Goal: Information Seeking & Learning: Find contact information

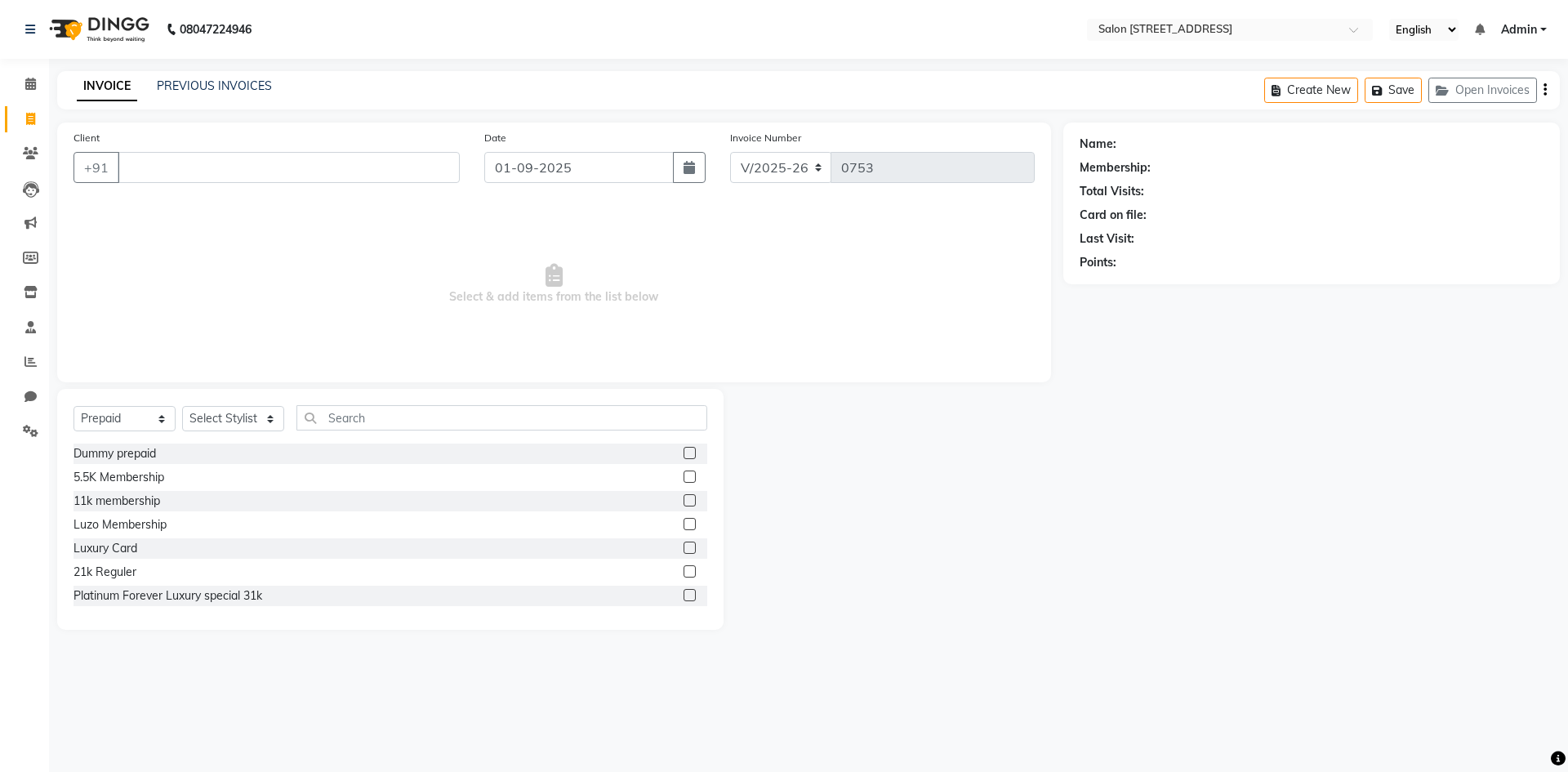
select select "7707"
select select "P"
click at [1390, 683] on div "08047224946 Select Location × Salon 82, 7th Sector, Hsr Layout English ENGLISH …" at bounding box center [784, 386] width 1568 height 772
click at [1370, 619] on div "Name: Membership: Total Visits: Card on file: Last Visit: Points:" at bounding box center [1317, 376] width 509 height 507
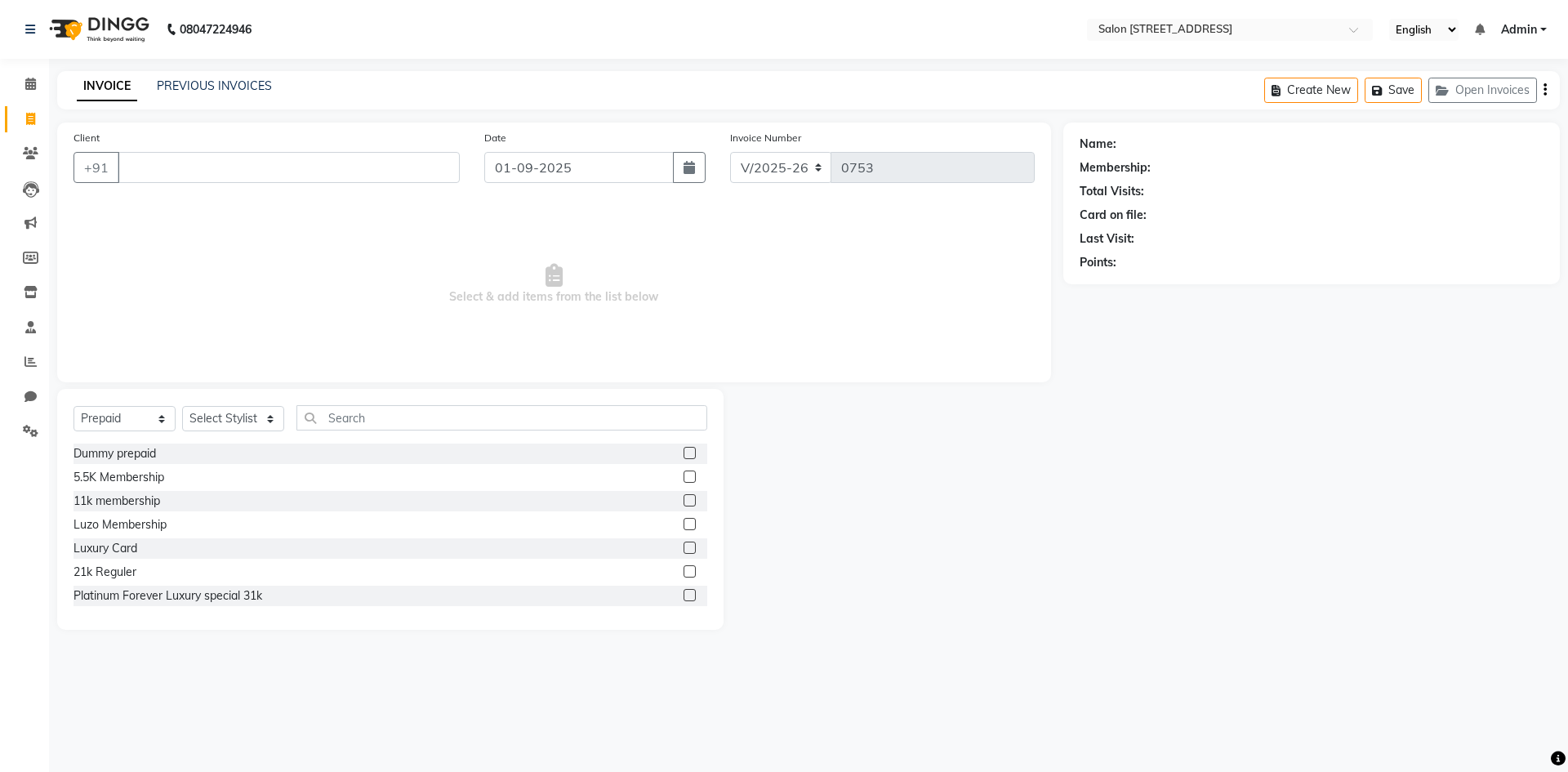
click at [617, 224] on span "Select & add items from the list below" at bounding box center [554, 284] width 961 height 163
click at [225, 84] on link "PREVIOUS INVOICES" at bounding box center [214, 85] width 115 height 15
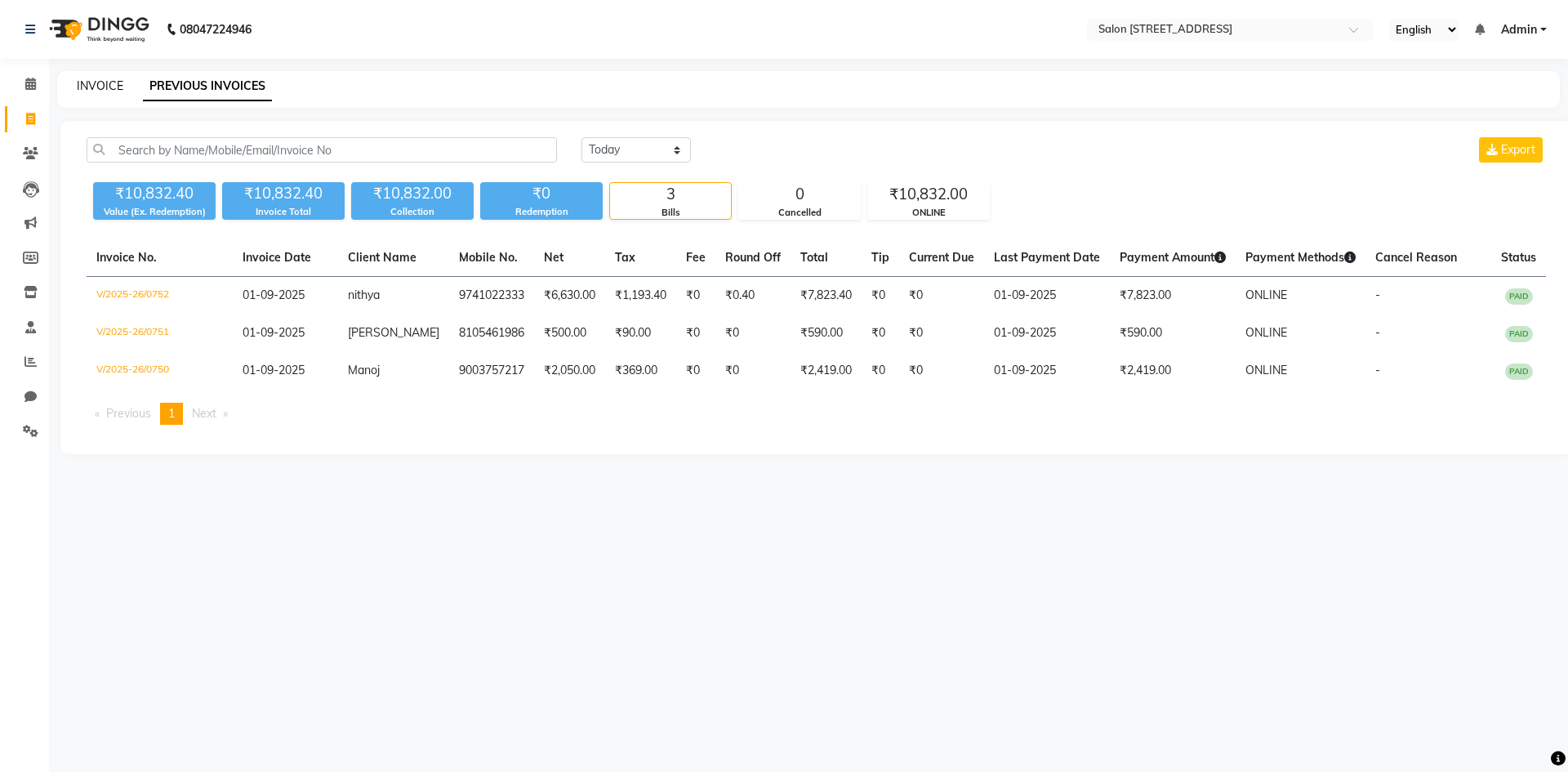
click at [105, 88] on link "INVOICE" at bounding box center [100, 85] width 46 height 15
select select "service"
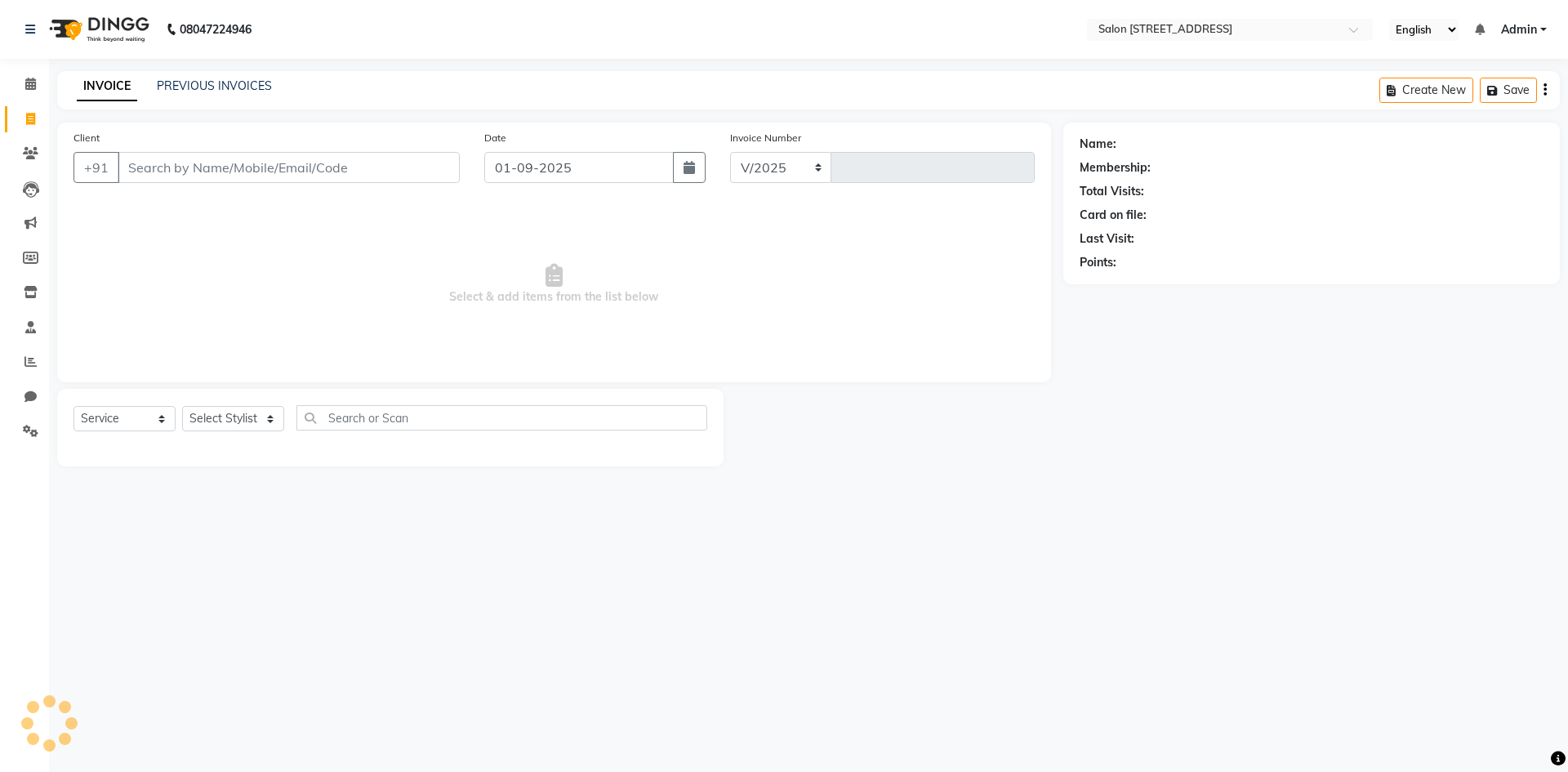
select select "7707"
type input "0753"
select select "P"
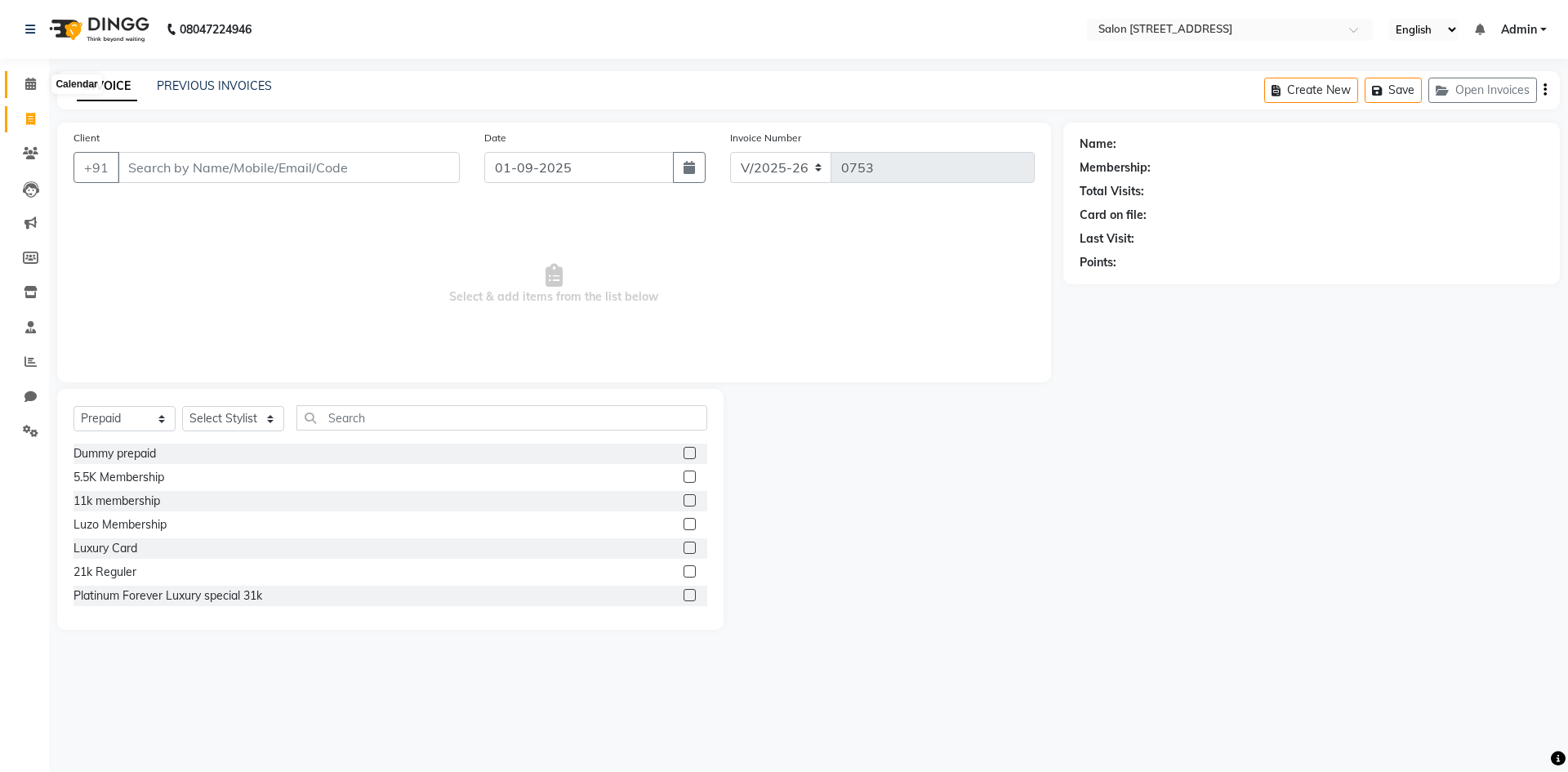
click at [30, 82] on icon at bounding box center [31, 83] width 11 height 12
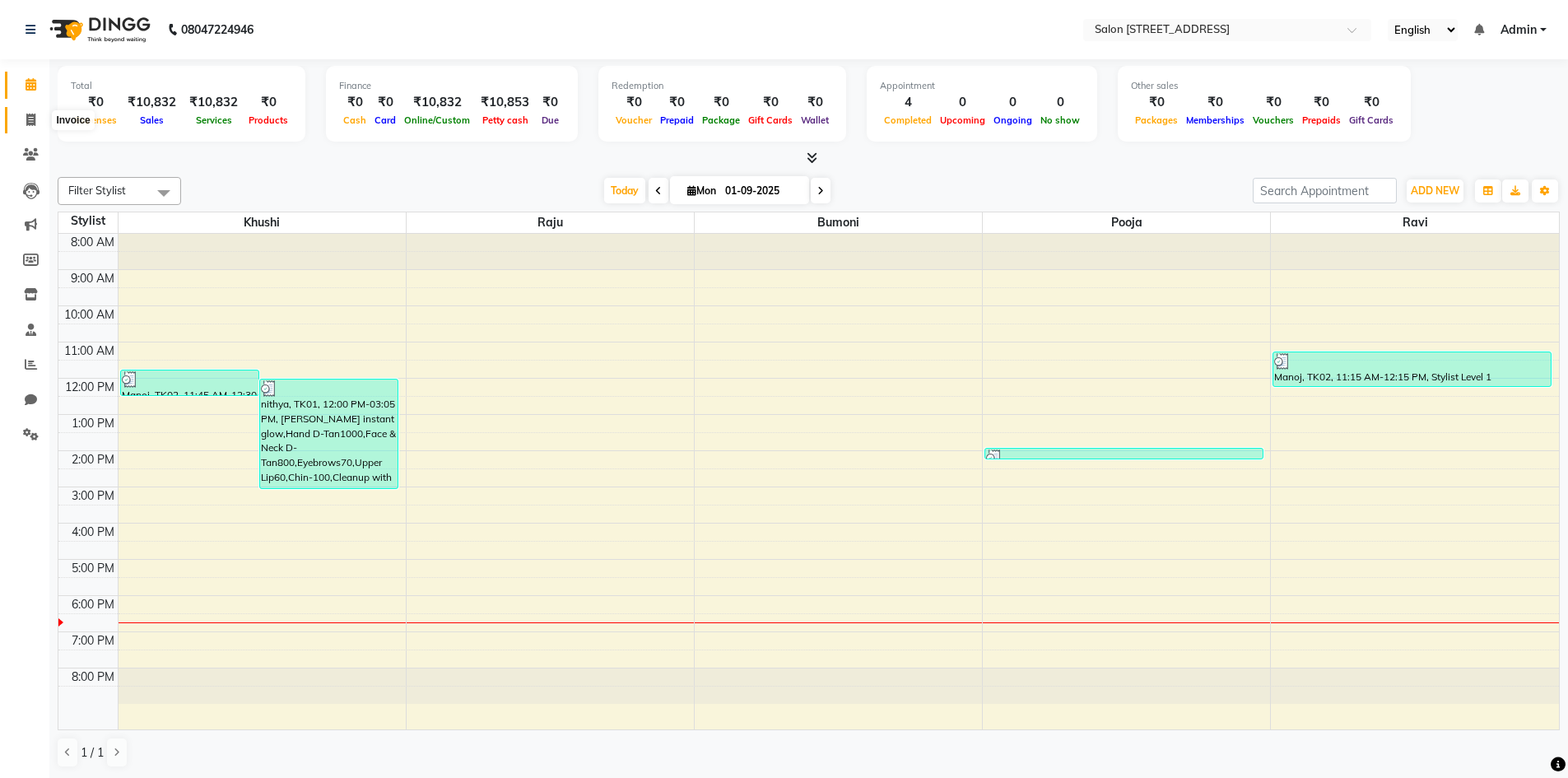
click at [32, 112] on span at bounding box center [31, 120] width 29 height 19
select select "service"
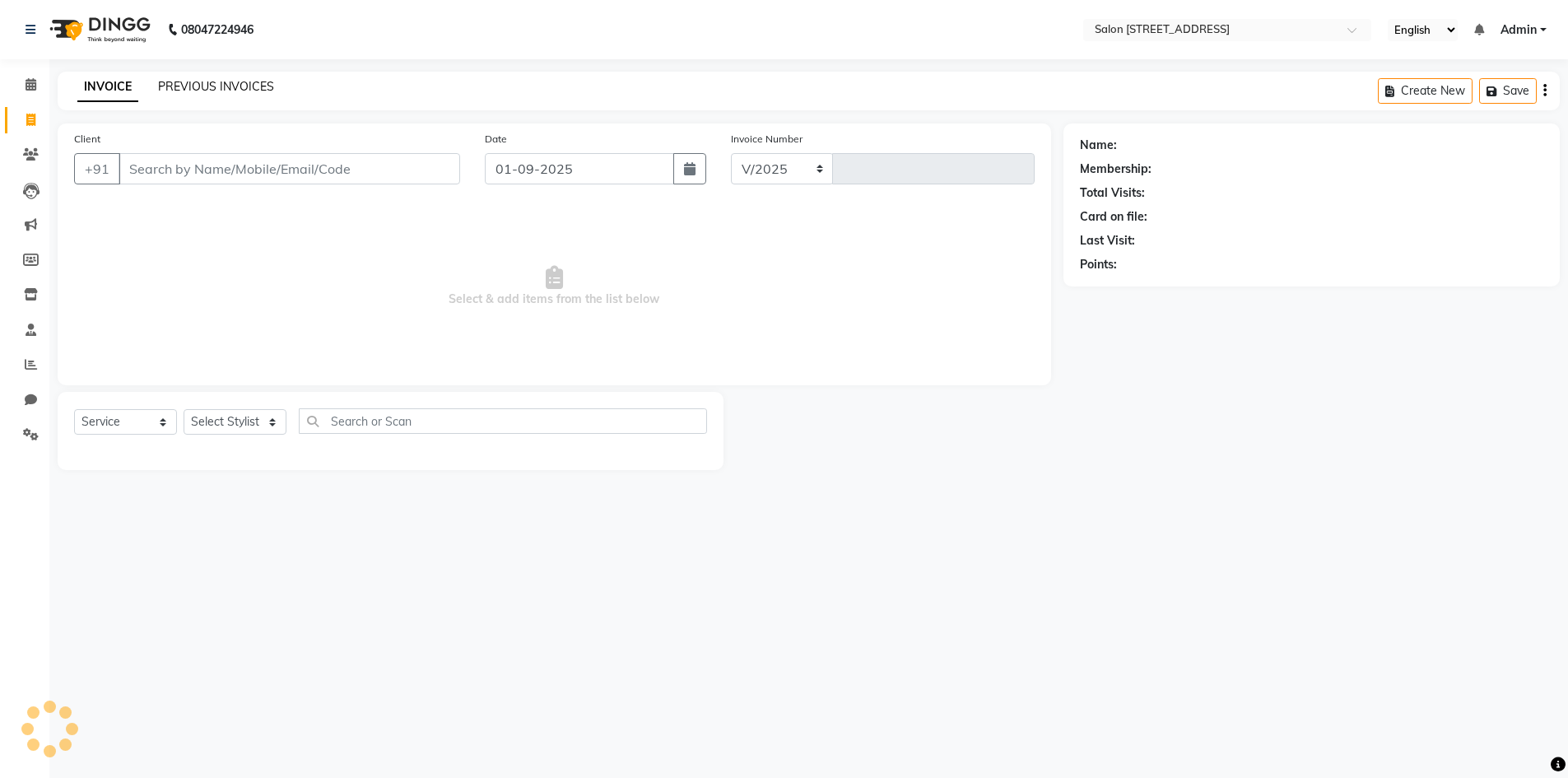
select select "7707"
type input "0753"
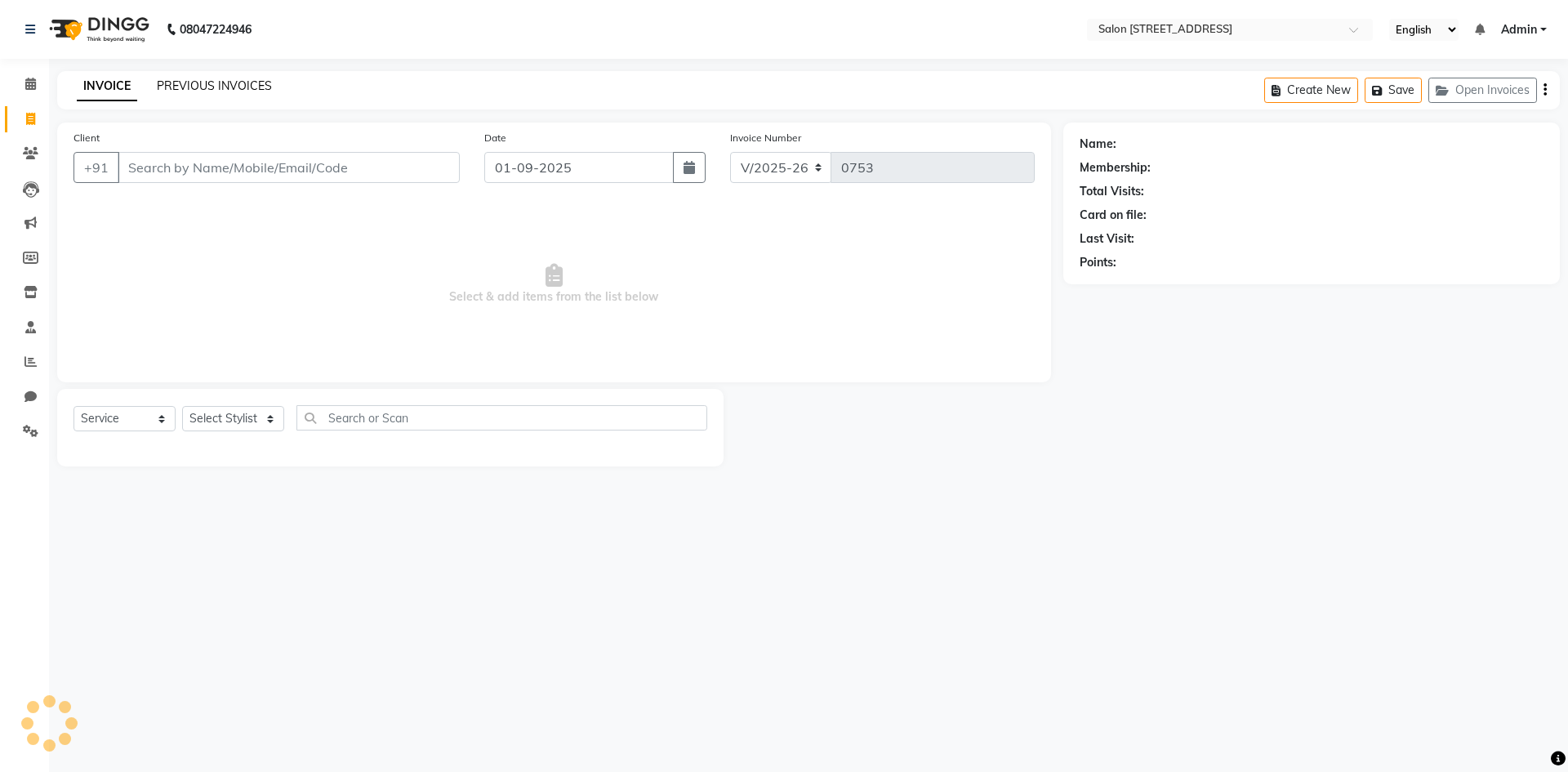
click at [199, 89] on link "PREVIOUS INVOICES" at bounding box center [214, 85] width 115 height 15
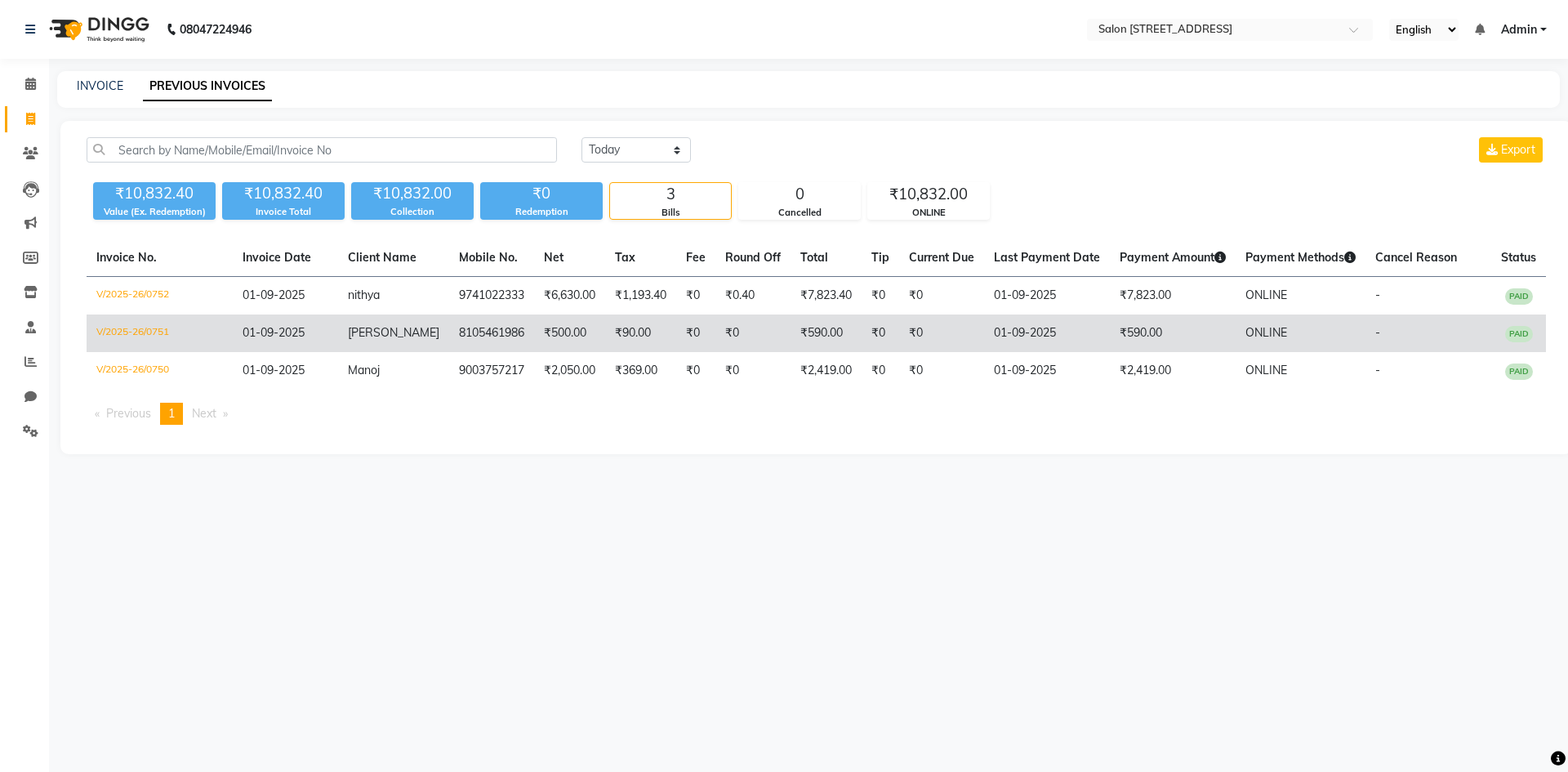
click at [925, 343] on td "₹0" at bounding box center [941, 333] width 85 height 38
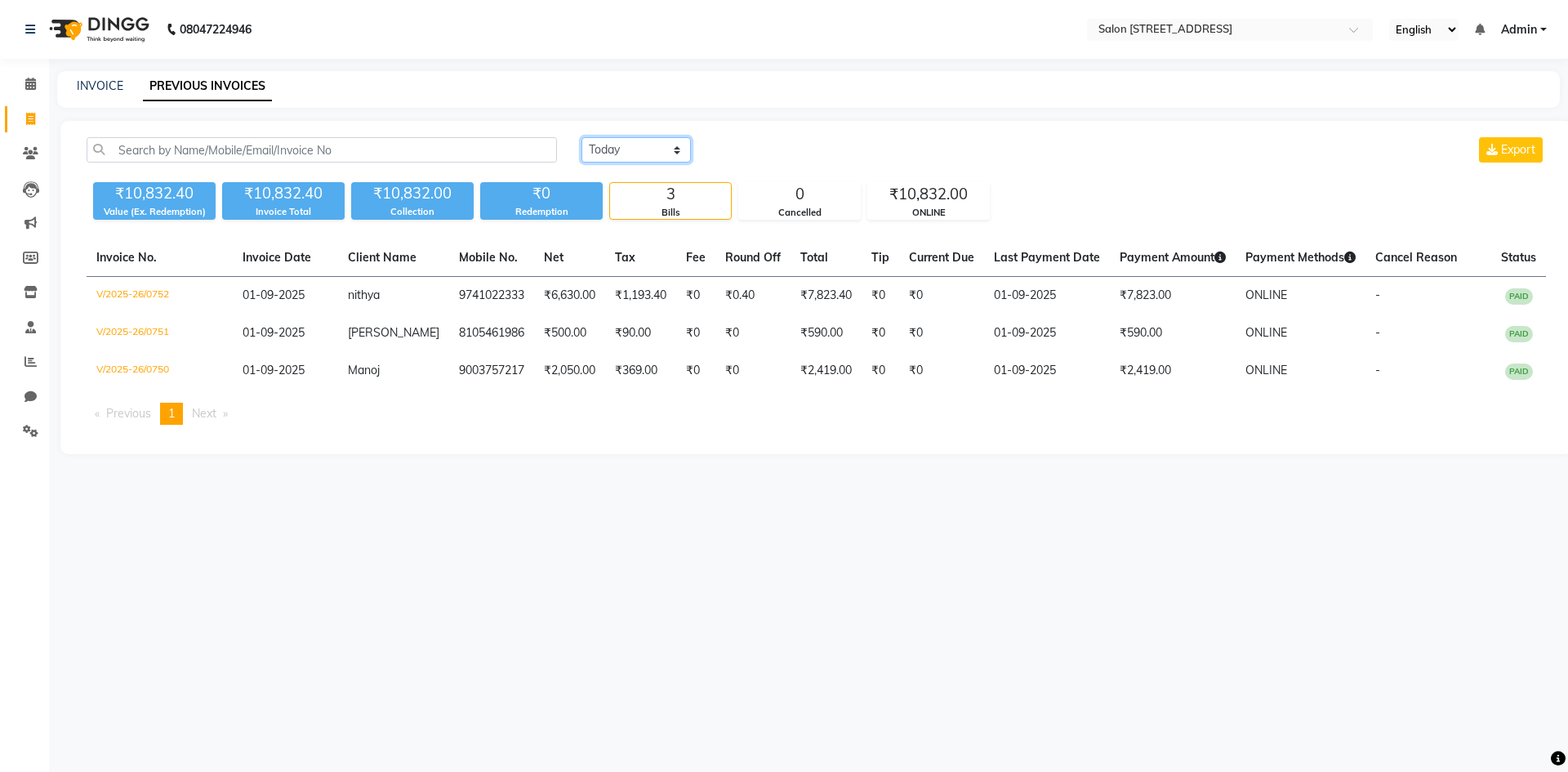
click at [639, 154] on select "Today Yesterday Custom Range" at bounding box center [636, 149] width 110 height 25
select select "range"
click at [581, 137] on select "Today Yesterday Custom Range" at bounding box center [636, 149] width 110 height 25
click at [781, 142] on input "01-09-2025" at bounding box center [769, 150] width 114 height 23
select select "9"
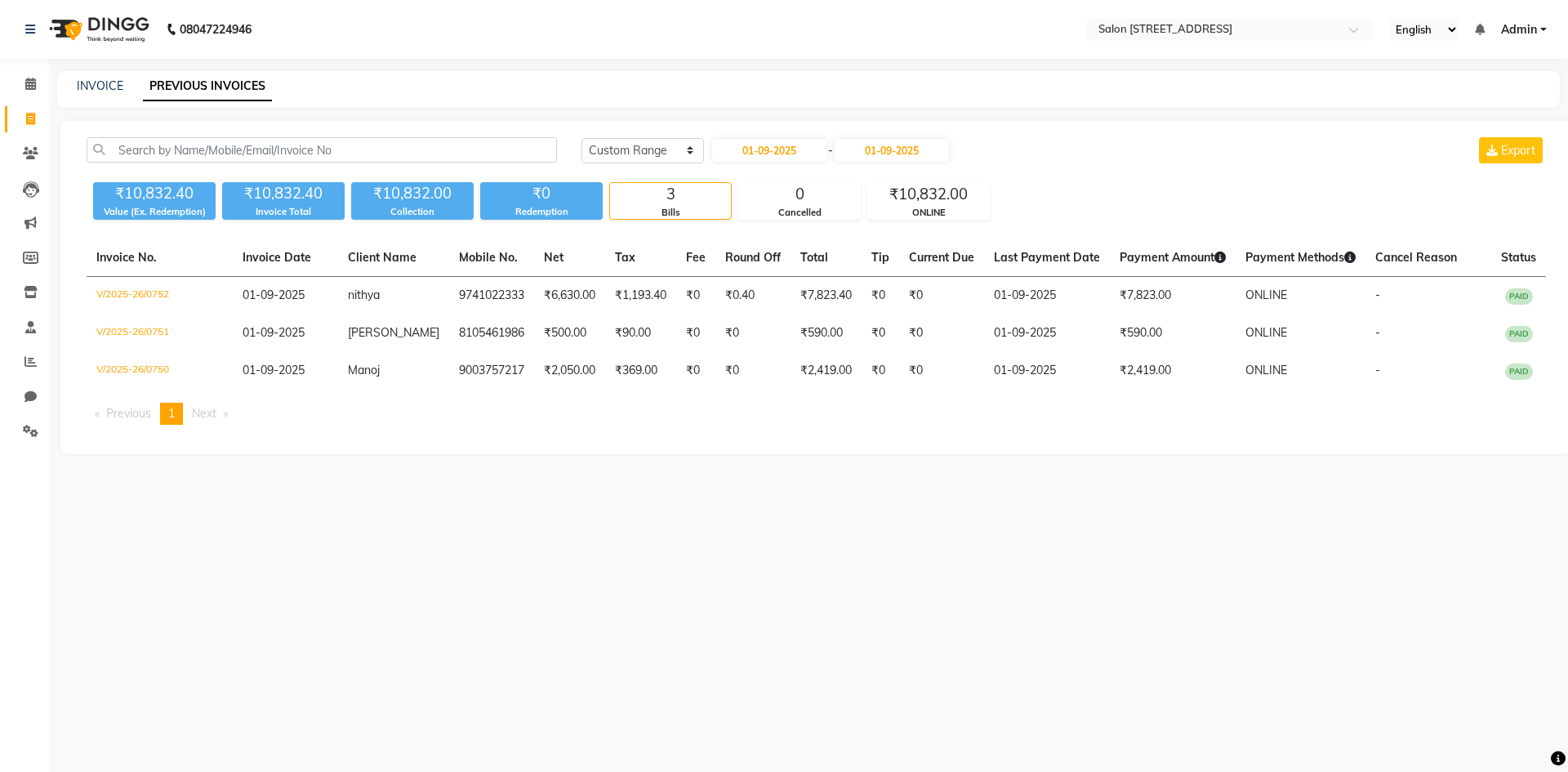
select select "2025"
click at [732, 565] on div "08047224946 Select Location × Salon 82, 7th Sector, Hsr Layout English ENGLISH …" at bounding box center [784, 386] width 1568 height 772
click at [683, 152] on select "Today Yesterday Custom Range" at bounding box center [643, 150] width 123 height 25
click at [581, 138] on select "Today Yesterday Custom Range" at bounding box center [643, 150] width 123 height 25
click at [749, 156] on input "01-09-2025" at bounding box center [769, 150] width 114 height 23
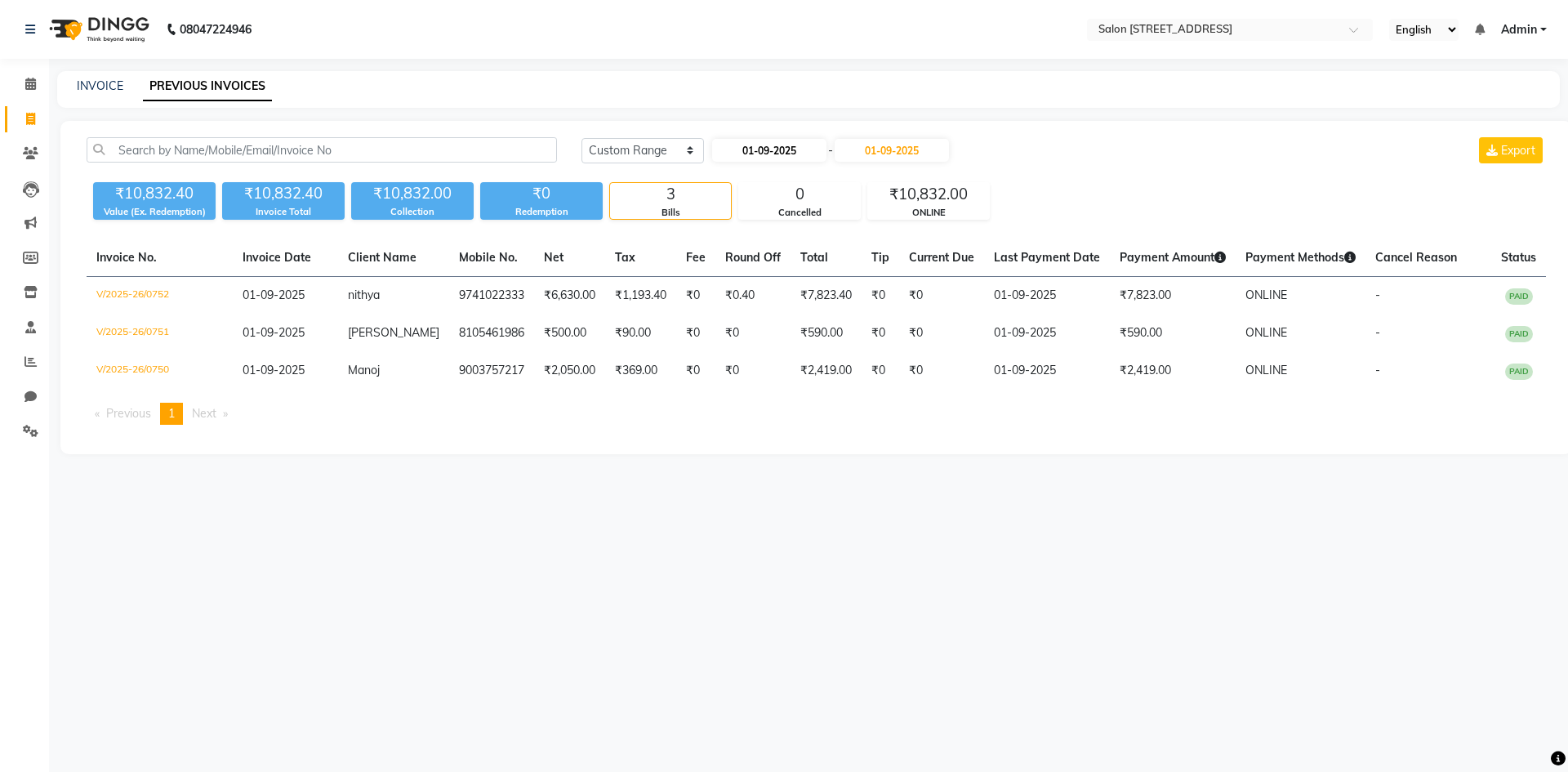
select select "9"
select select "2025"
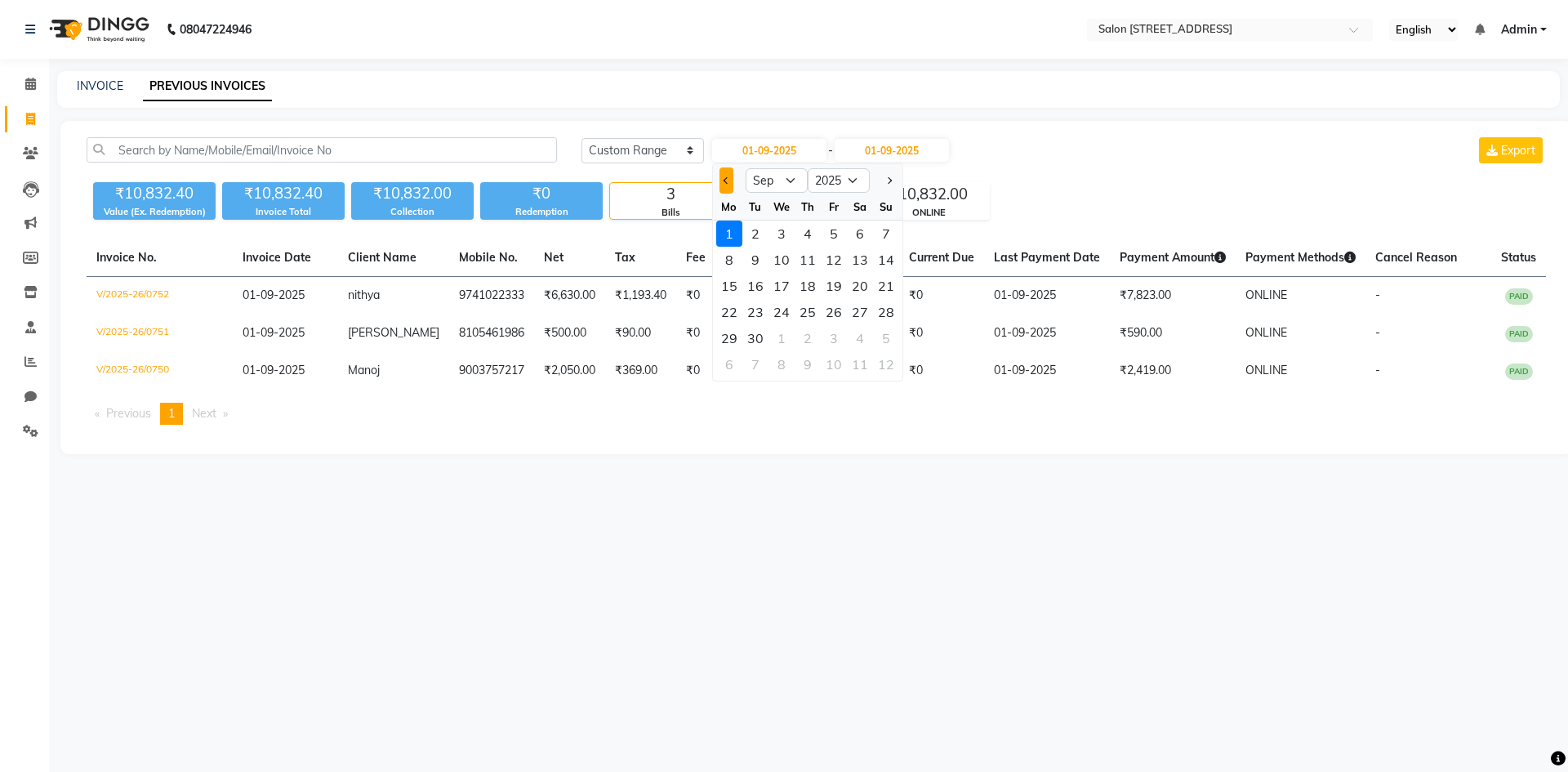
click at [728, 178] on span "Previous month" at bounding box center [725, 180] width 6 height 6
select select "8"
click at [869, 339] on div "30" at bounding box center [860, 339] width 26 height 26
type input "30-08-2025"
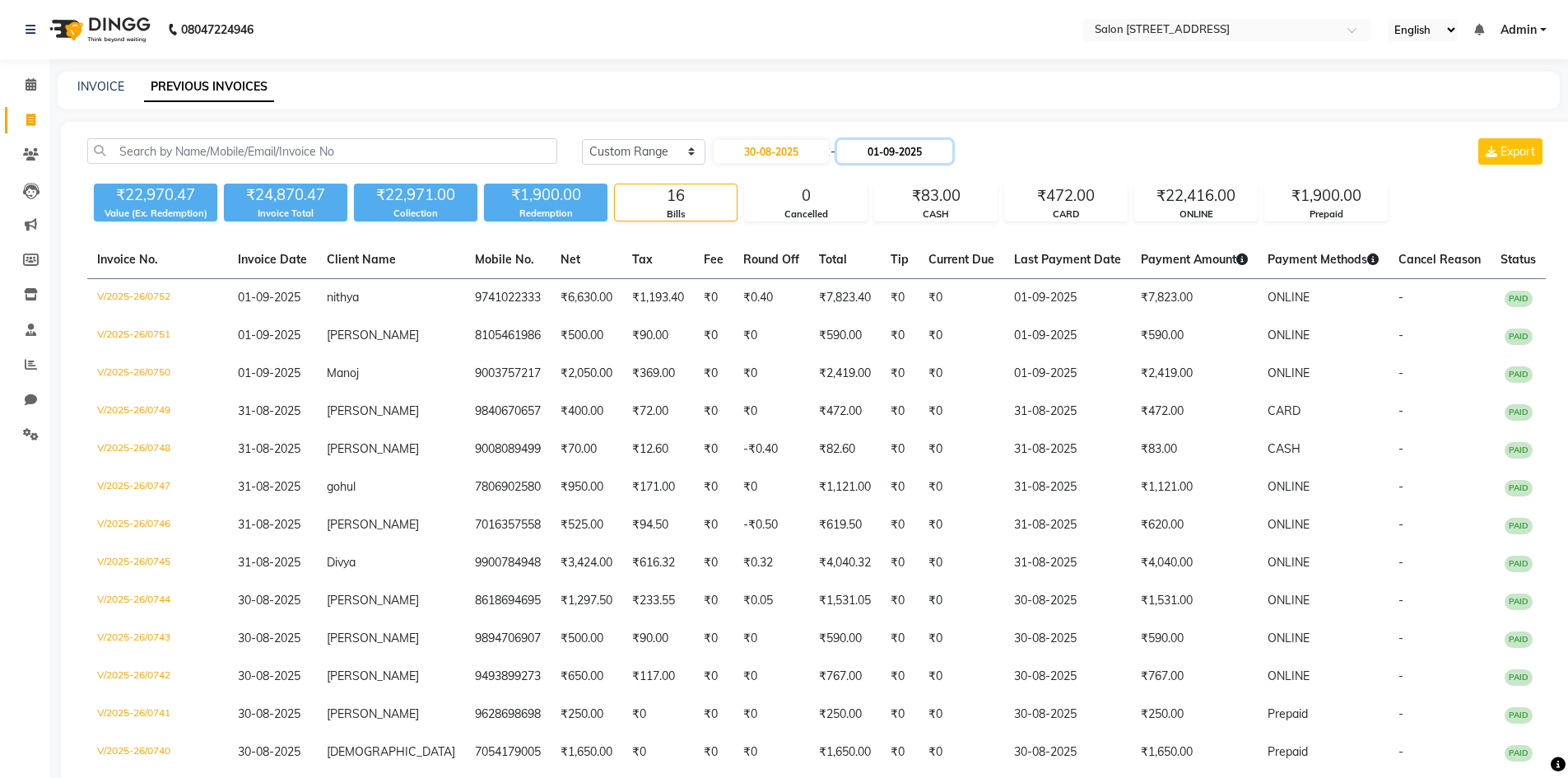
click at [926, 148] on input "01-09-2025" at bounding box center [894, 151] width 115 height 23
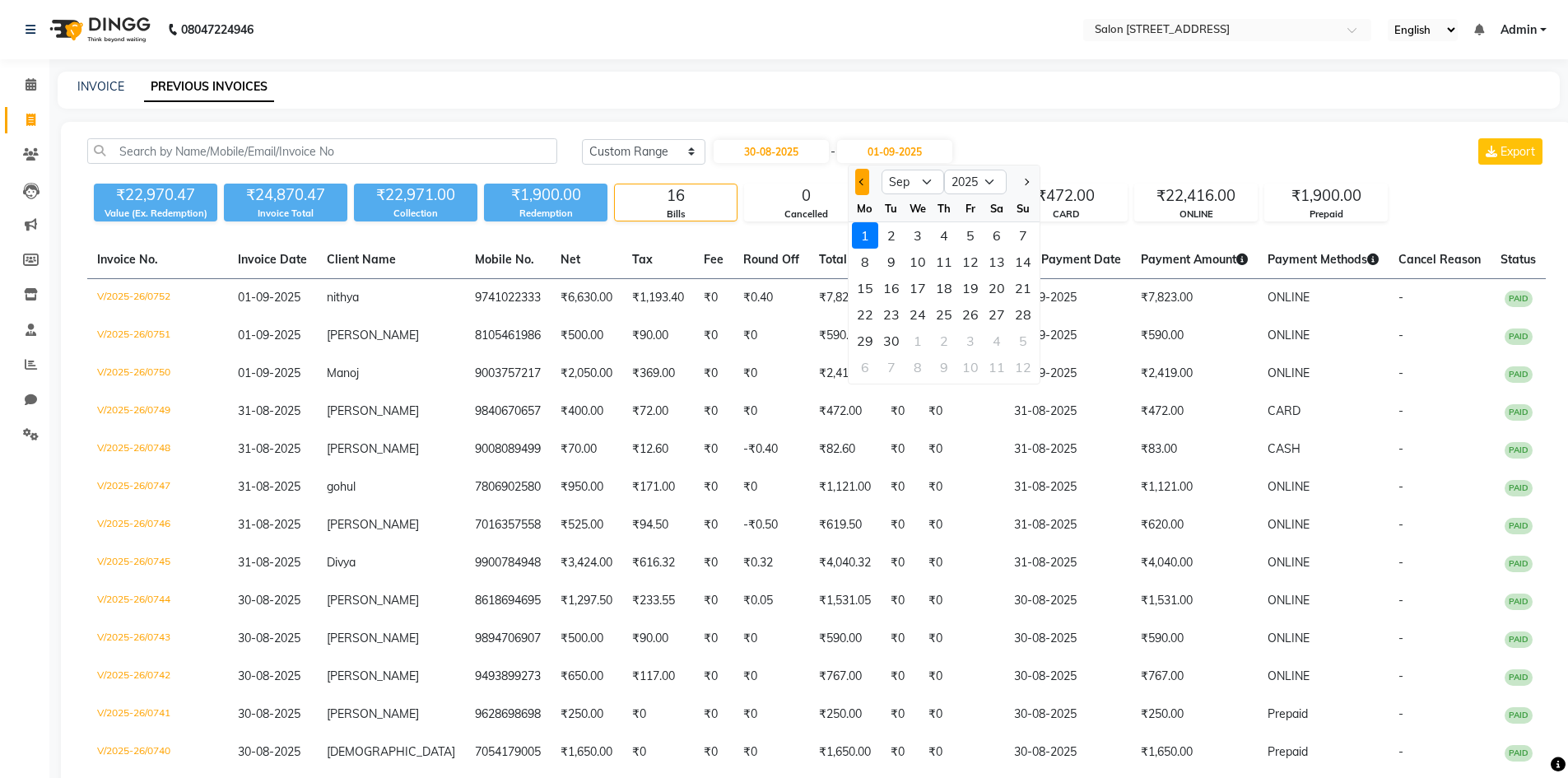
click at [863, 179] on span "Previous month" at bounding box center [861, 181] width 6 height 6
select select "8"
click at [1007, 341] on div "30" at bounding box center [997, 341] width 27 height 27
type input "30-08-2025"
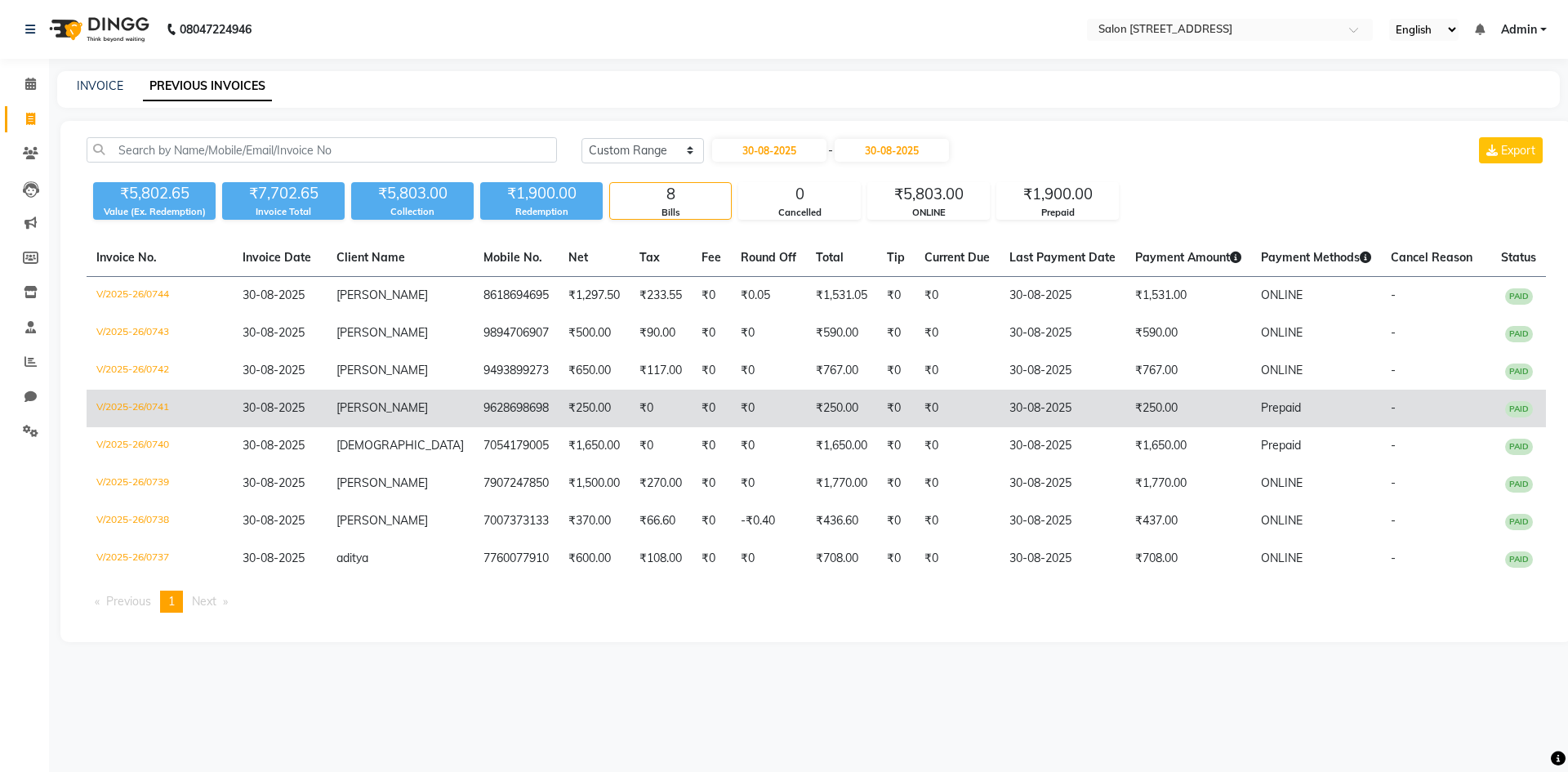
click at [559, 397] on td "₹250.00" at bounding box center [594, 408] width 71 height 38
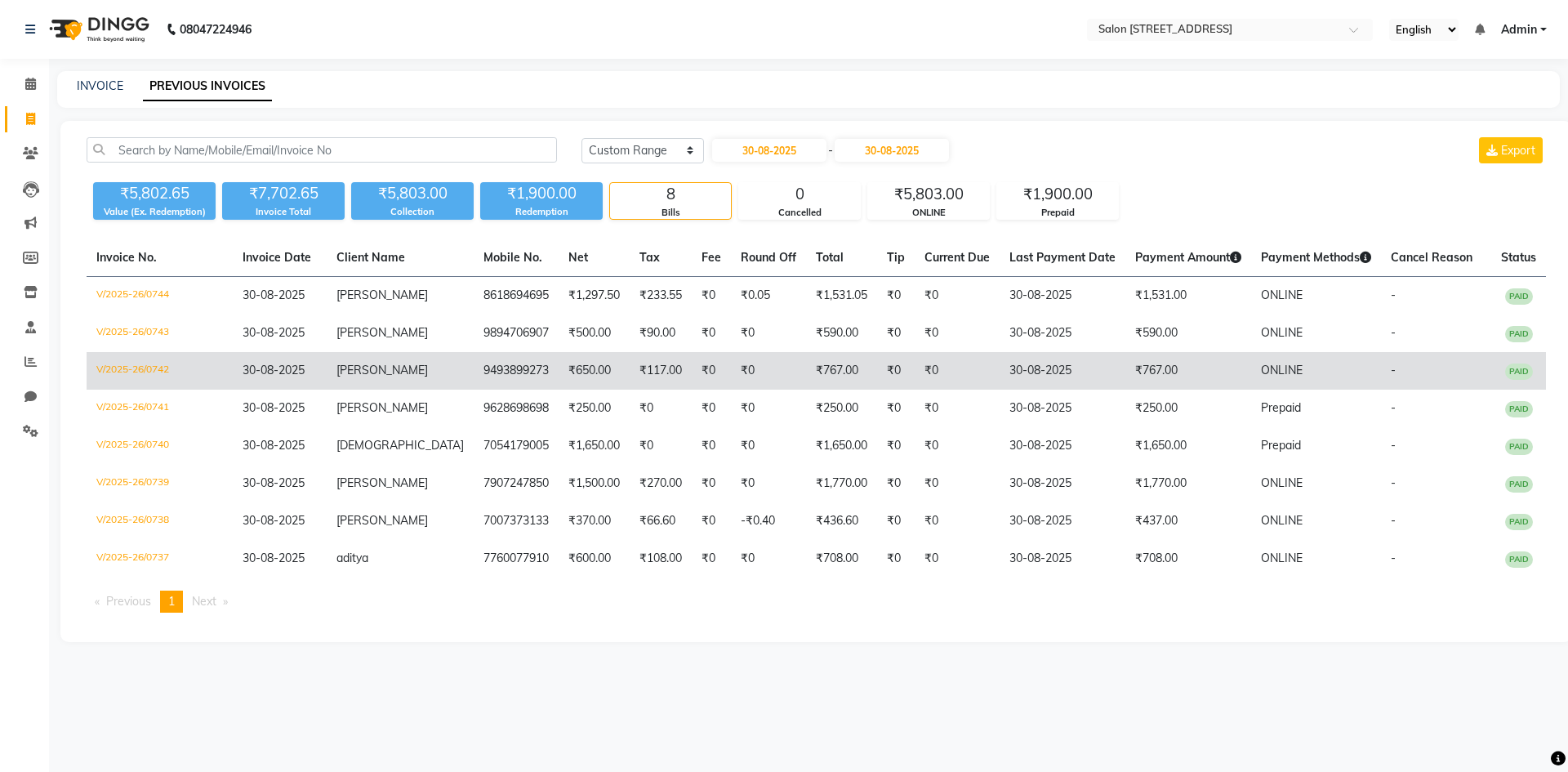
click at [474, 383] on td "9493899273" at bounding box center [516, 370] width 85 height 38
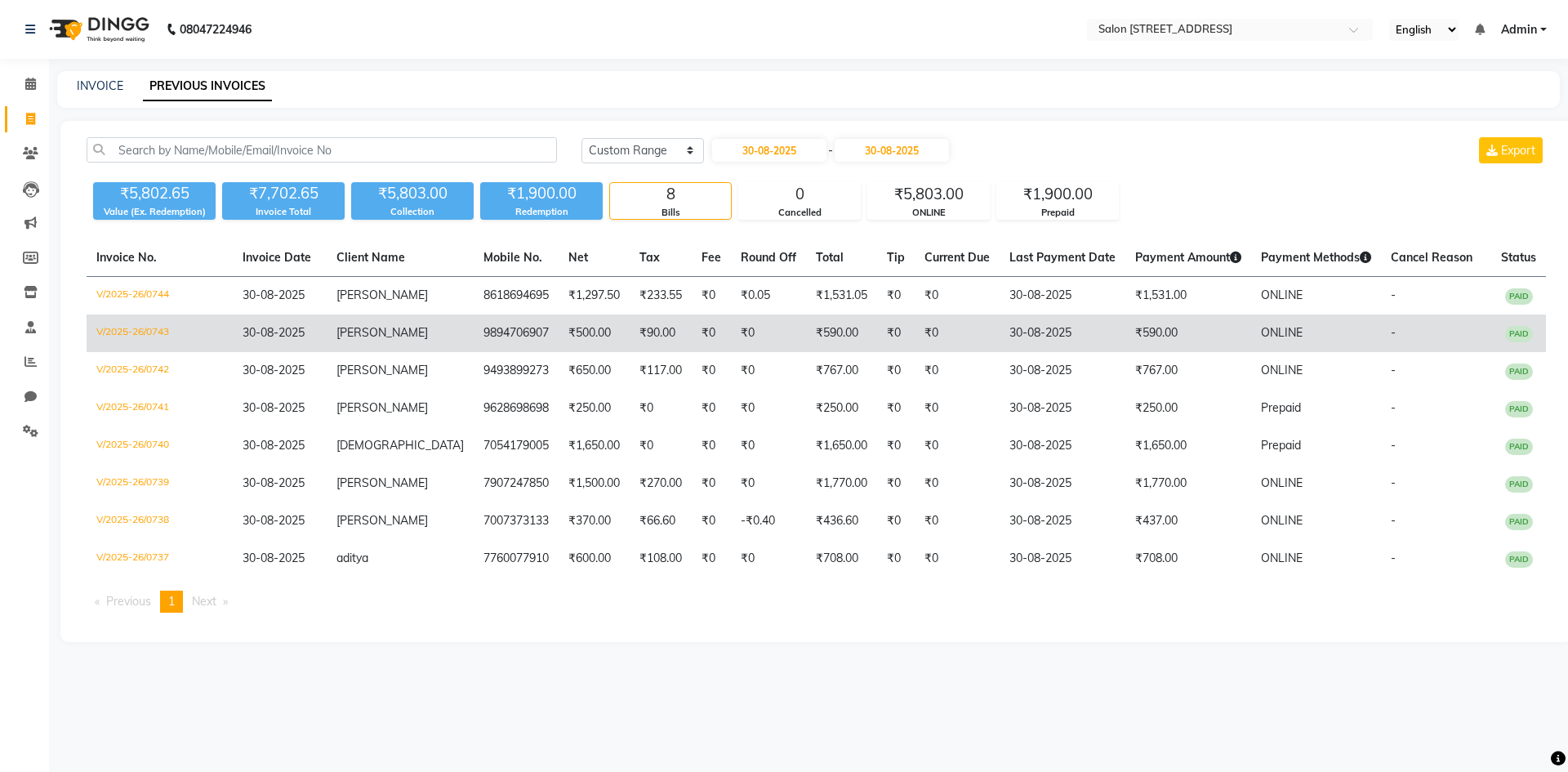
click at [410, 321] on td "Shalini" at bounding box center [400, 333] width 147 height 38
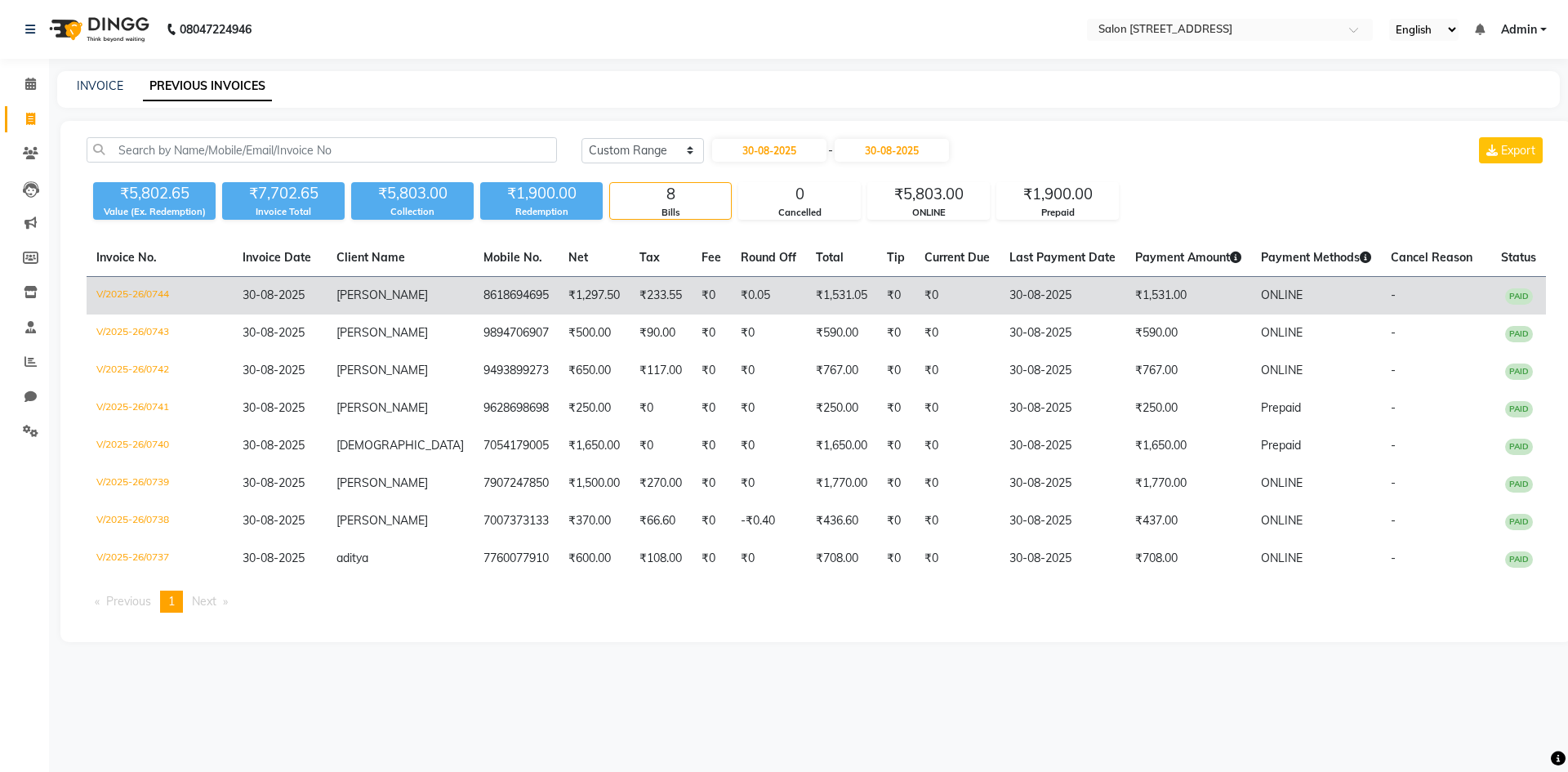
click at [492, 296] on td "8618694695" at bounding box center [516, 297] width 85 height 39
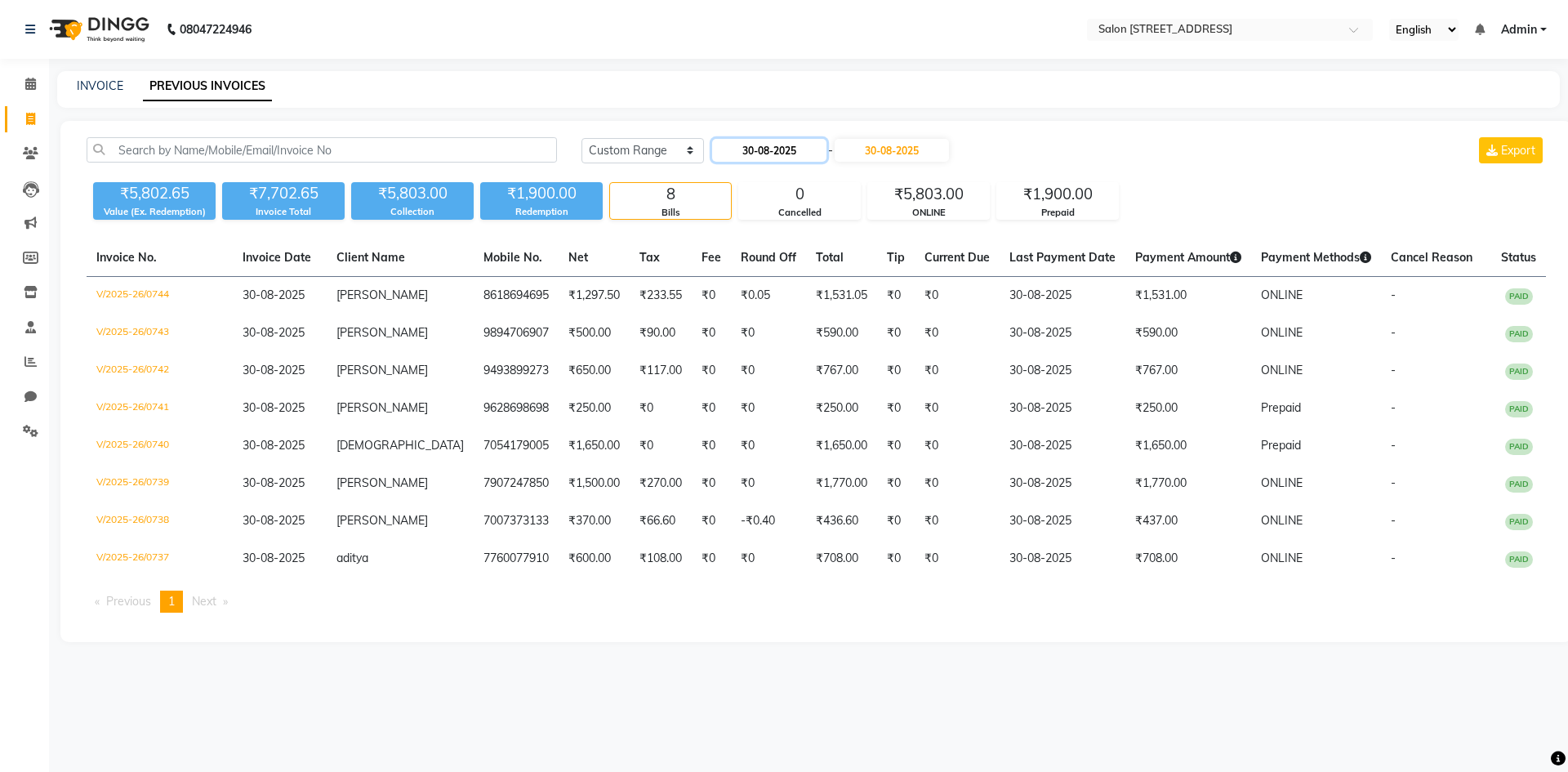
click at [789, 147] on input "30-08-2025" at bounding box center [769, 150] width 114 height 23
select select "8"
select select "2025"
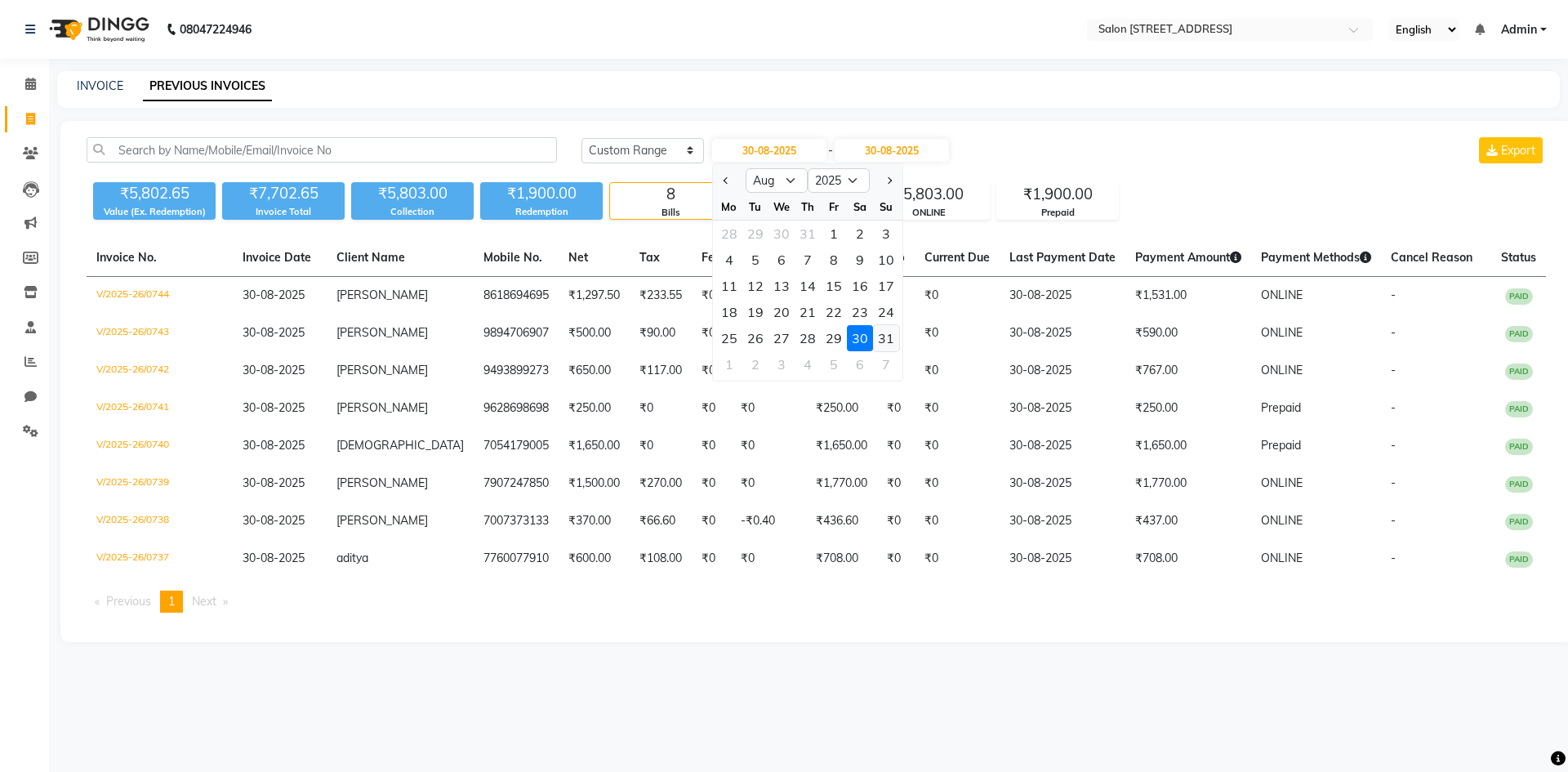
click at [885, 335] on div "31" at bounding box center [886, 339] width 26 height 26
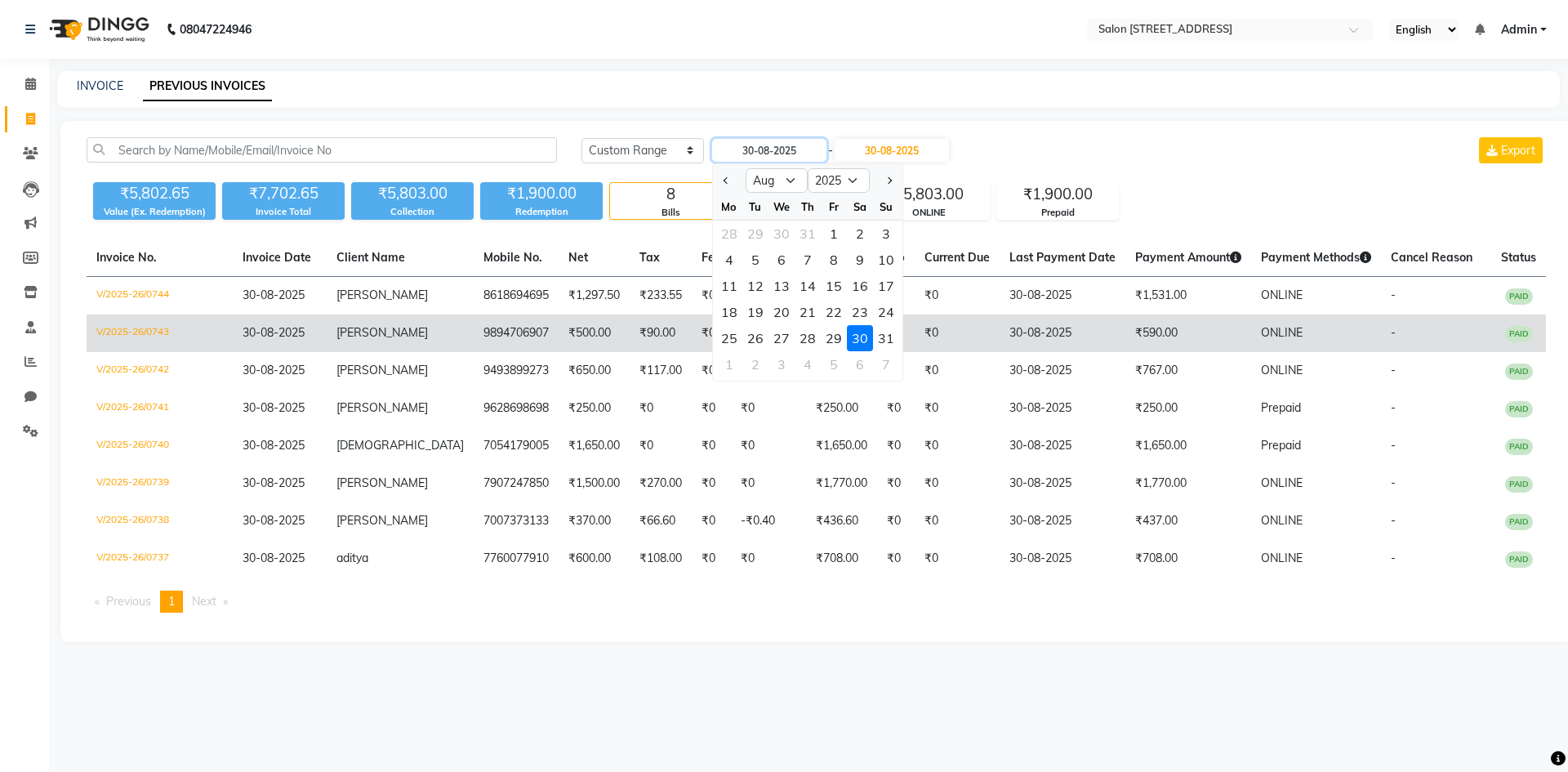
type input "31-08-2025"
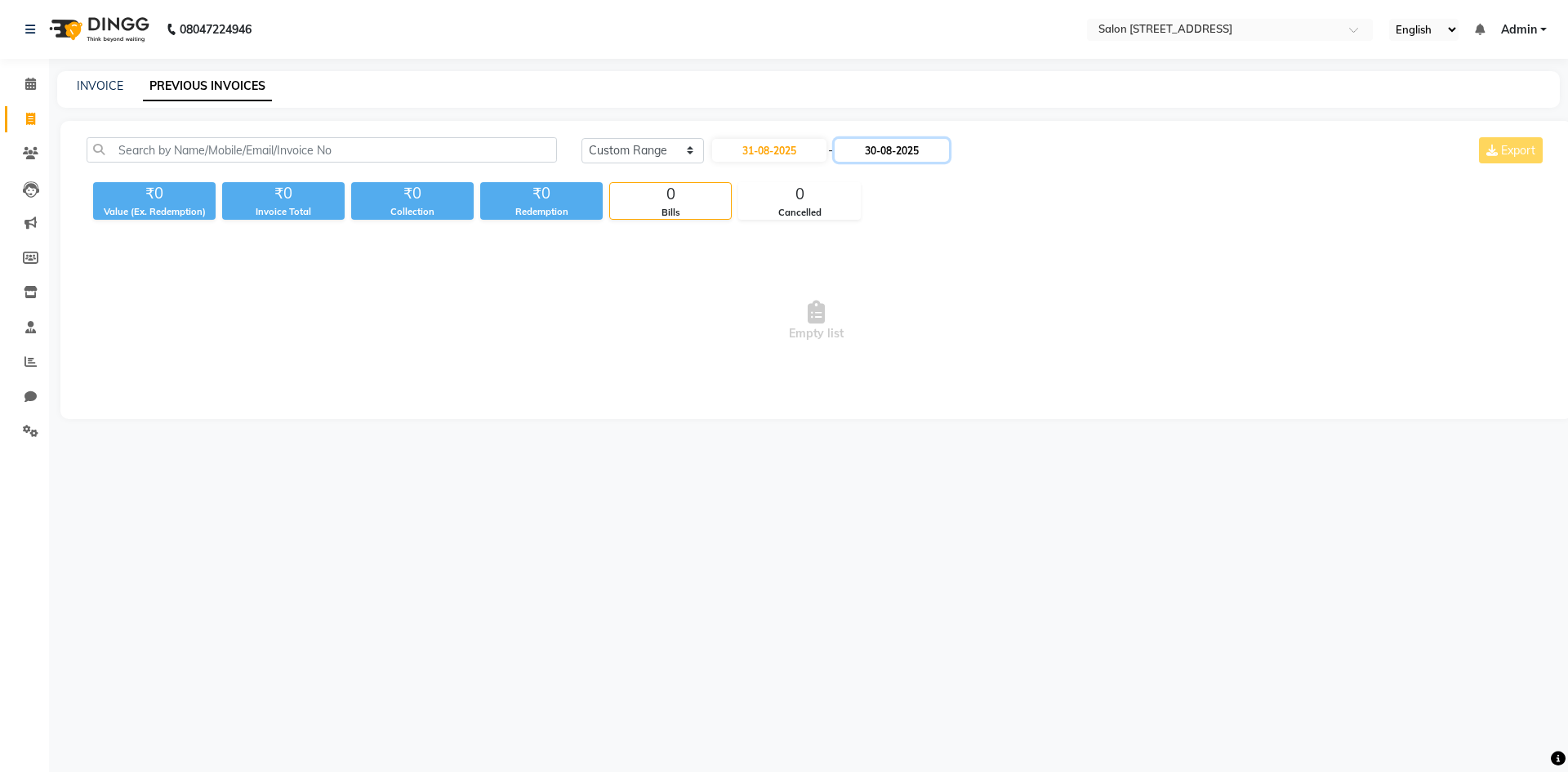
click at [916, 148] on input "30-08-2025" at bounding box center [892, 150] width 114 height 23
click at [1017, 334] on div "31" at bounding box center [1019, 339] width 26 height 26
type input "31-08-2025"
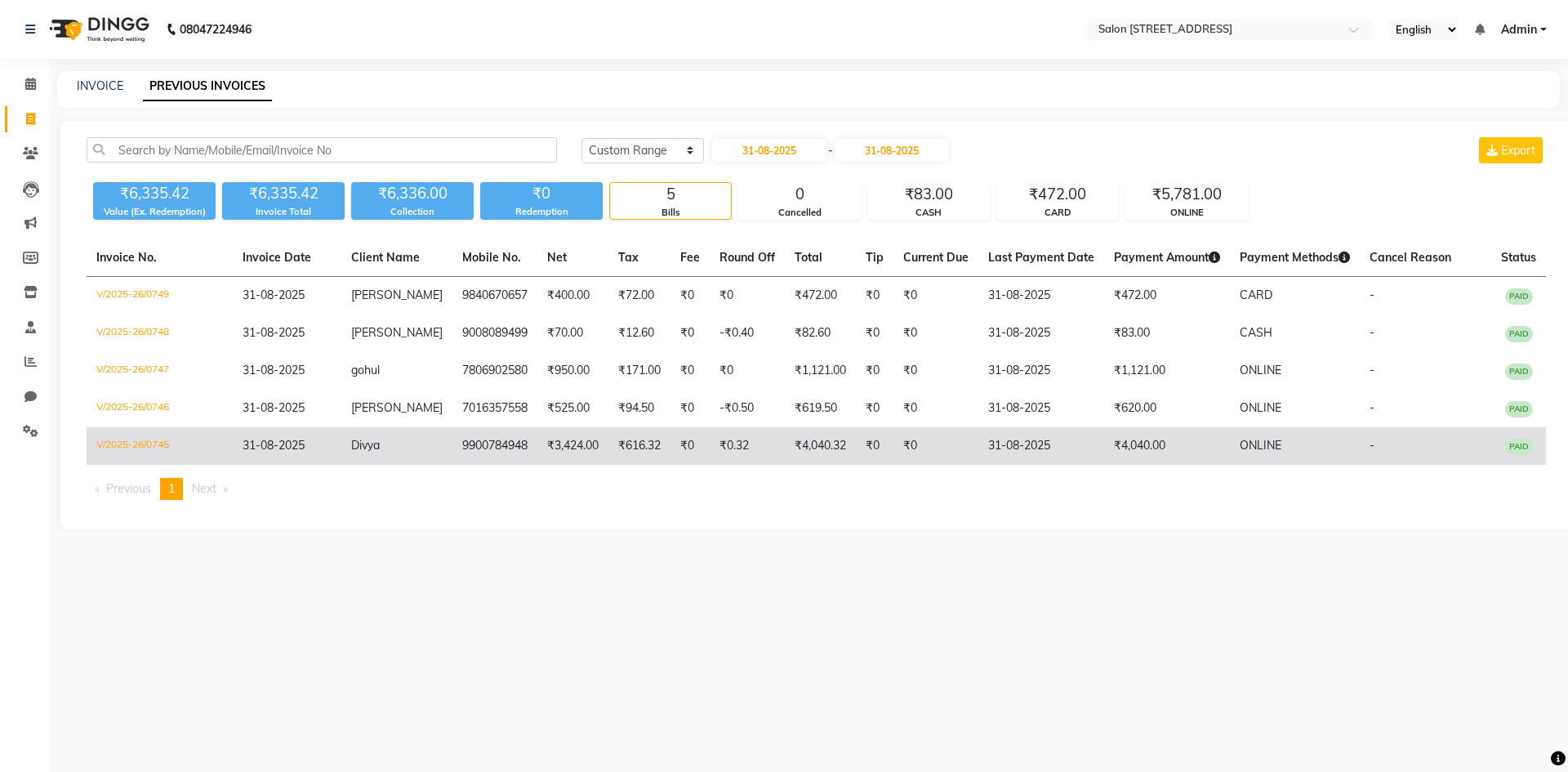
click at [494, 448] on td "9900784948" at bounding box center [495, 446] width 85 height 38
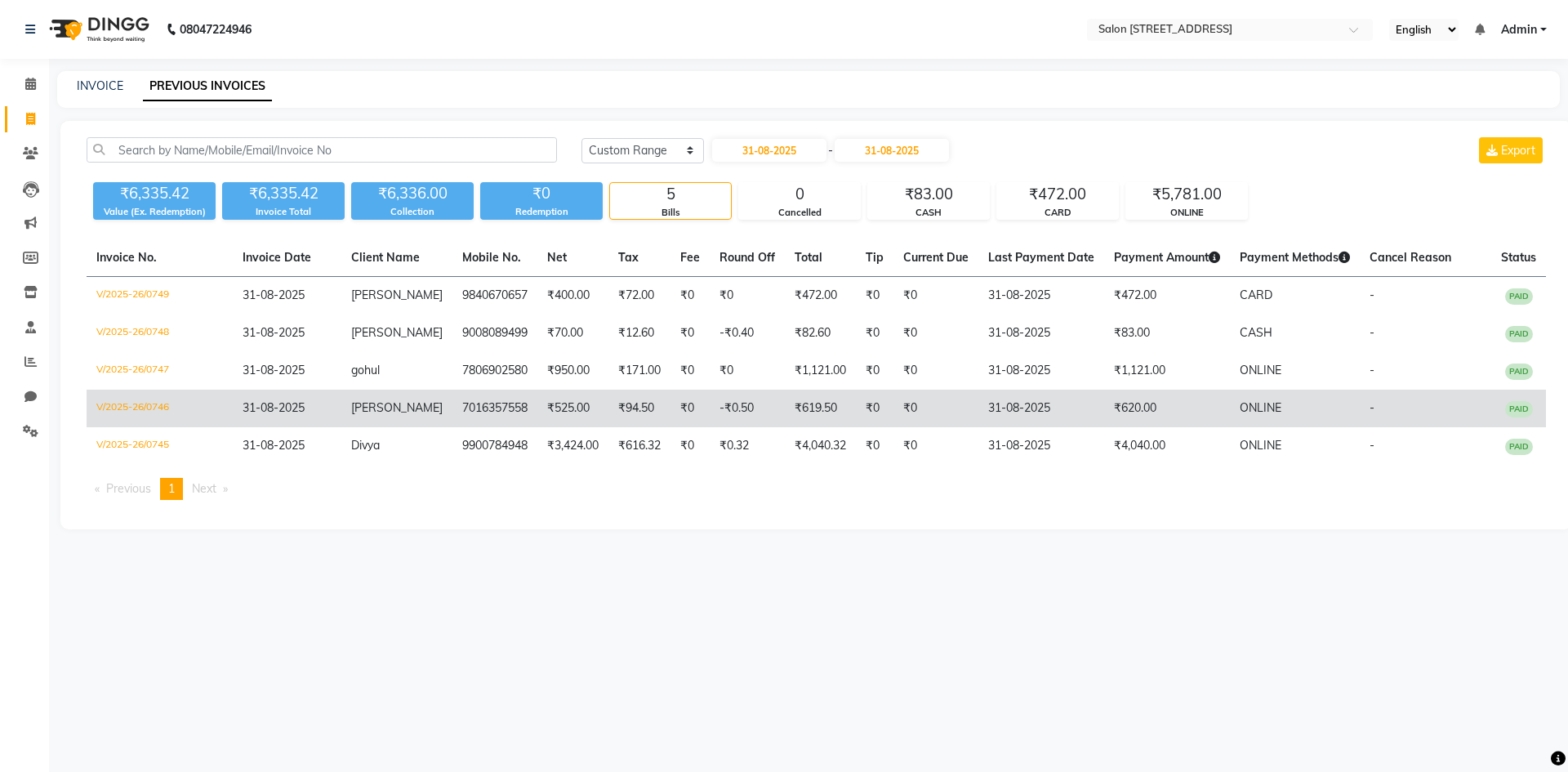
click at [411, 395] on td "Lakshit" at bounding box center [396, 408] width 111 height 38
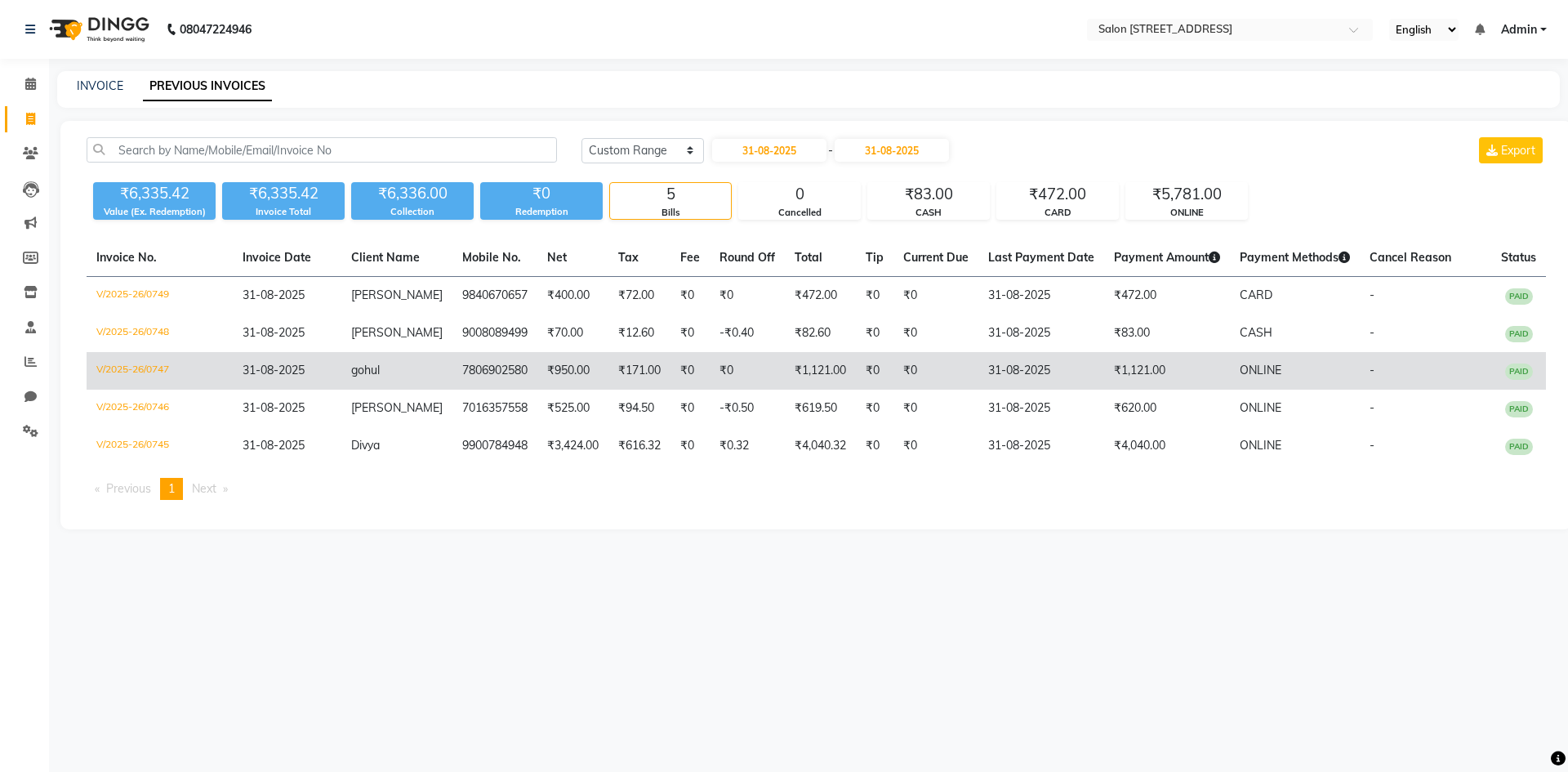
click at [408, 374] on td "gohul" at bounding box center [396, 370] width 111 height 38
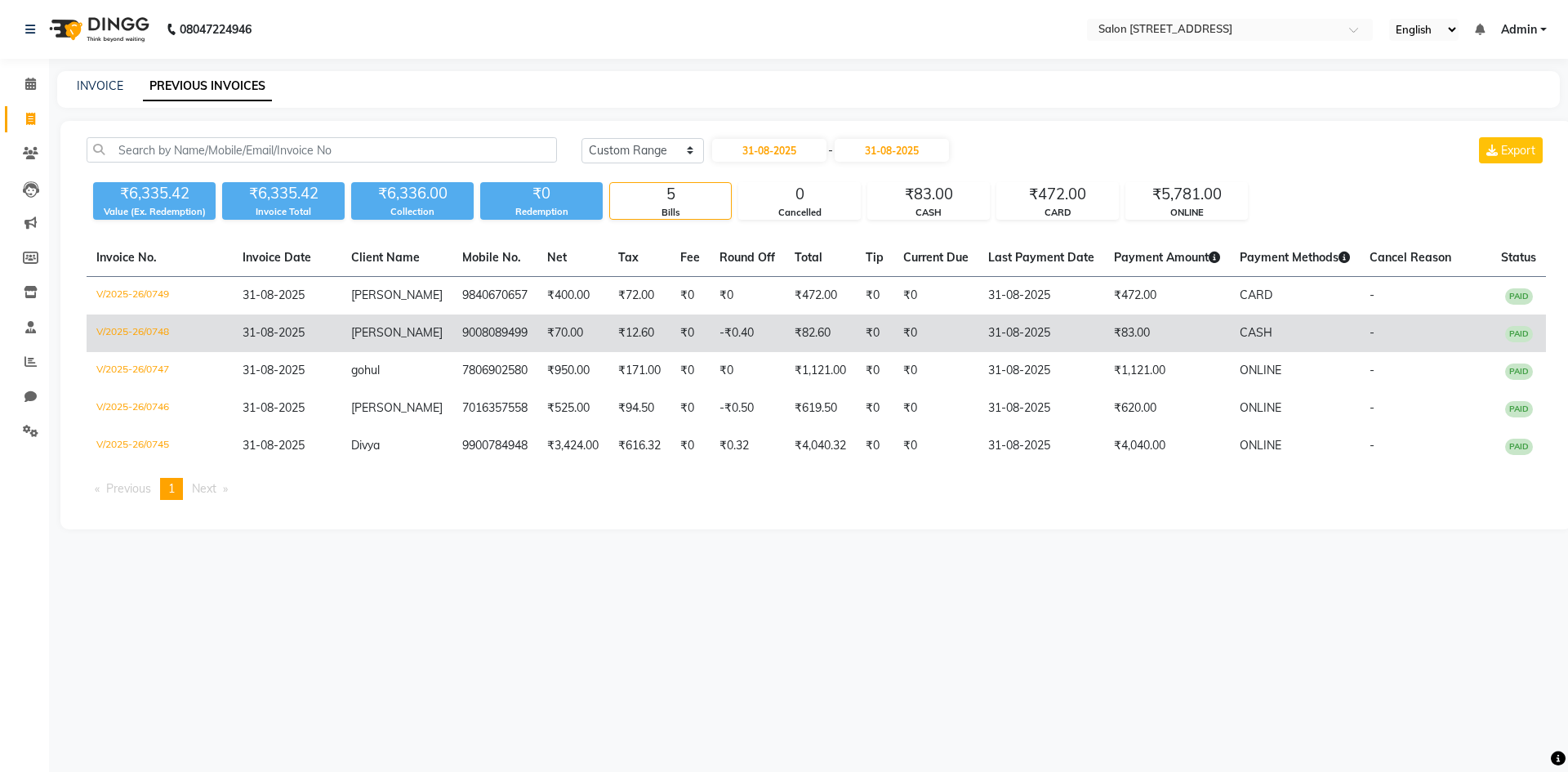
click at [475, 340] on td "9008089499" at bounding box center [495, 333] width 85 height 38
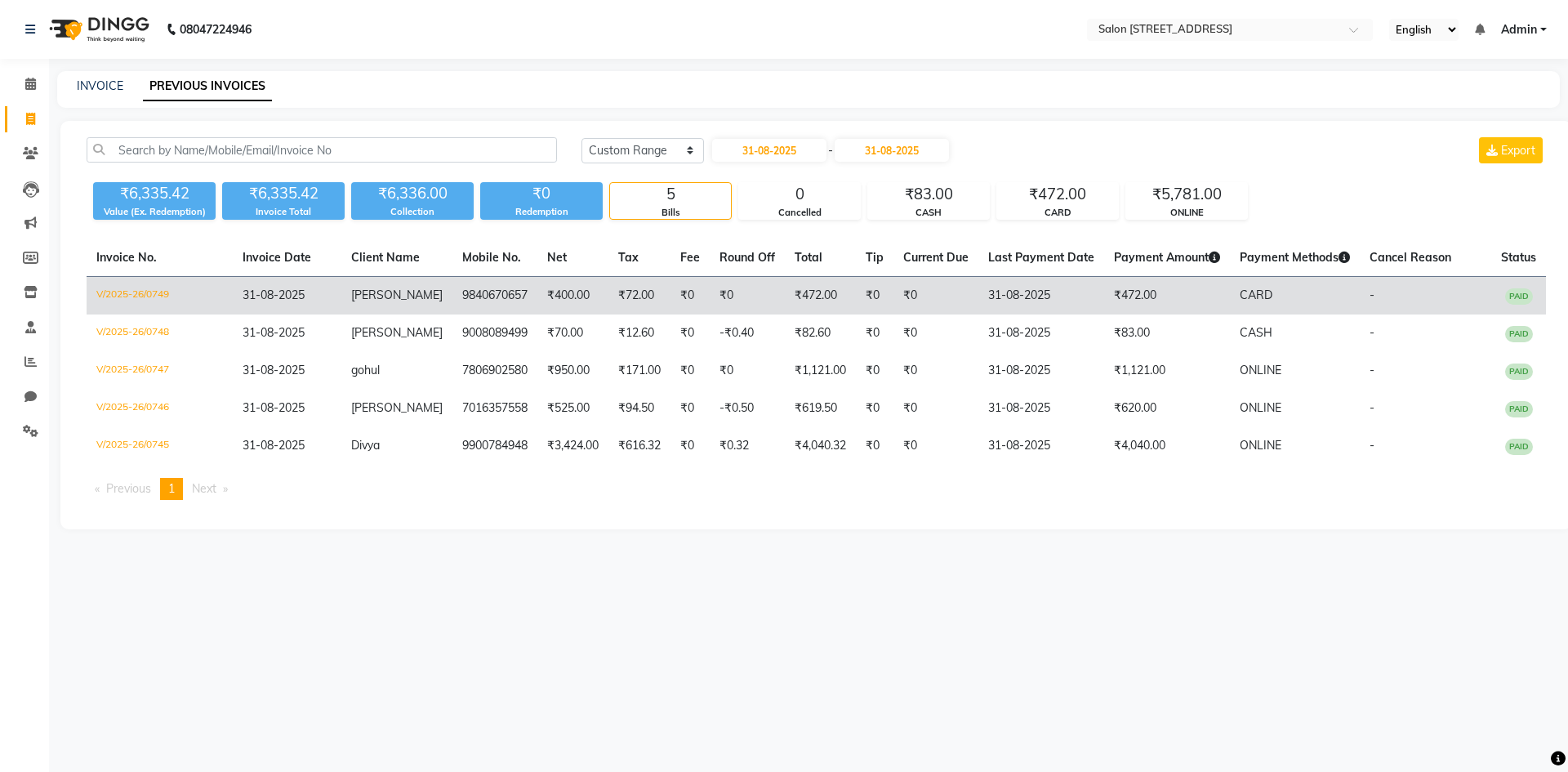
click at [502, 297] on td "9840670657" at bounding box center [495, 297] width 85 height 39
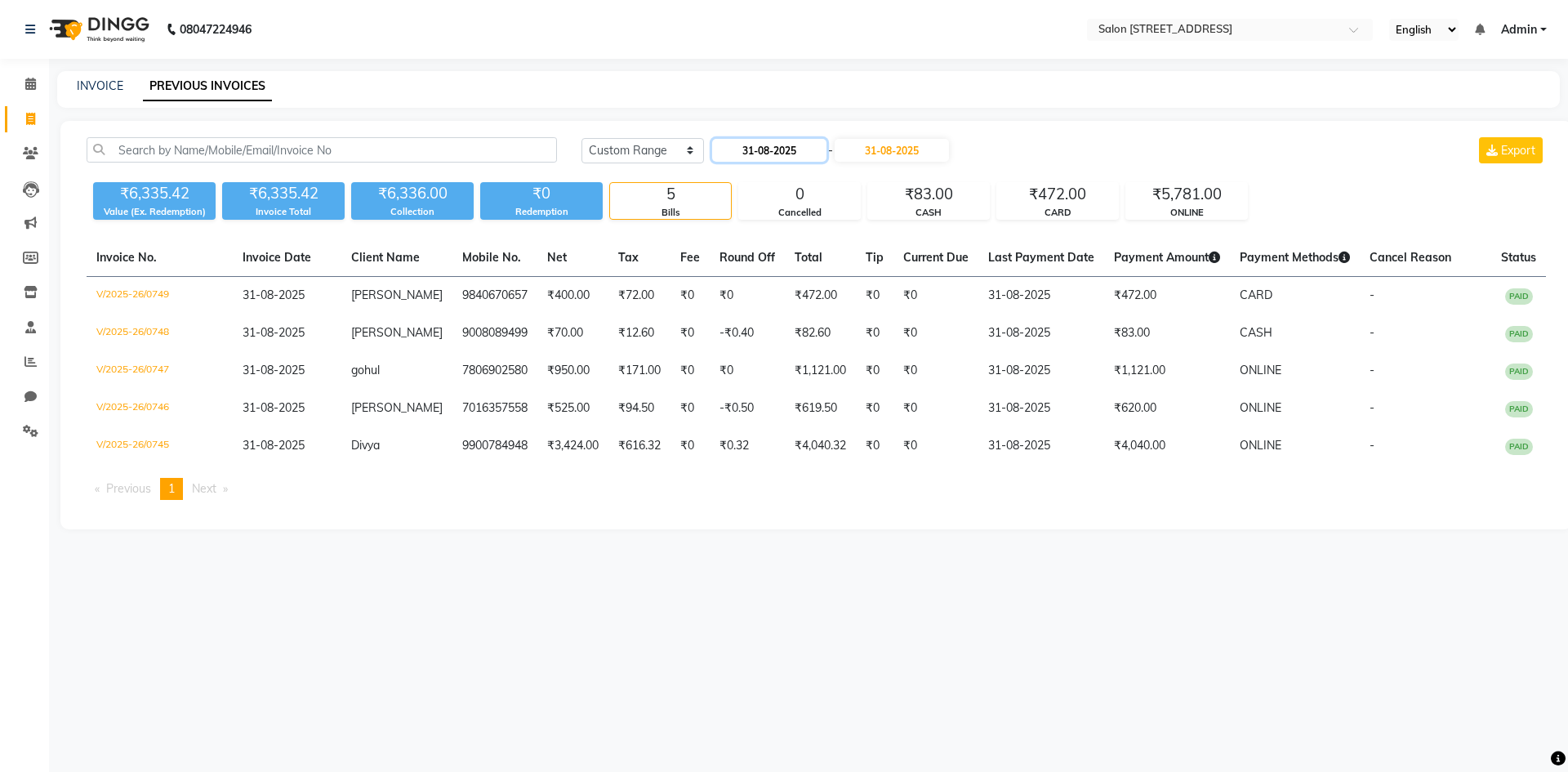
click at [783, 148] on input "31-08-2025" at bounding box center [769, 150] width 114 height 23
select select "8"
select select "2025"
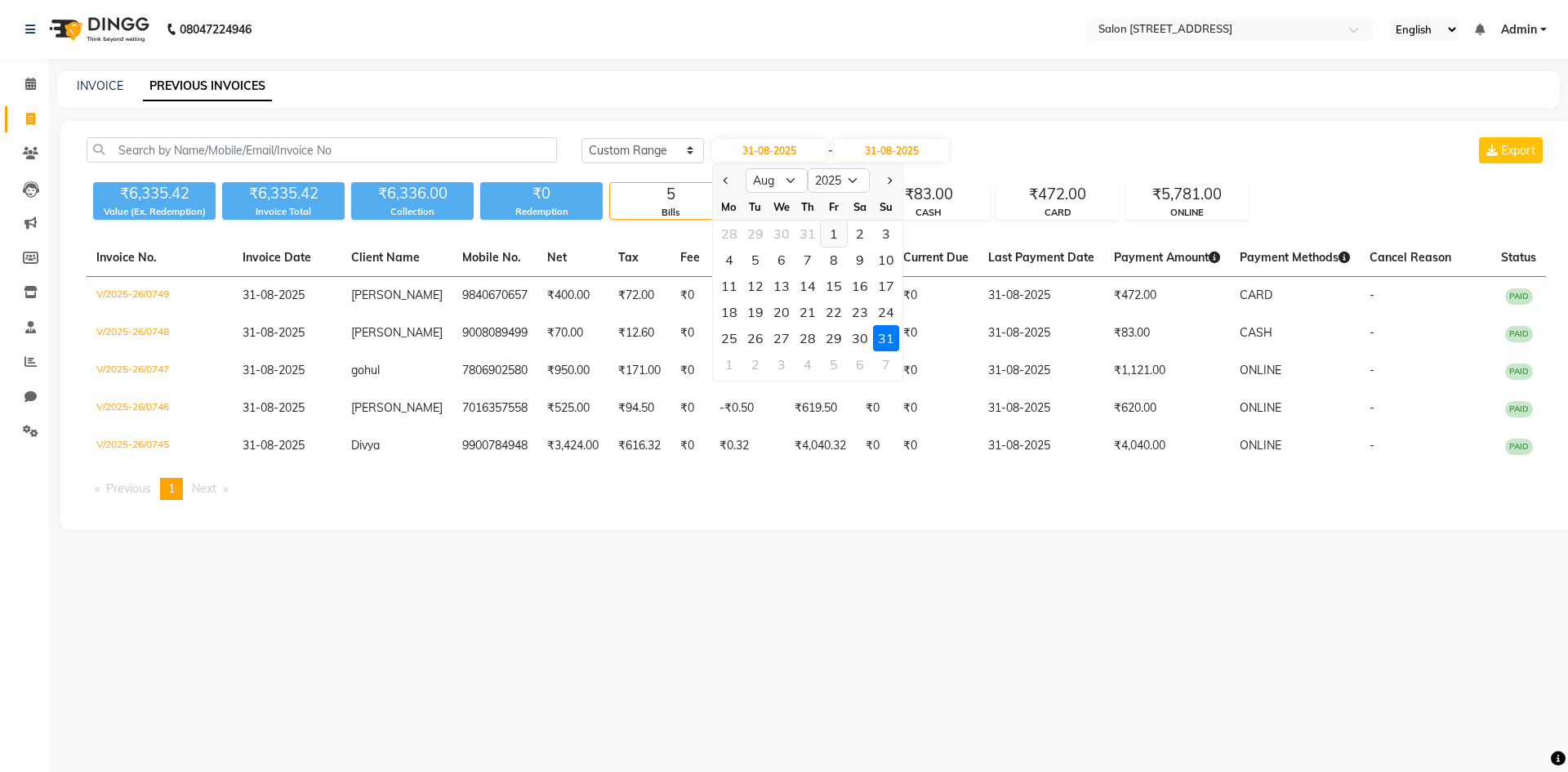
click at [828, 236] on div "1" at bounding box center [834, 233] width 26 height 26
type input "01-08-2025"
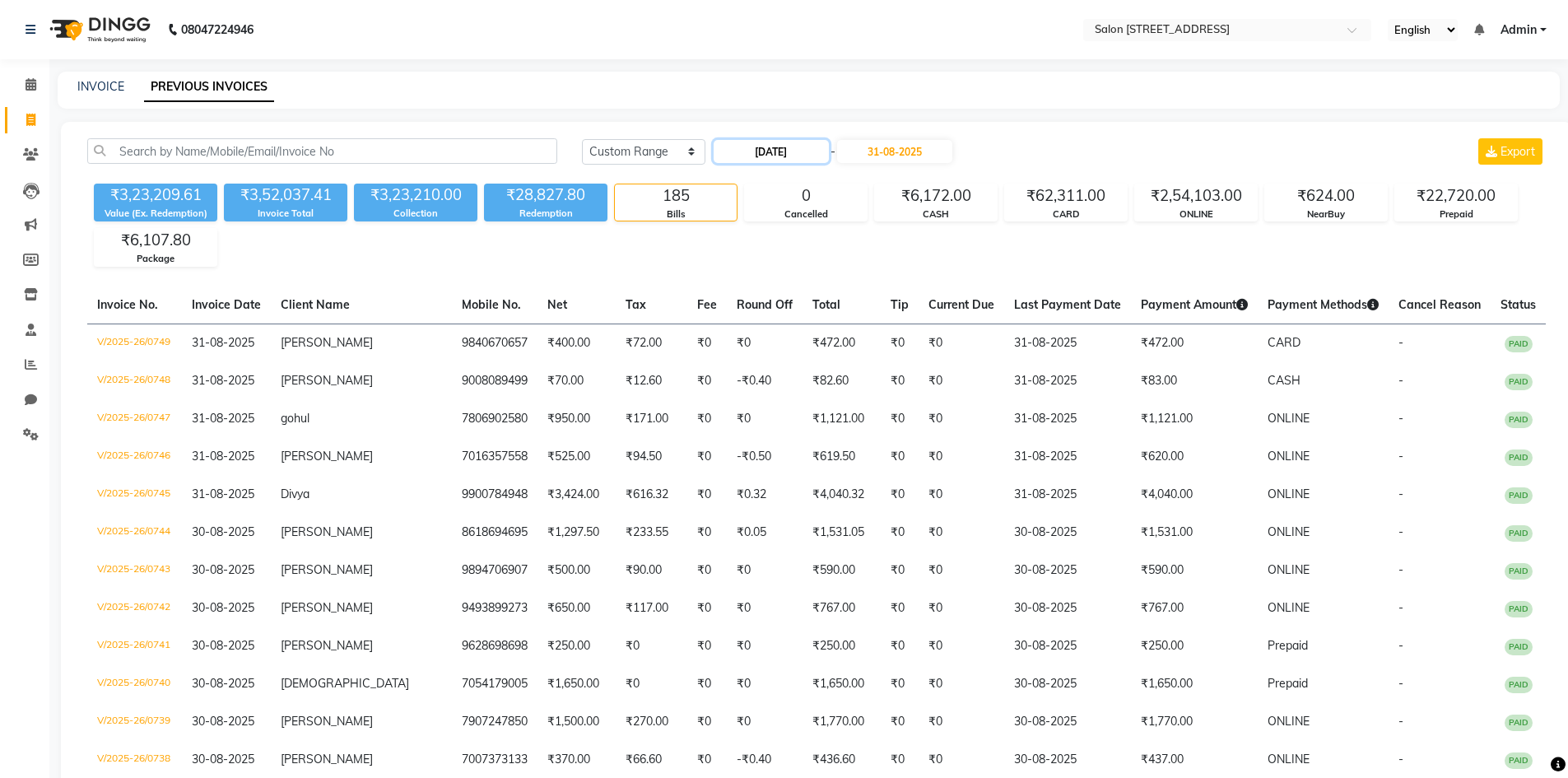
click at [804, 149] on input "01-08-2025" at bounding box center [771, 151] width 115 height 23
select select "8"
select select "2025"
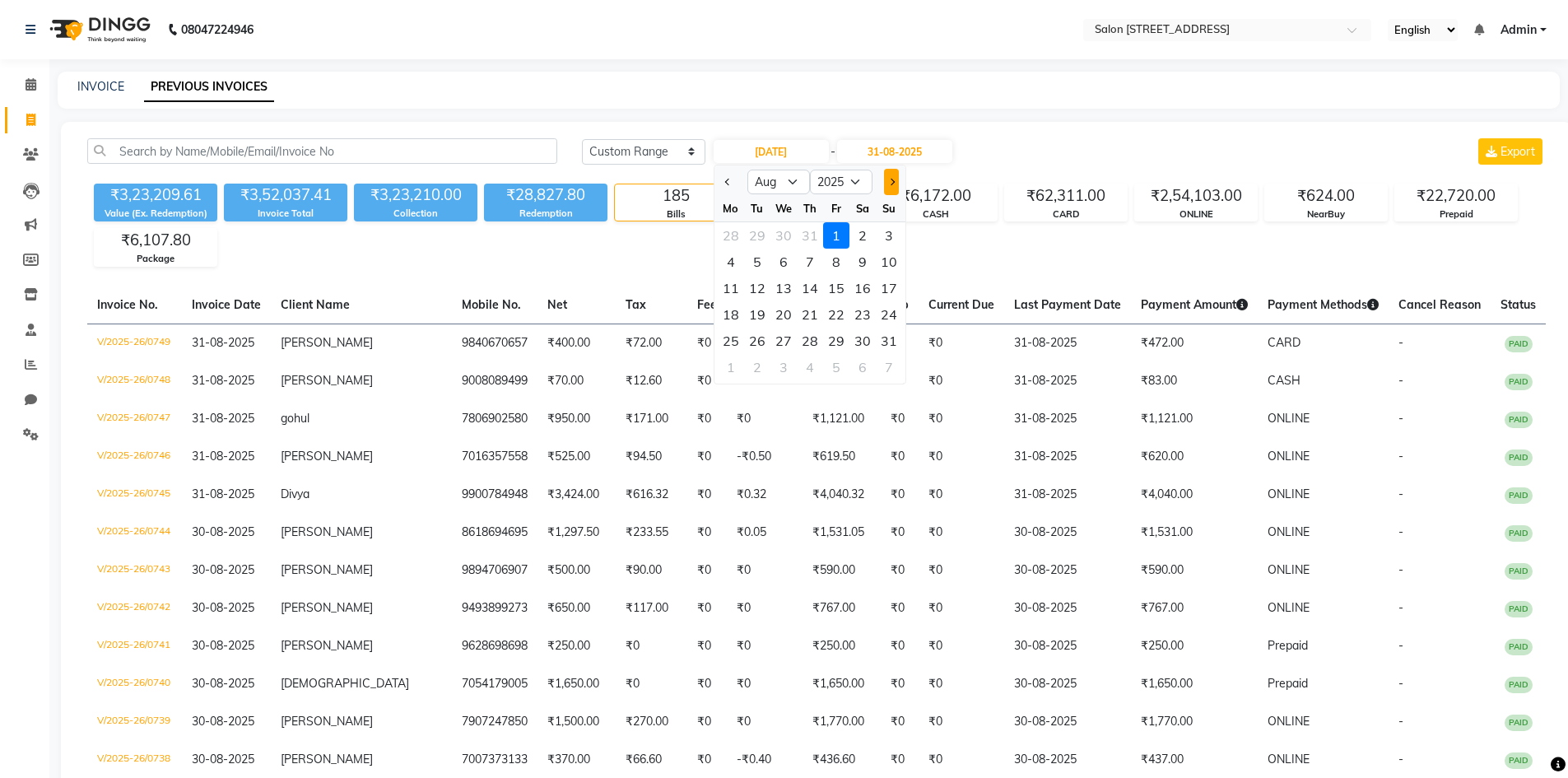
click at [884, 179] on button "Next month" at bounding box center [891, 182] width 14 height 27
select select "9"
click at [729, 233] on div "1" at bounding box center [731, 235] width 27 height 27
type input "01-09-2025"
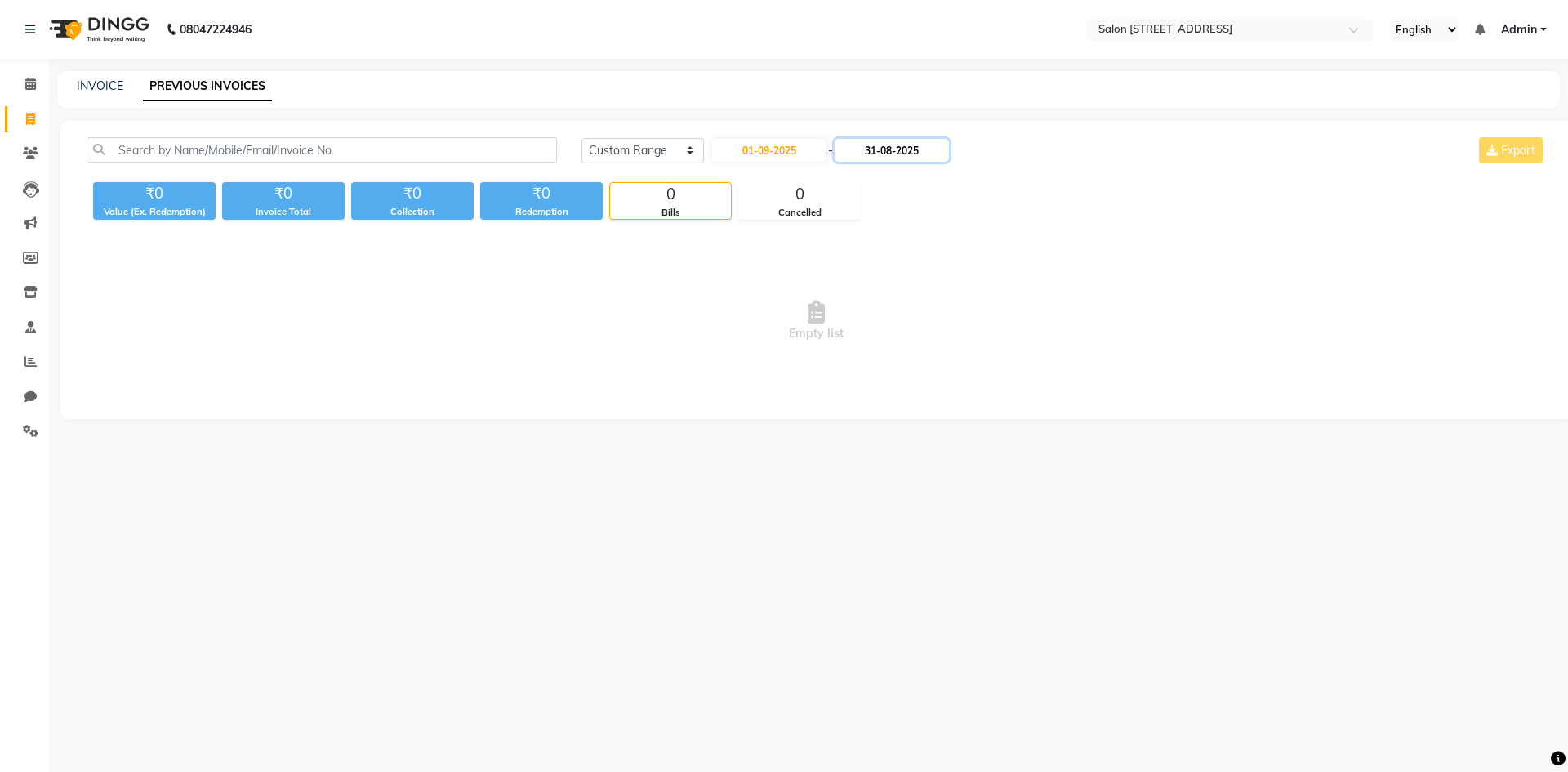
click at [900, 147] on input "31-08-2025" at bounding box center [892, 150] width 114 height 23
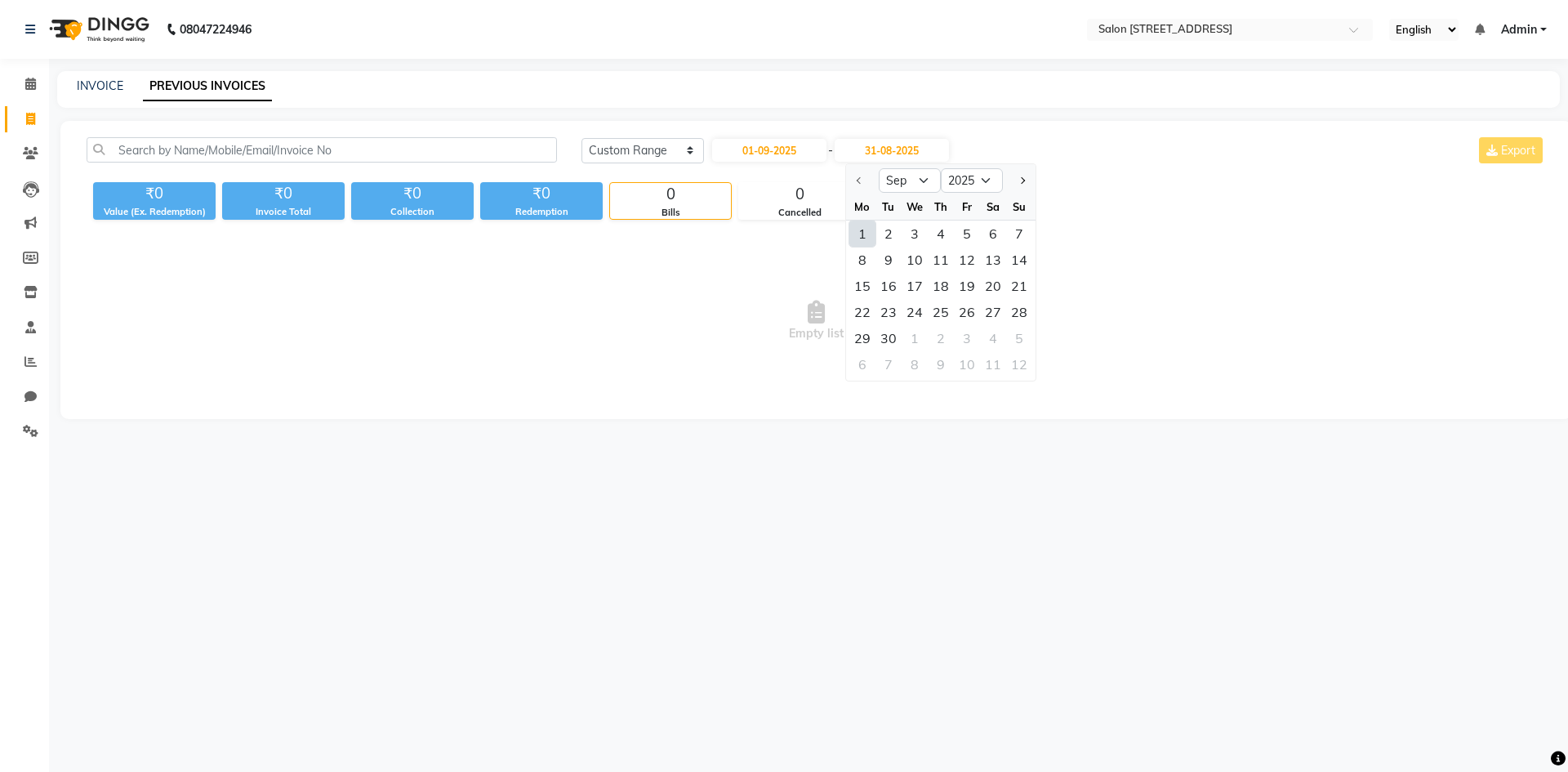
click at [866, 239] on div "1" at bounding box center [862, 233] width 26 height 26
type input "01-09-2025"
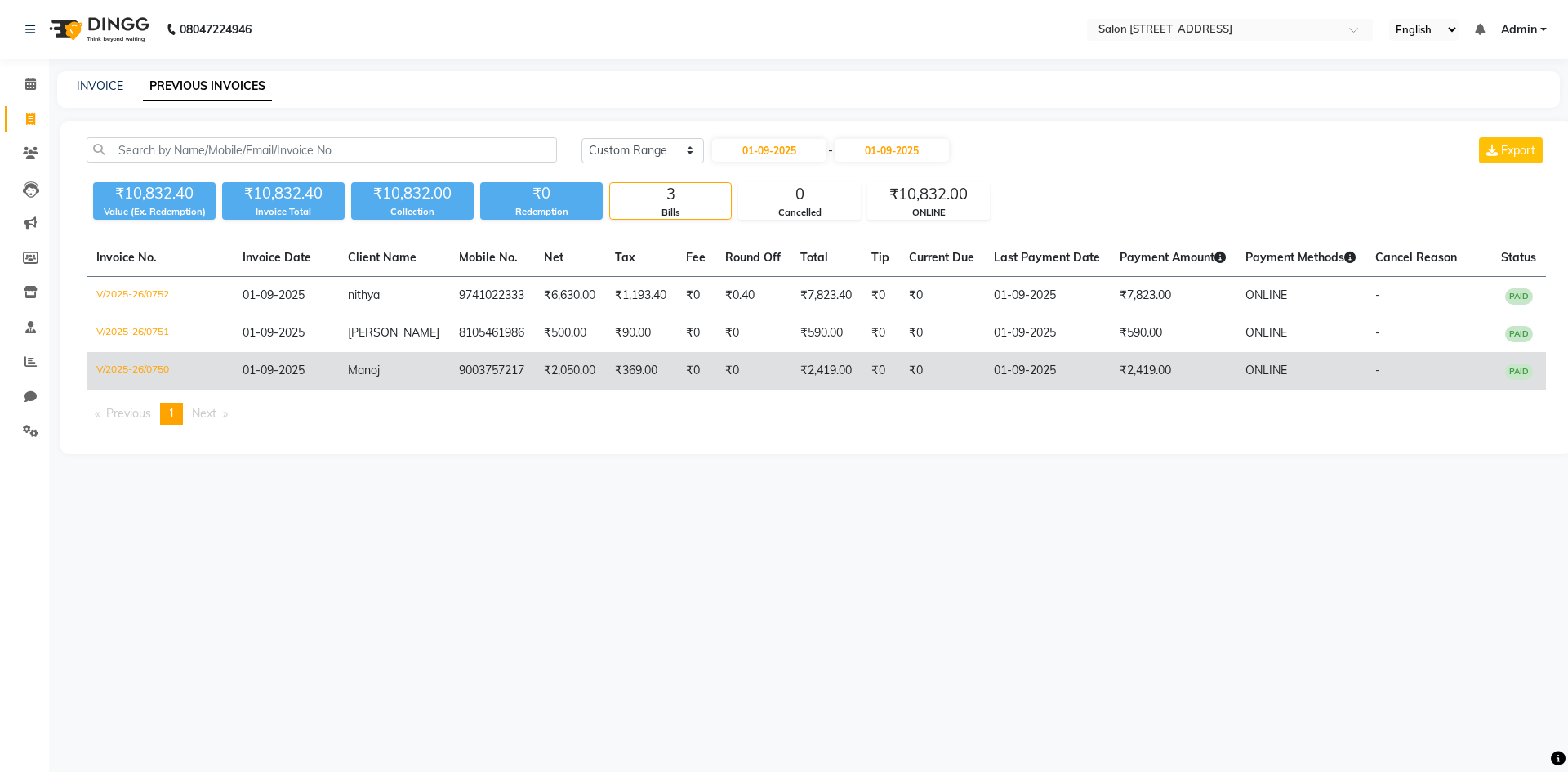
click at [492, 375] on td "9003757217" at bounding box center [491, 370] width 85 height 38
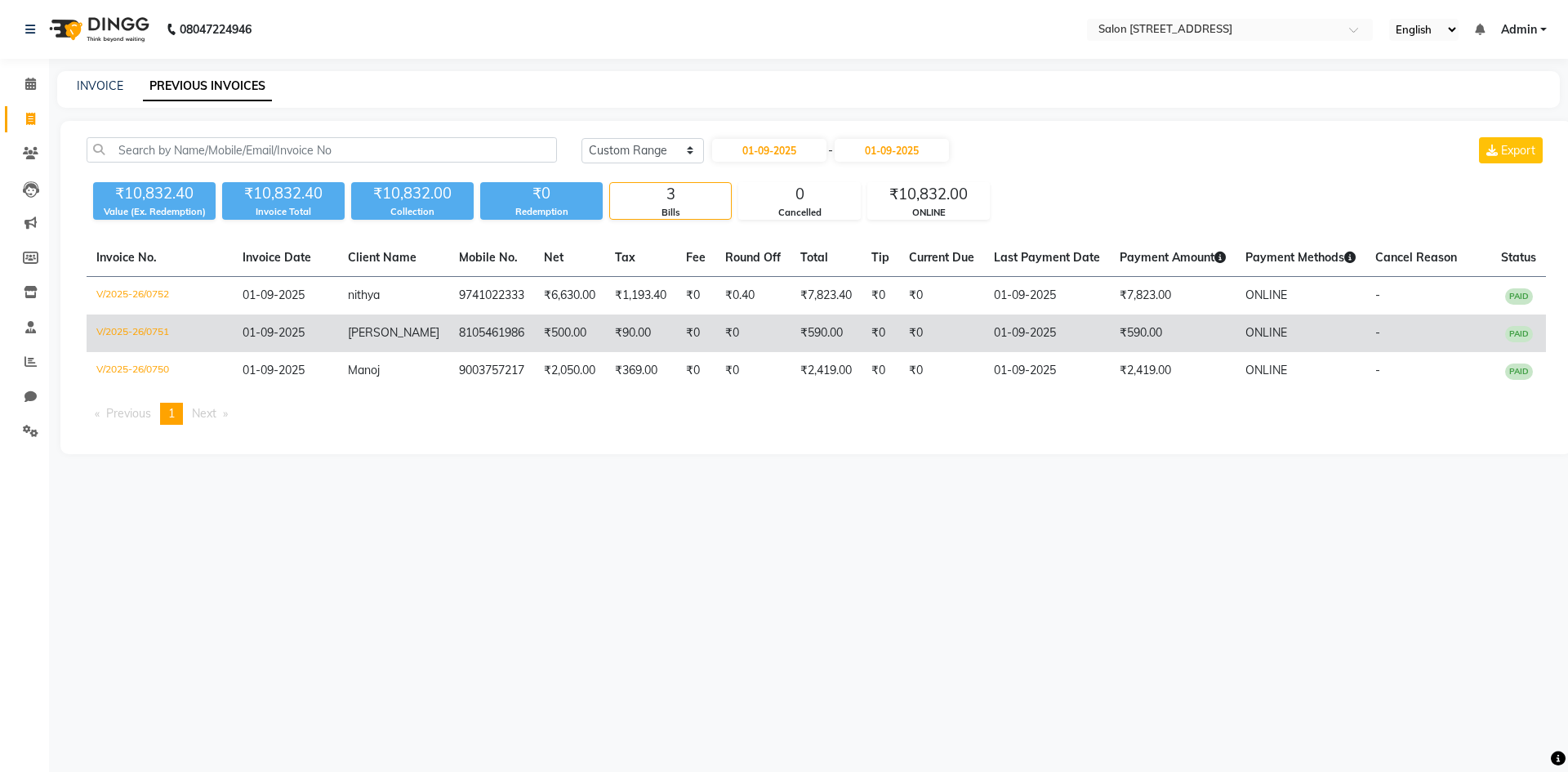
click at [421, 324] on td "sohail" at bounding box center [394, 333] width 111 height 38
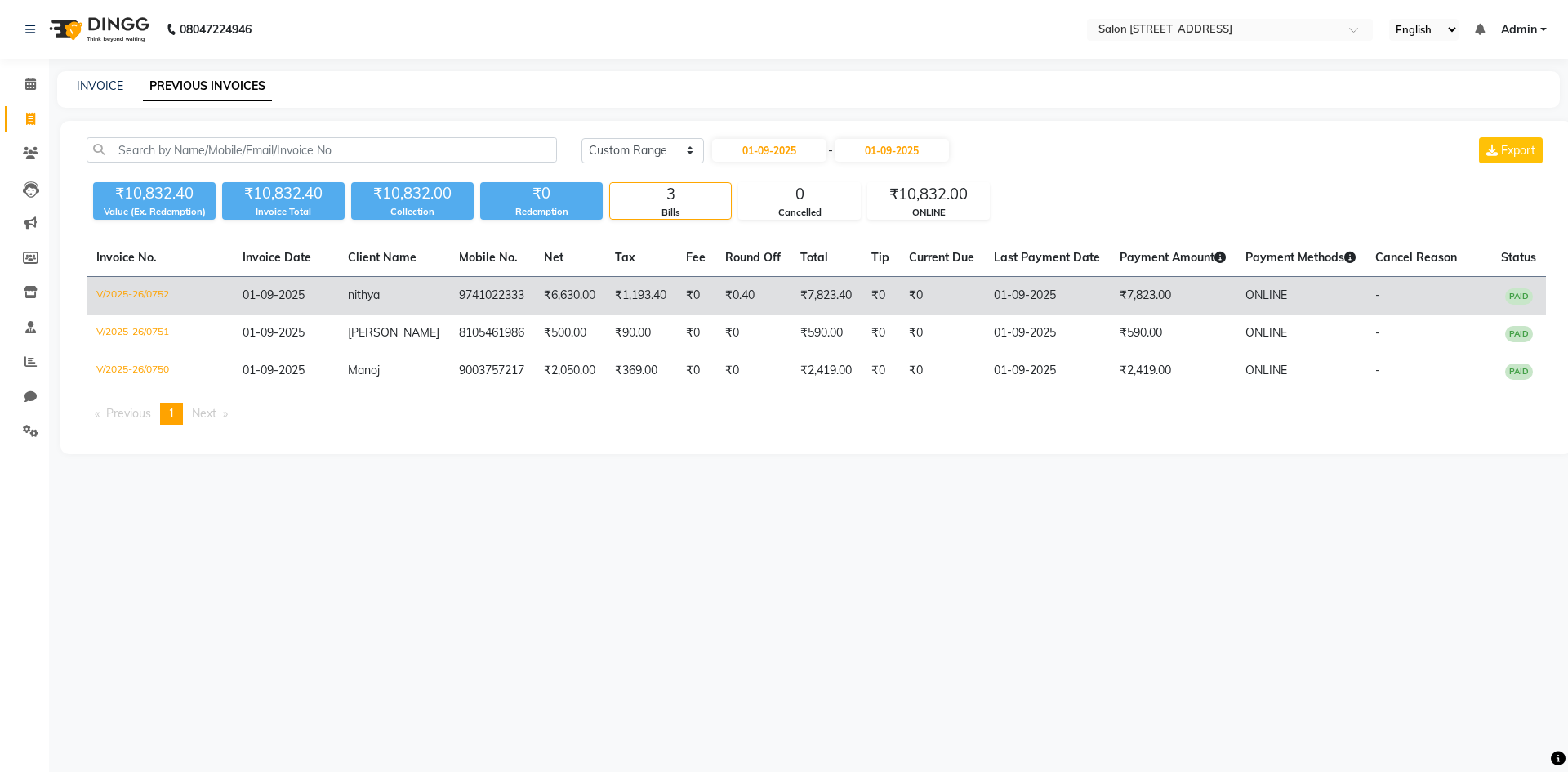
click at [567, 293] on td "₹6,630.00" at bounding box center [569, 297] width 71 height 39
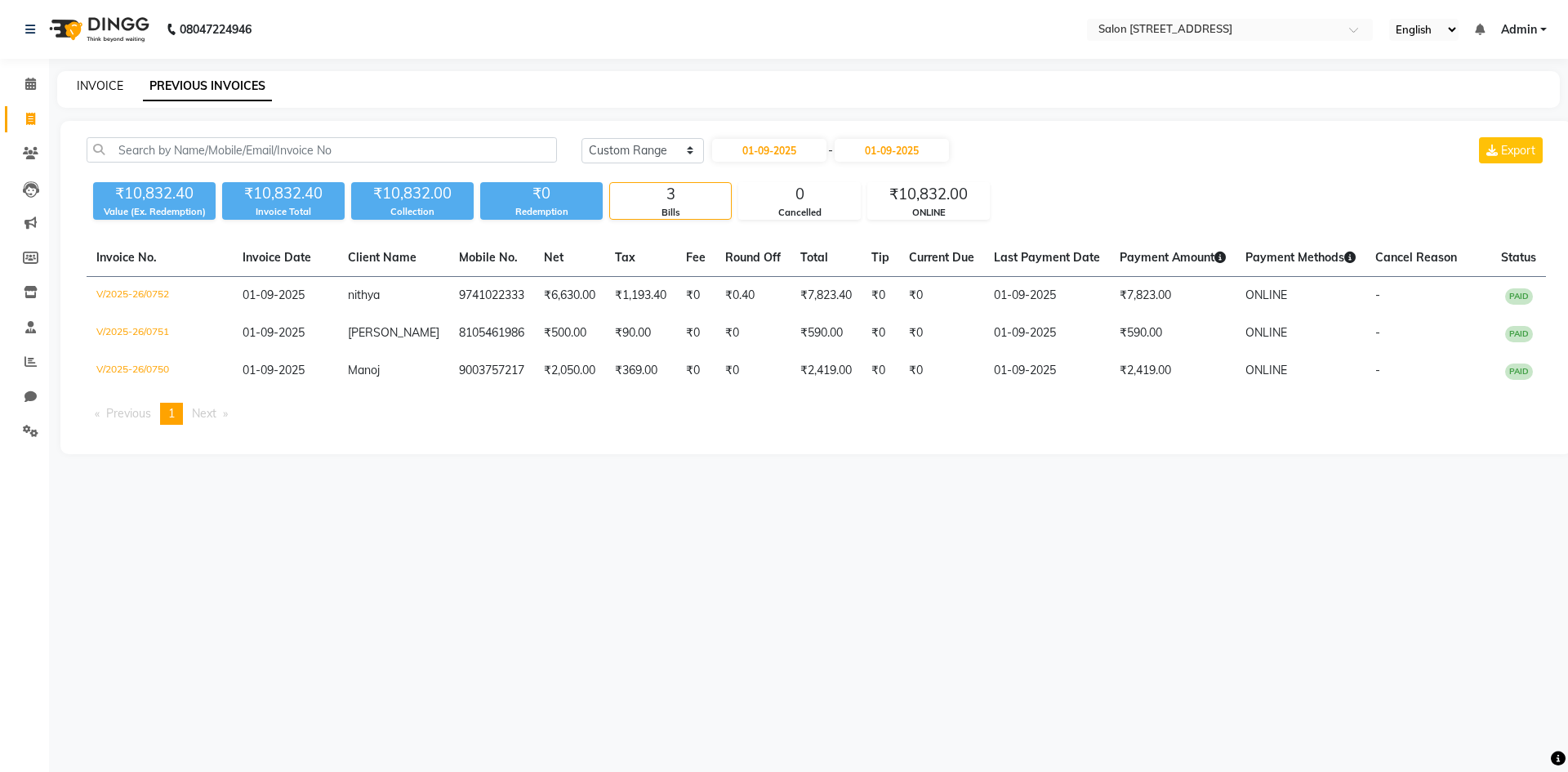
click at [84, 85] on link "INVOICE" at bounding box center [100, 85] width 46 height 15
select select "7707"
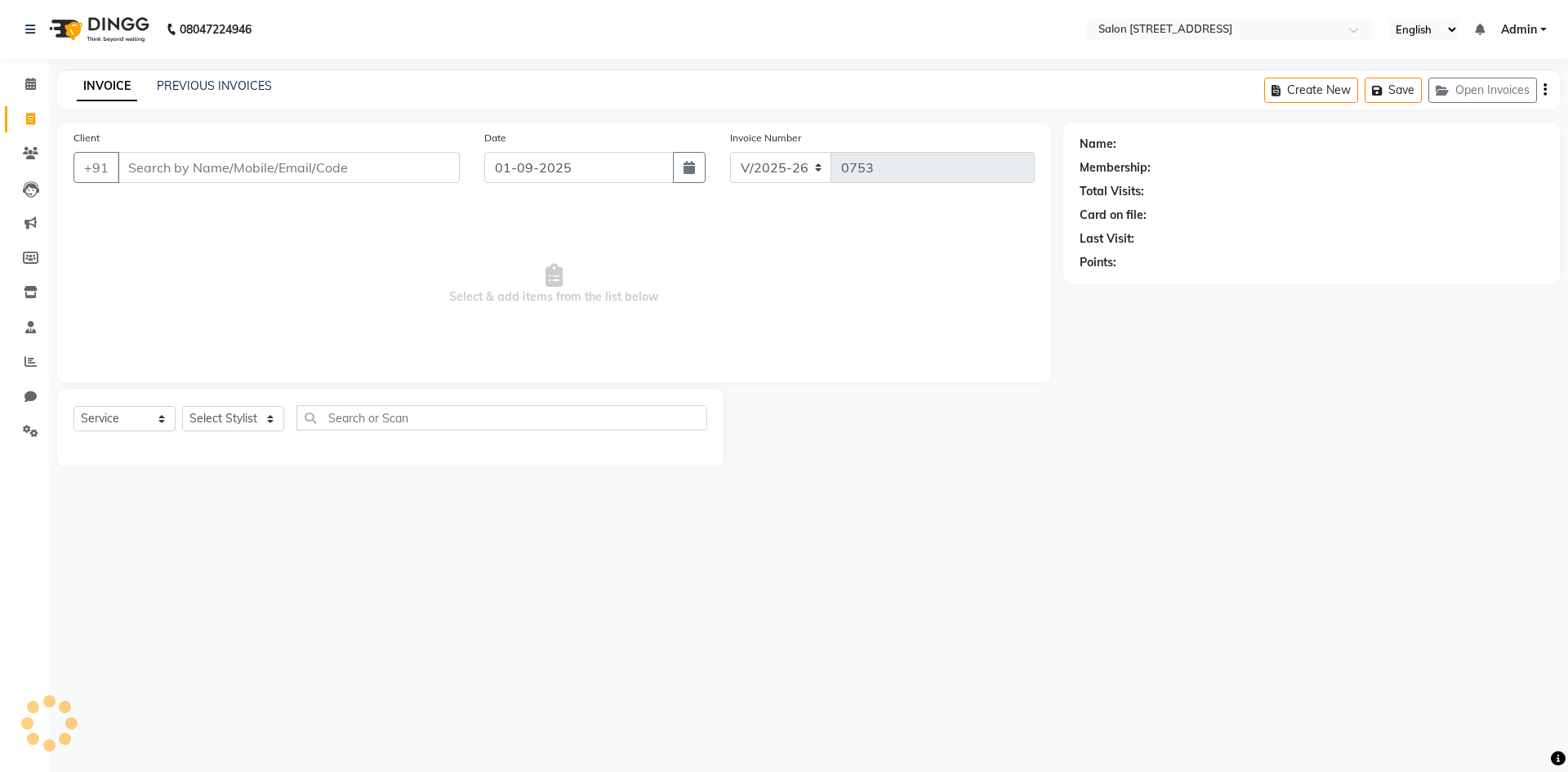
select select "P"
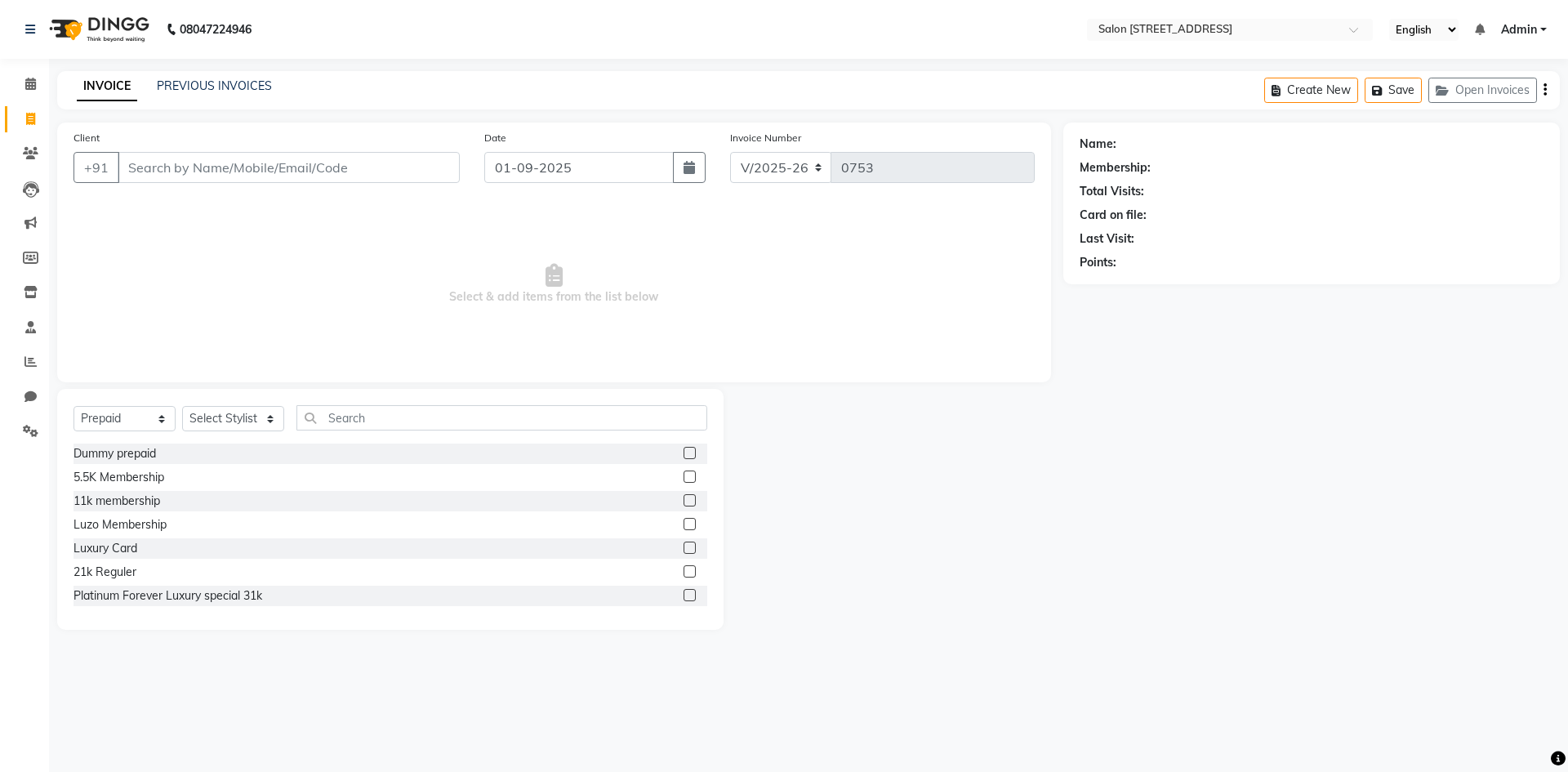
click at [1001, 582] on div at bounding box center [893, 509] width 339 height 241
click at [1135, 718] on div "08047224946 Select Location × Salon 82, 7th Sector, Hsr Layout English ENGLISH …" at bounding box center [784, 386] width 1568 height 772
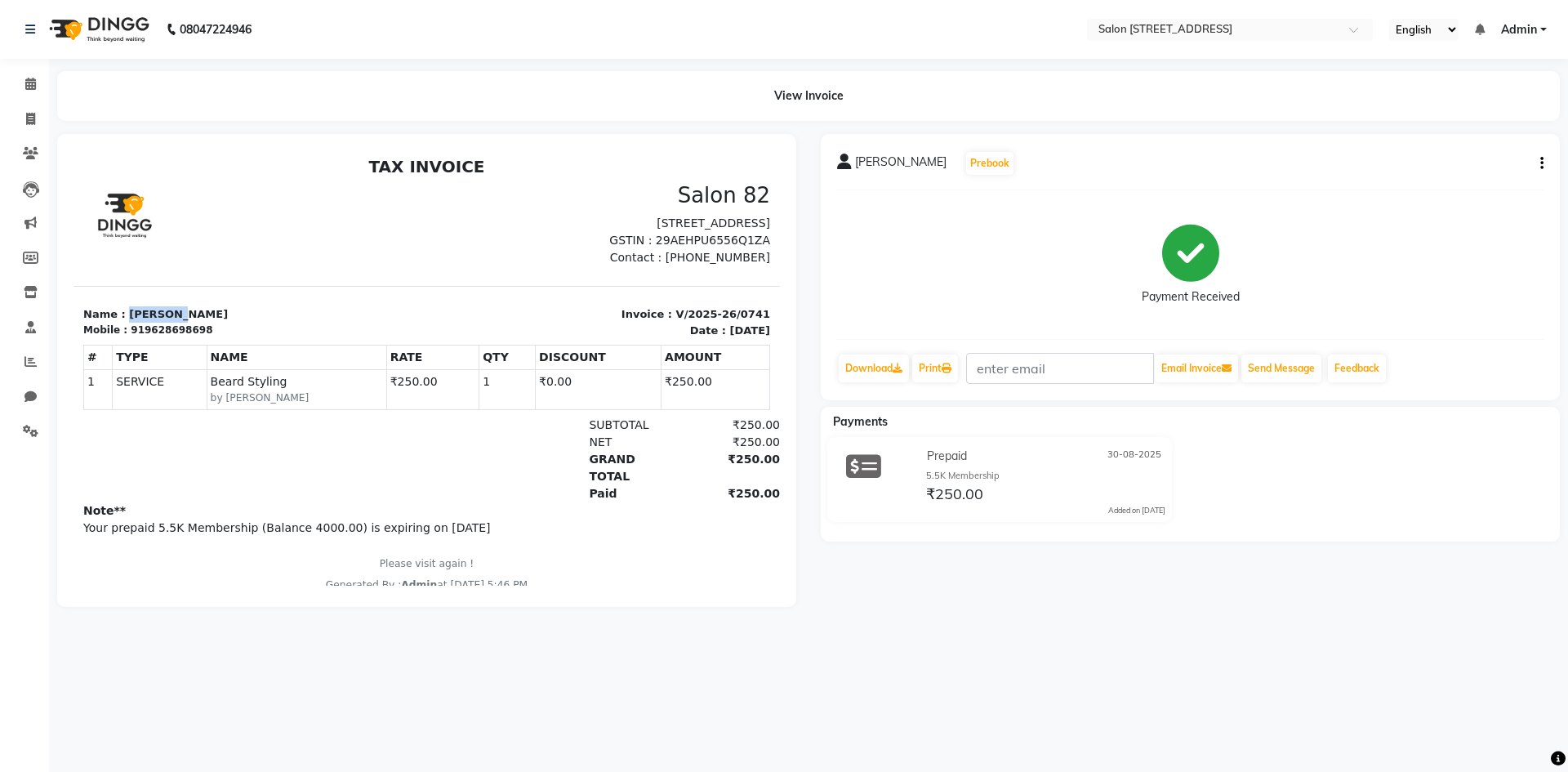
drag, startPoint x: 122, startPoint y: 330, endPoint x: 208, endPoint y: 328, distance: 86.0
click at [208, 323] on p "Name : koushani" at bounding box center [250, 314] width 334 height 17
copy p "[PERSON_NAME]"
drag, startPoint x: 133, startPoint y: 349, endPoint x: 240, endPoint y: 348, distance: 107.0
click at [240, 338] on div "Mobile : 919628698698" at bounding box center [250, 330] width 334 height 15
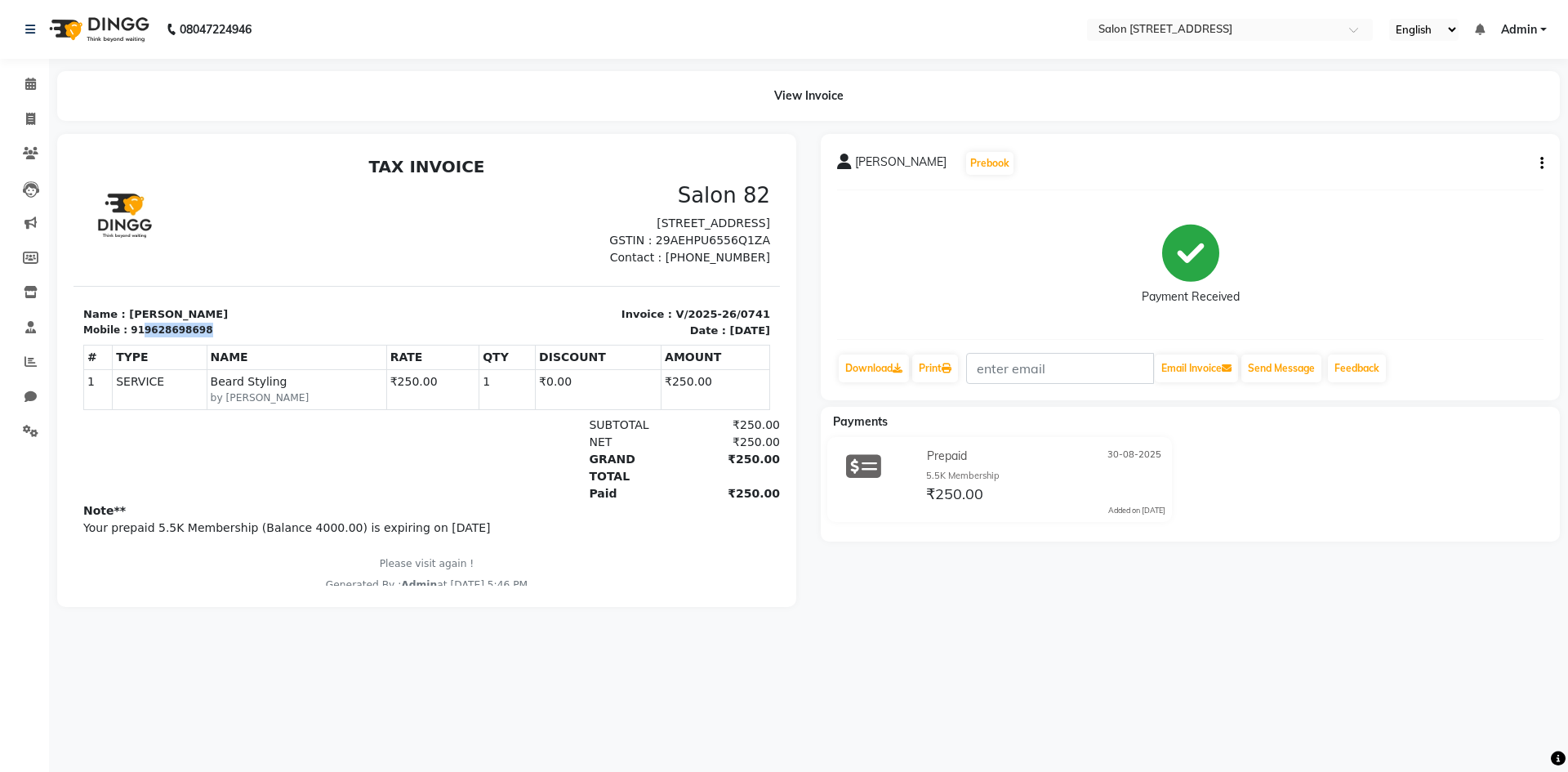
copy div "9628698698"
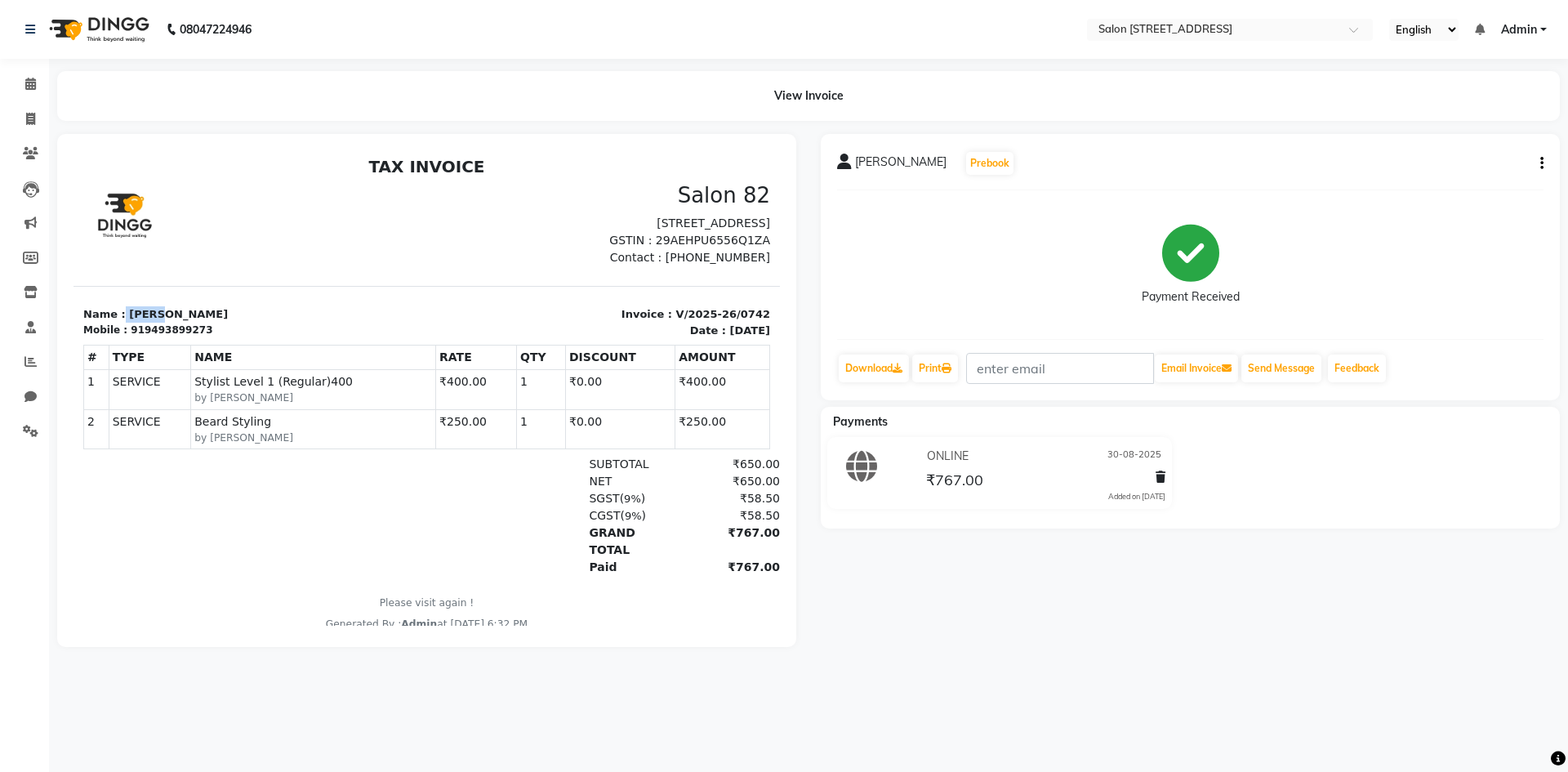
drag, startPoint x: 119, startPoint y: 328, endPoint x: 163, endPoint y: 328, distance: 44.0
click at [163, 323] on p "Name : Vijay" at bounding box center [250, 314] width 334 height 17
copy p "Vijay"
drag, startPoint x: 132, startPoint y: 347, endPoint x: 213, endPoint y: 337, distance: 81.6
click at [213, 337] on div "Name : Vijay Mobile : 919493899273" at bounding box center [250, 322] width 353 height 32
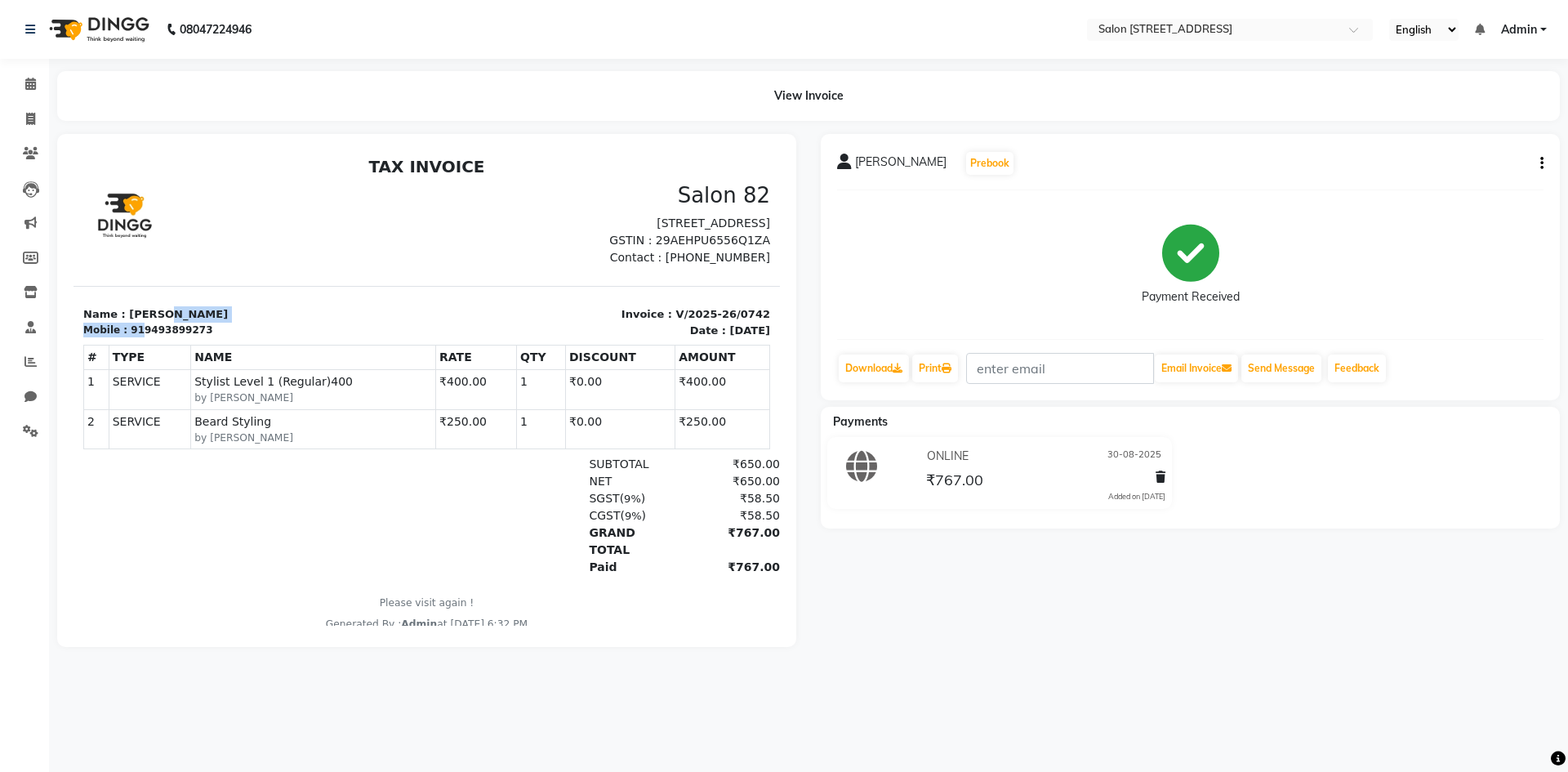
click at [253, 322] on section "Name : Vijay Mobile : 919493899273 Invoice : V/2025-26/0742 Date : August 30, 2…" at bounding box center [427, 312] width 707 height 53
drag, startPoint x: 135, startPoint y: 347, endPoint x: 230, endPoint y: 336, distance: 95.6
click at [230, 336] on div "Name : Vijay Mobile : 919493899273" at bounding box center [250, 322] width 353 height 32
click at [262, 318] on section "Name : Vijay Mobile : 919493899273 Invoice : V/2025-26/0742 Date : August 30, 2…" at bounding box center [427, 312] width 707 height 53
drag, startPoint x: 132, startPoint y: 345, endPoint x: 227, endPoint y: 341, distance: 95.1
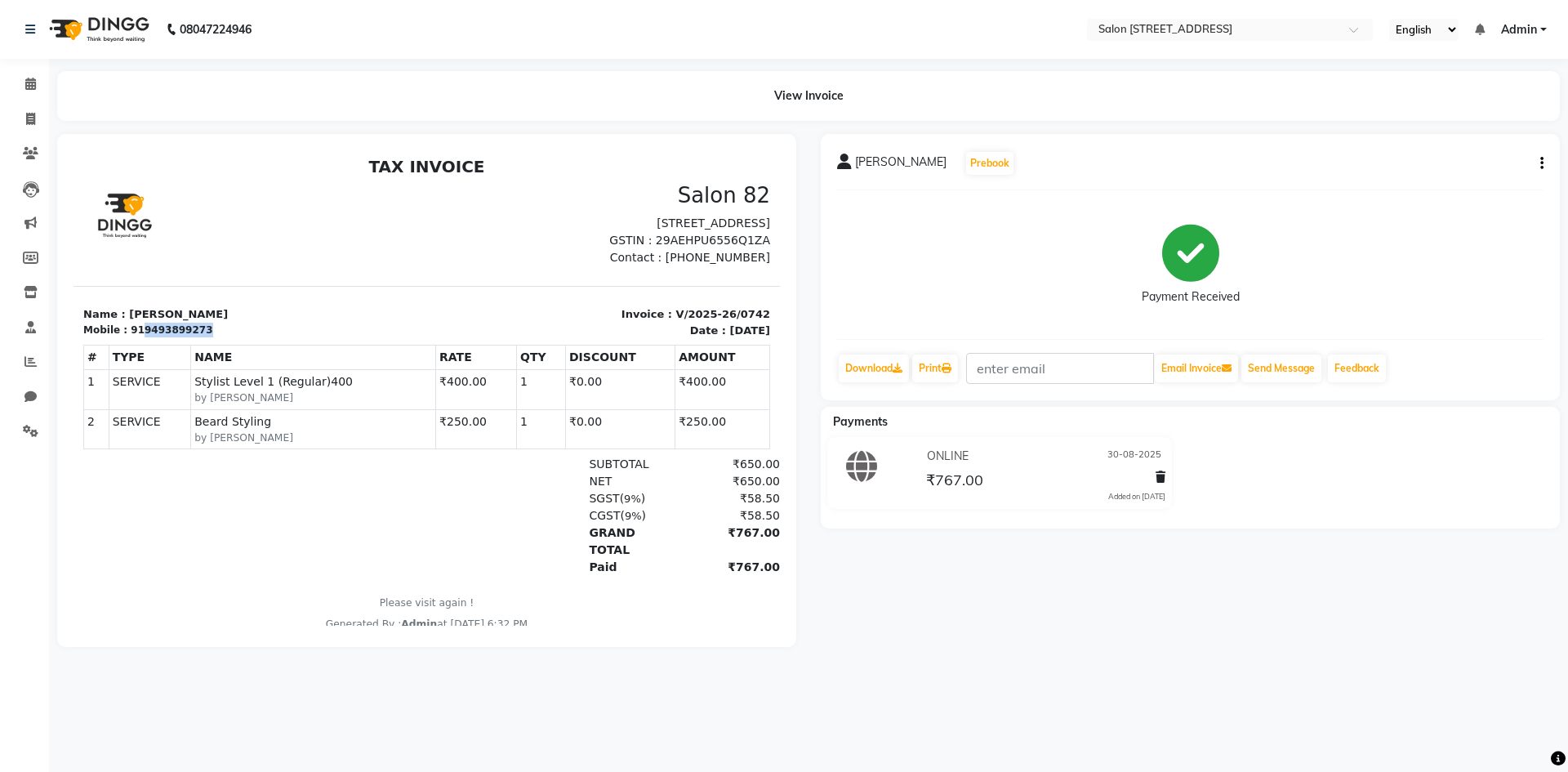
click at [227, 338] on div "Mobile : 919493899273" at bounding box center [250, 330] width 334 height 15
copy div "9493899273"
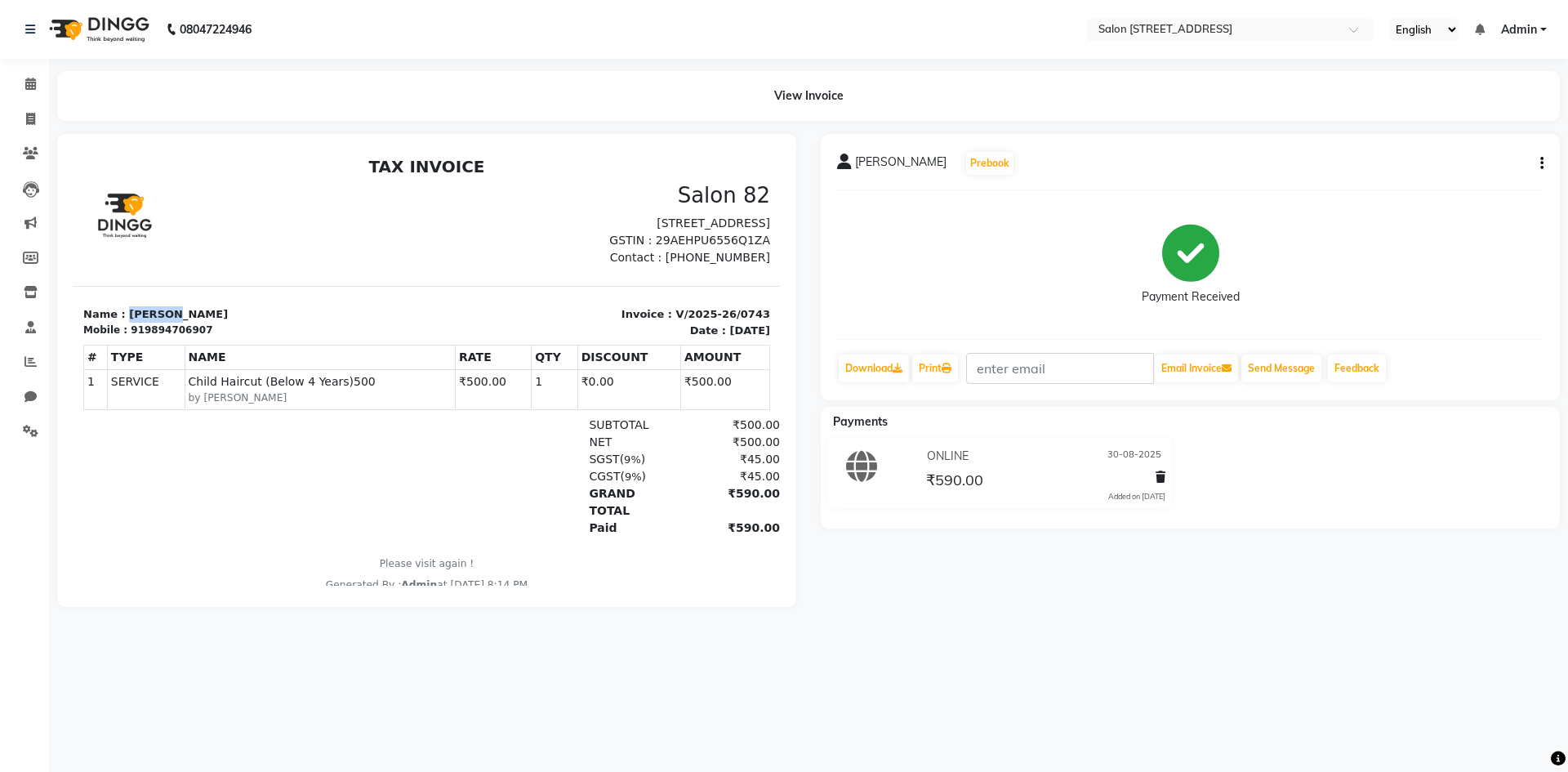
drag, startPoint x: 121, startPoint y: 332, endPoint x: 247, endPoint y: 311, distance: 127.7
click at [247, 311] on section "Name : Shalini Mobile : 919894706907 Invoice : V/2025-26/0743 Date : August 30,…" at bounding box center [427, 312] width 707 height 53
copy p "Shalini"
drag, startPoint x: 135, startPoint y: 347, endPoint x: 222, endPoint y: 340, distance: 87.3
click at [222, 338] on div "Mobile : 919894706907" at bounding box center [250, 330] width 334 height 15
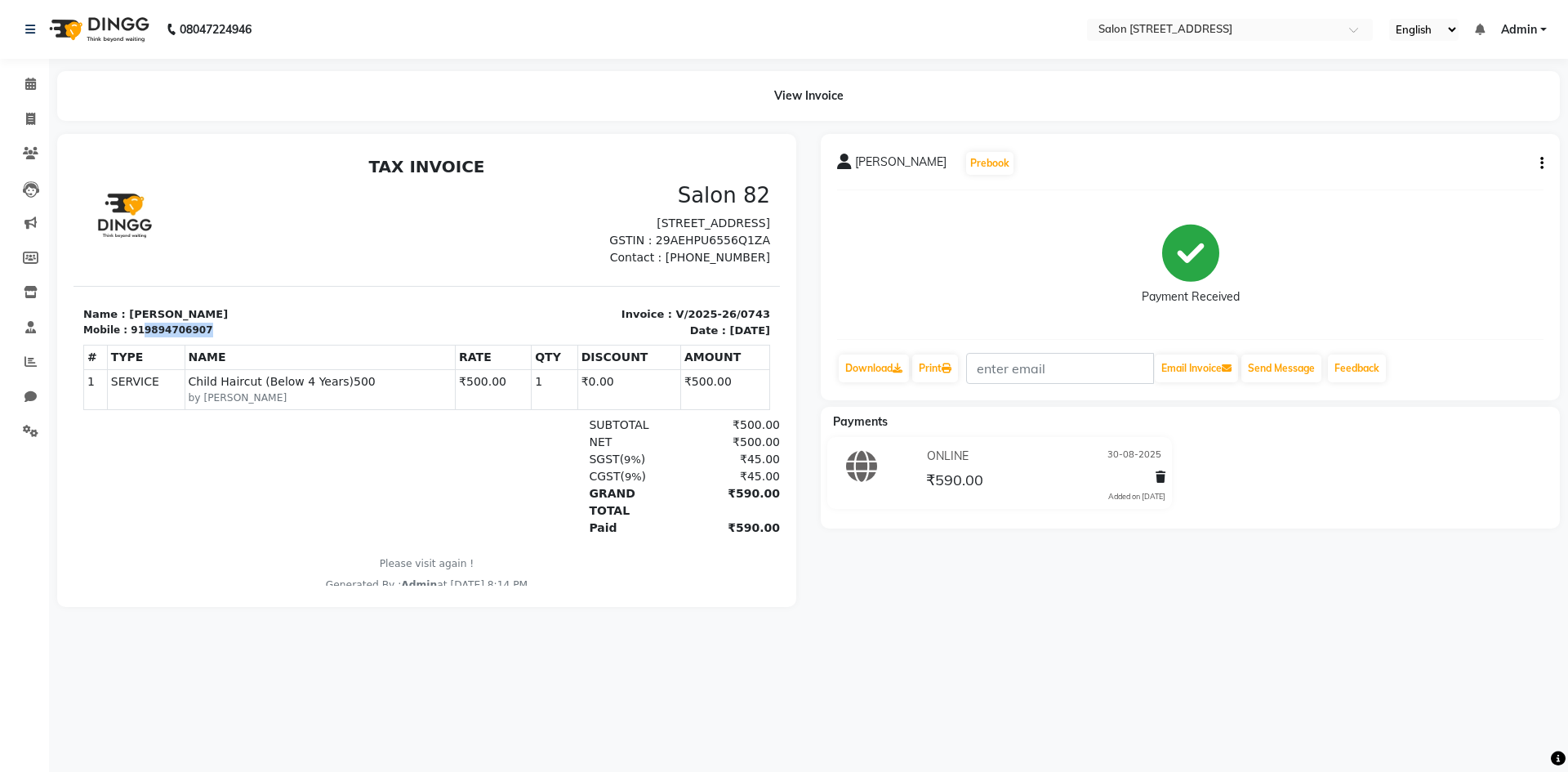
copy div "9894706907"
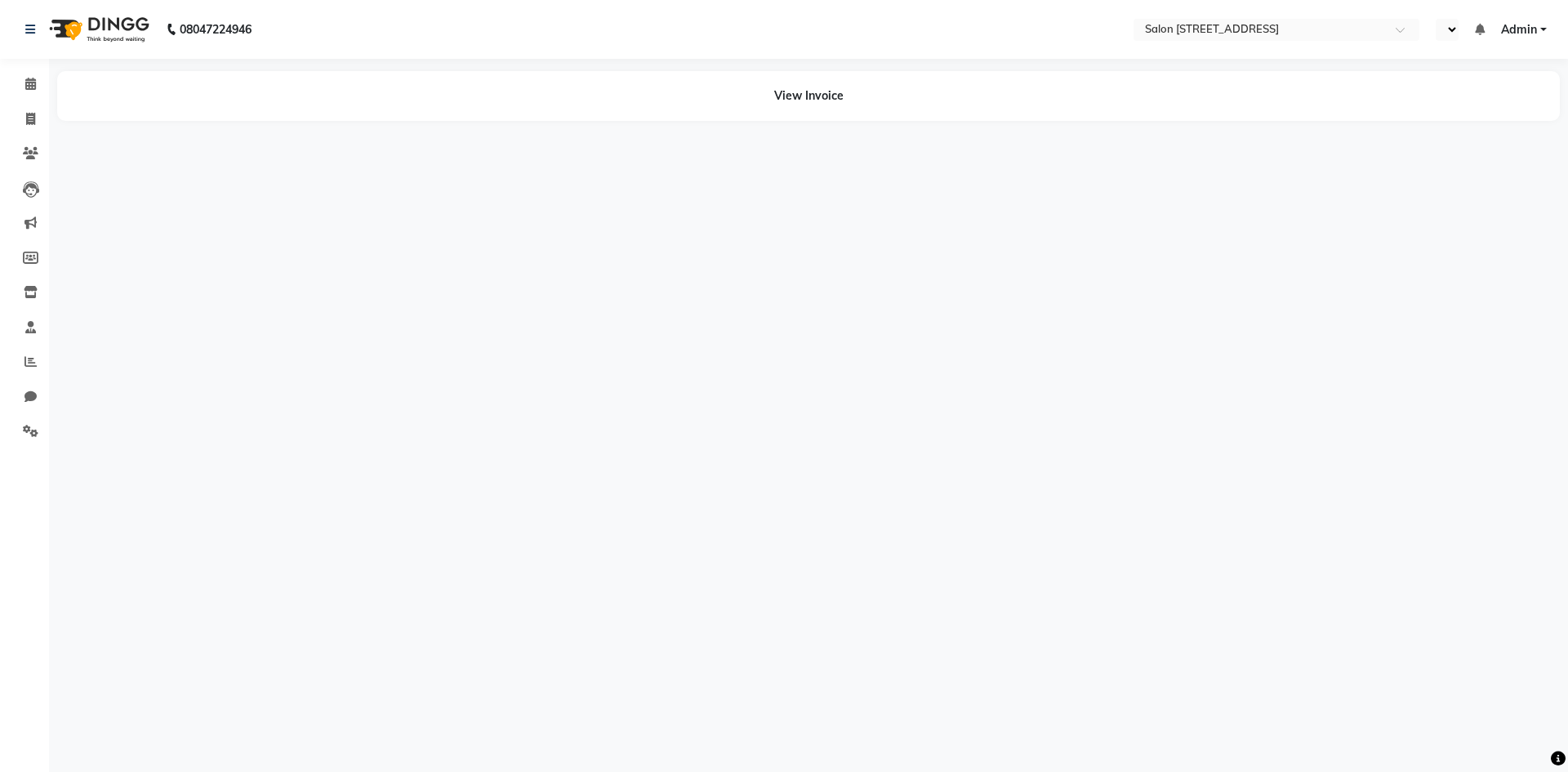
select select "en"
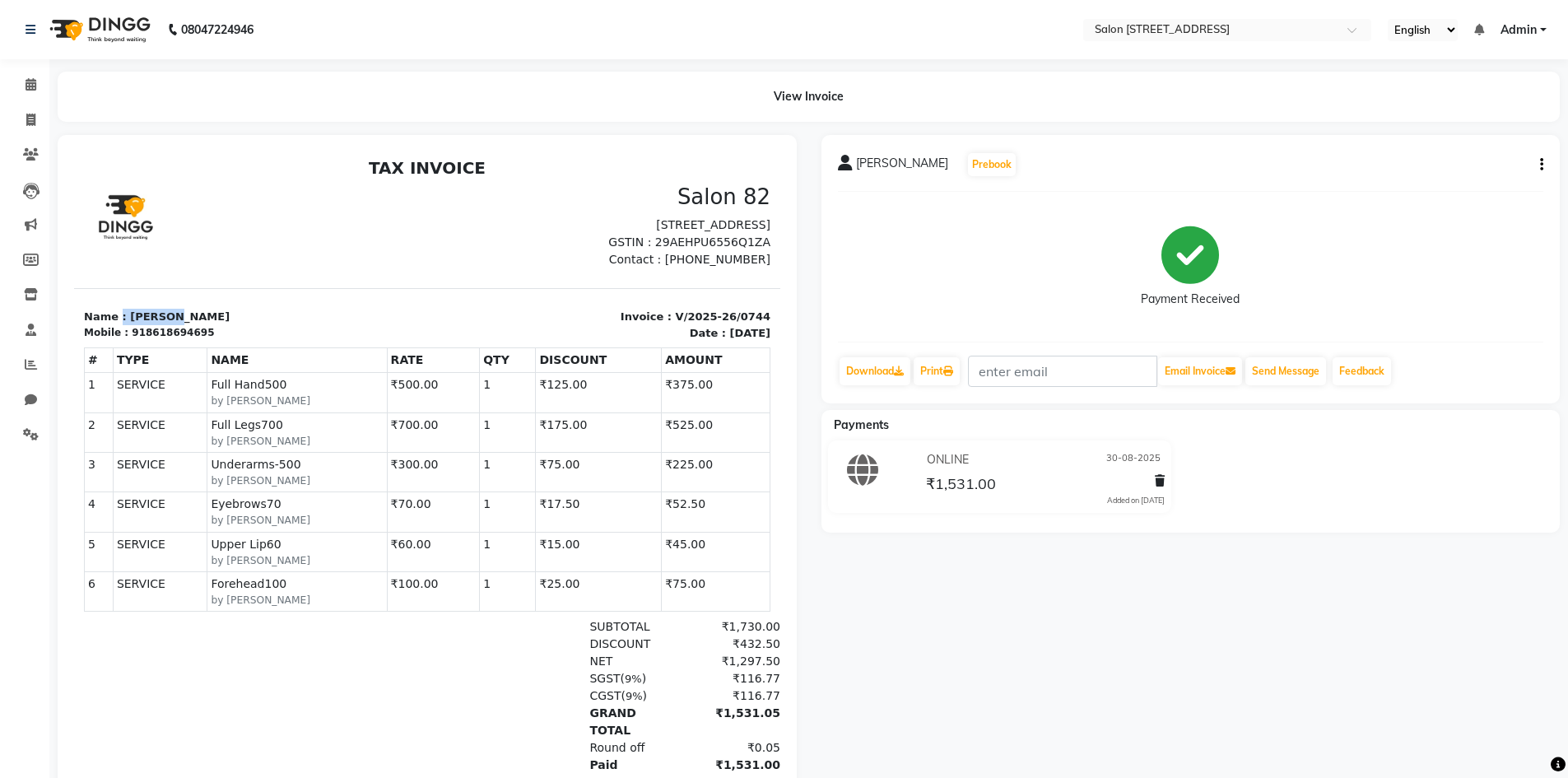
drag, startPoint x: 117, startPoint y: 334, endPoint x: 212, endPoint y: 315, distance: 96.9
click at [212, 315] on section "Name : [PERSON_NAME] Mobile : 918618694695 Invoice : V/2025-26/0744 Date : [DAT…" at bounding box center [427, 315] width 706 height 53
copy p ": Preethi"
drag, startPoint x: 134, startPoint y: 351, endPoint x: 263, endPoint y: 335, distance: 130.0
click at [240, 336] on div "Name : Preethi Mobile : 918618694695" at bounding box center [250, 324] width 353 height 32
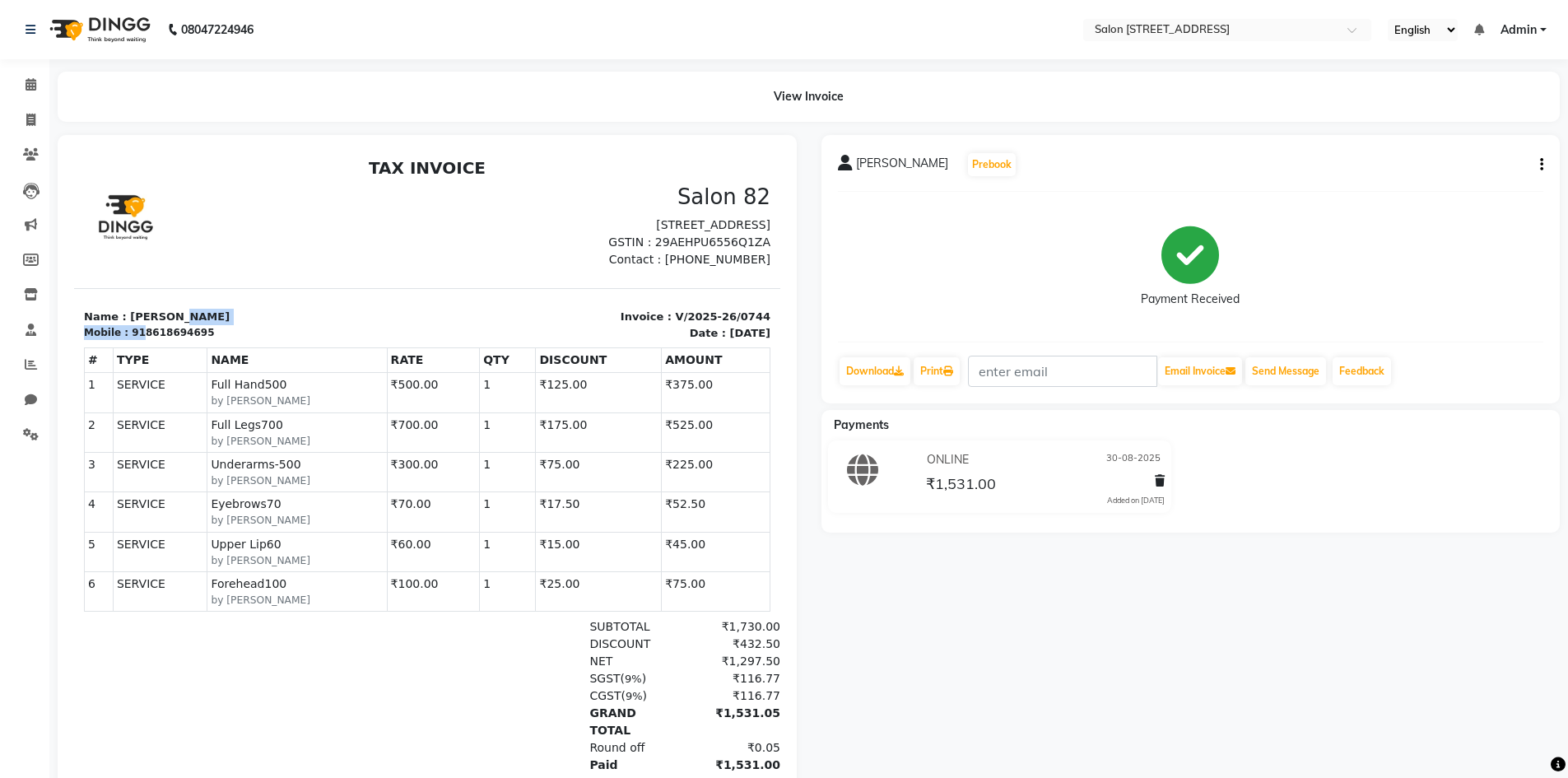
click at [311, 316] on section "Name : Preethi Mobile : 918618694695 Invoice : V/2025-26/0744 Date : August 30,…" at bounding box center [427, 315] width 706 height 53
drag, startPoint x: 136, startPoint y: 351, endPoint x: 233, endPoint y: 342, distance: 97.4
click at [233, 340] on div "Mobile : 918618694695" at bounding box center [250, 332] width 333 height 15
copy div "8618694695"
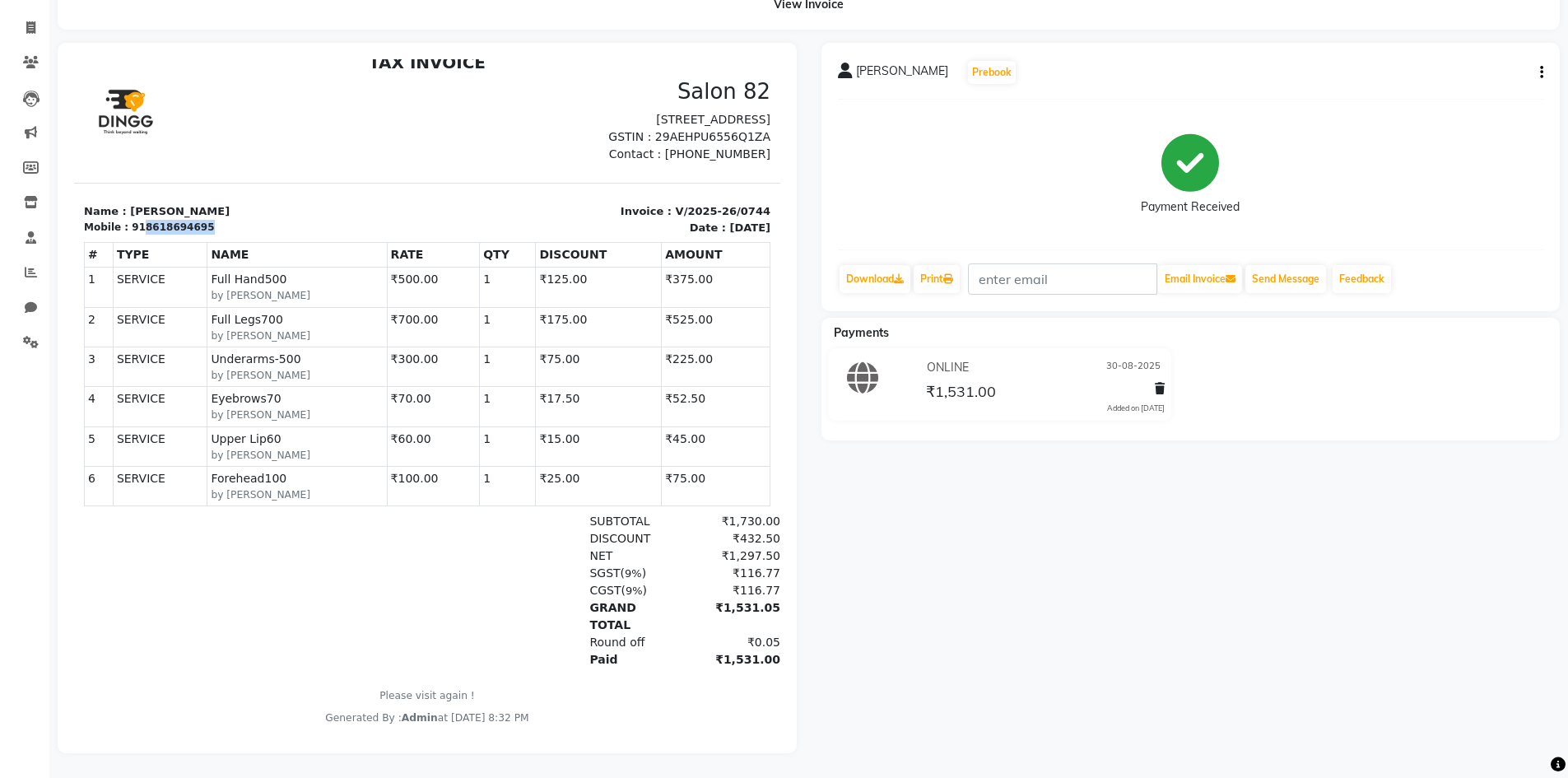
scroll to position [104, 0]
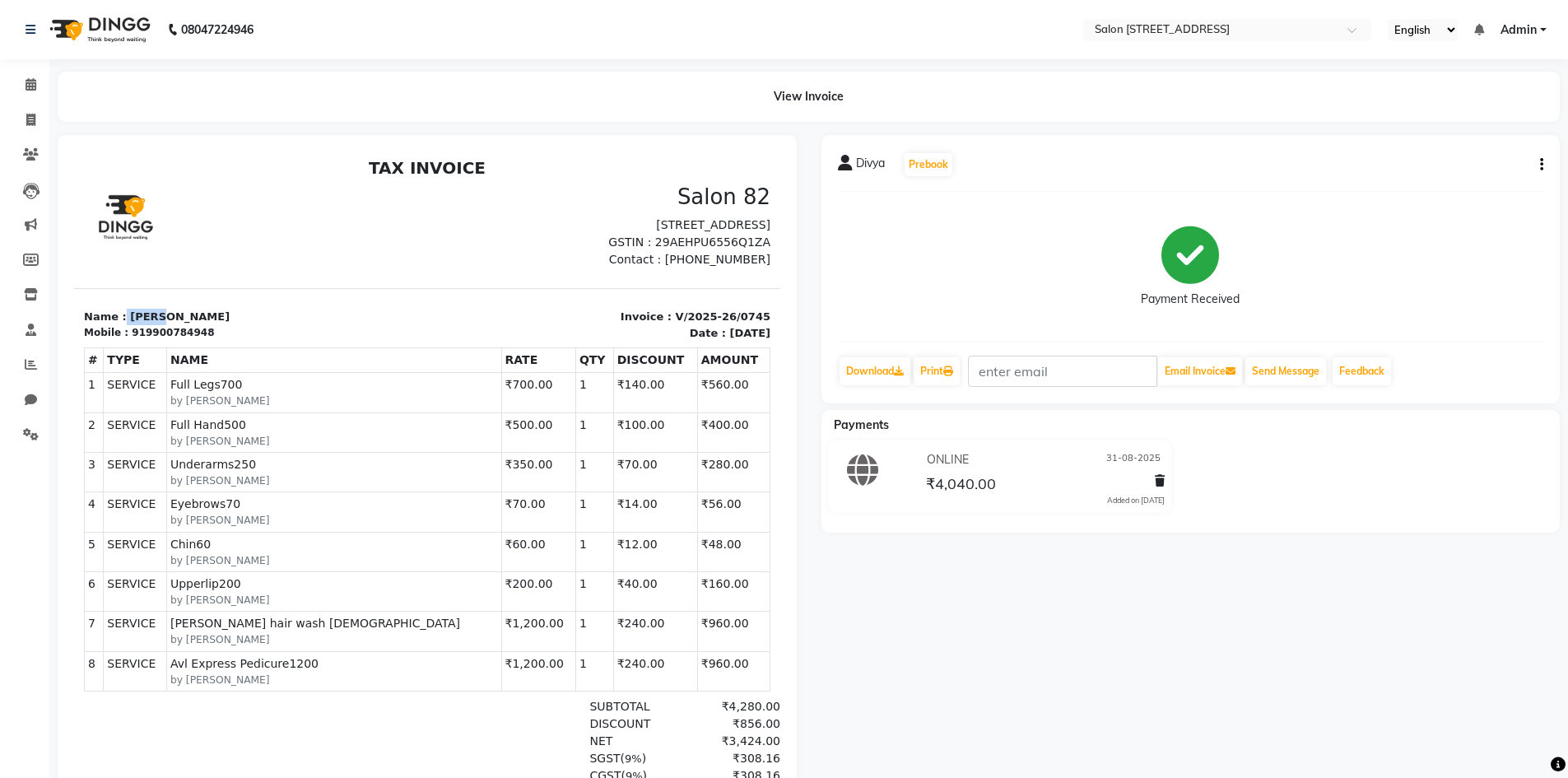
drag, startPoint x: 119, startPoint y: 333, endPoint x: 216, endPoint y: 321, distance: 97.7
click at [196, 323] on section "Name : [PERSON_NAME] Mobile : 919900784948 Invoice : V/2025-26/0745 Date : [DAT…" at bounding box center [427, 315] width 706 height 53
copy p "Divya"
drag, startPoint x: 134, startPoint y: 350, endPoint x: 243, endPoint y: 346, distance: 109.1
click at [243, 340] on div "Mobile : 919900784948" at bounding box center [250, 332] width 333 height 15
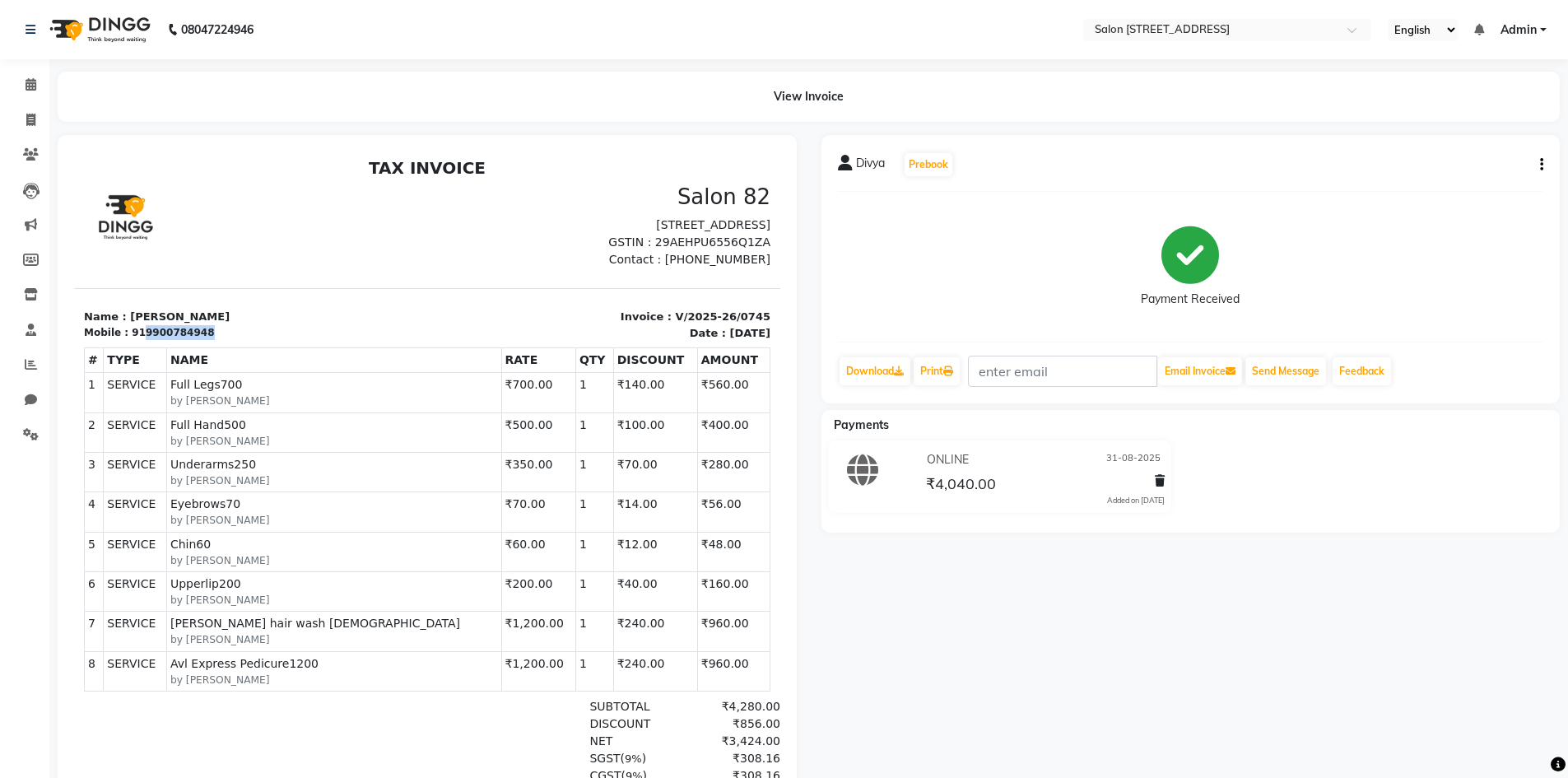
copy div "9900784948"
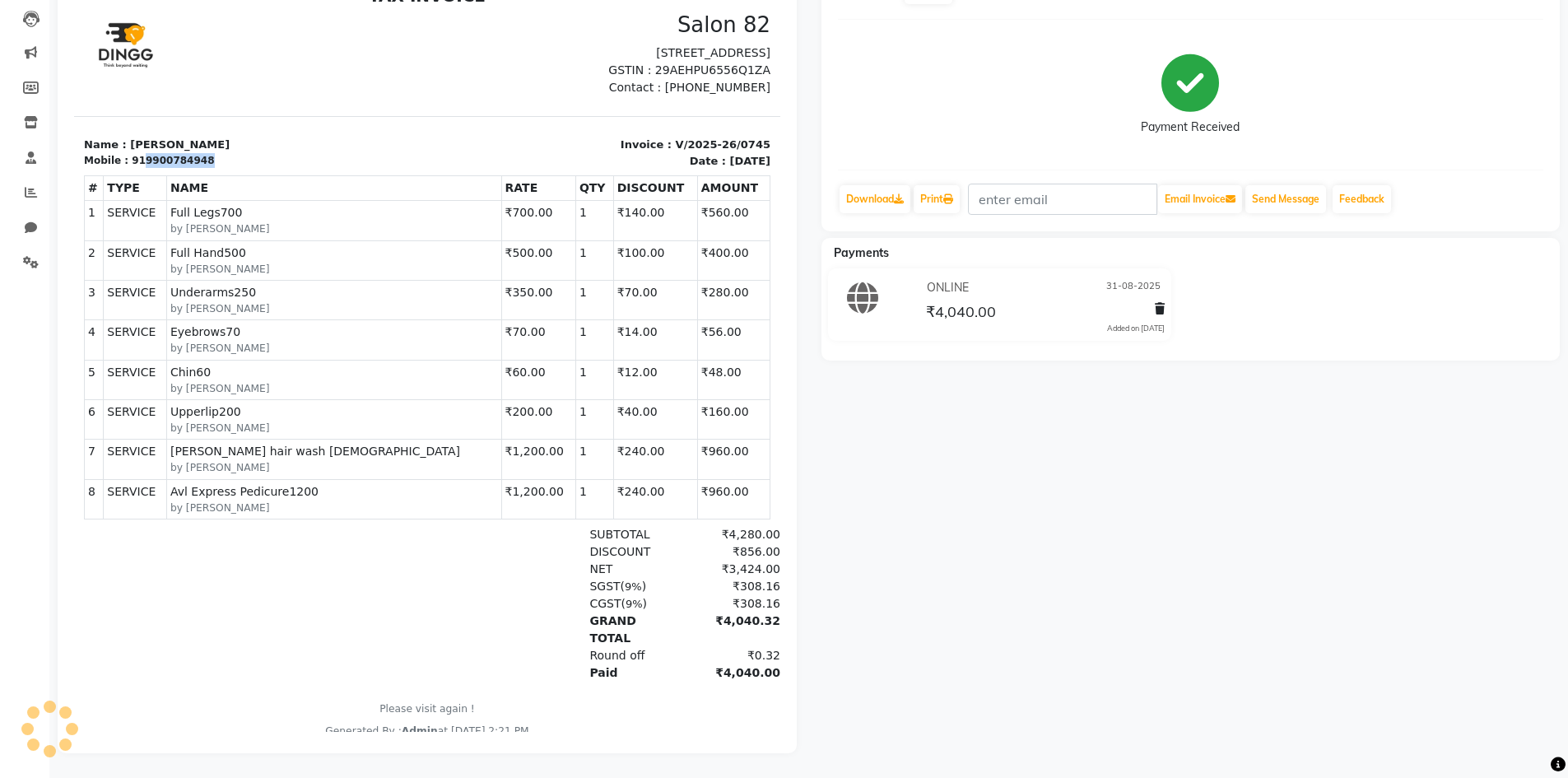
scroll to position [185, 0]
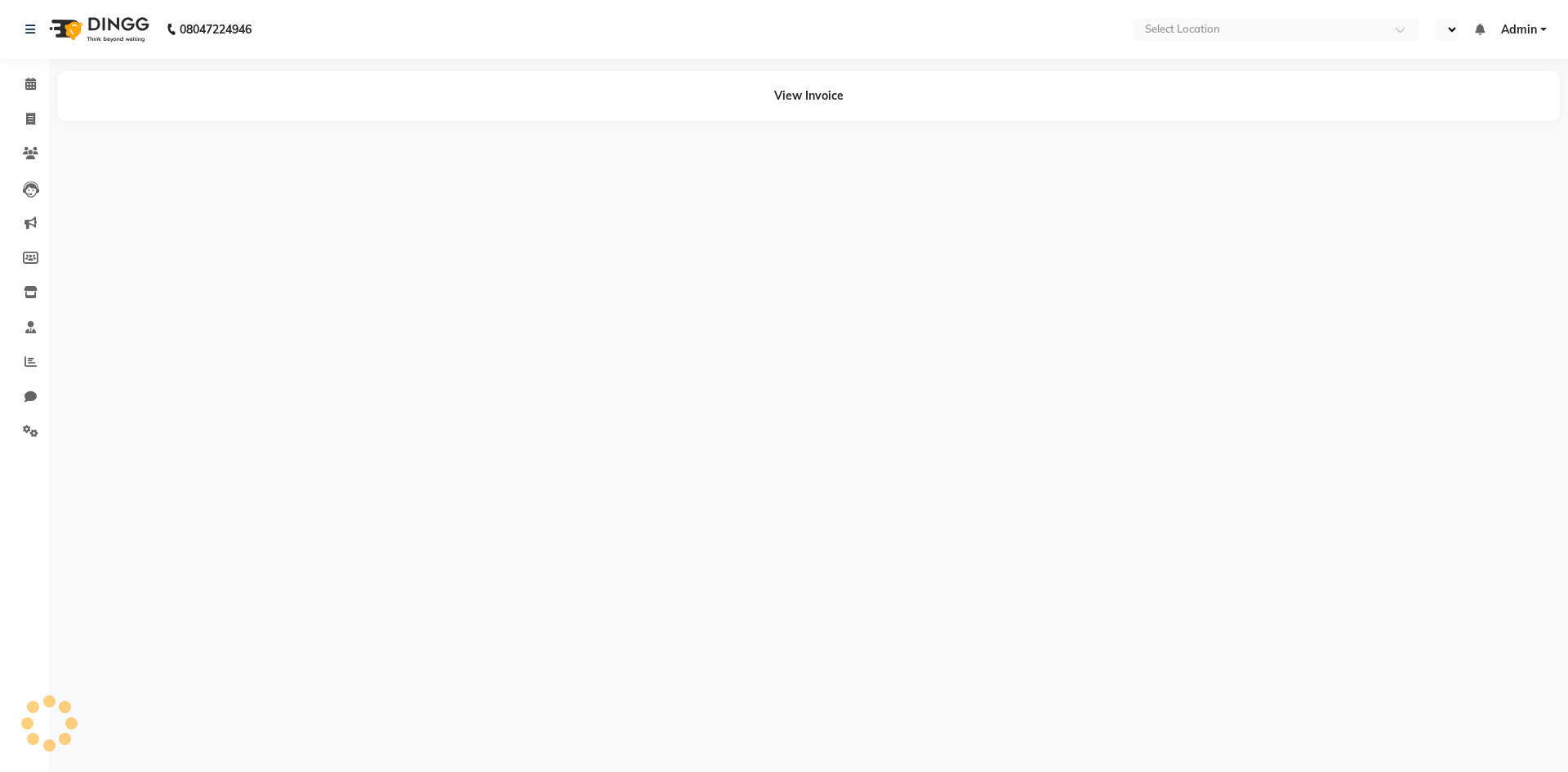
select select "en"
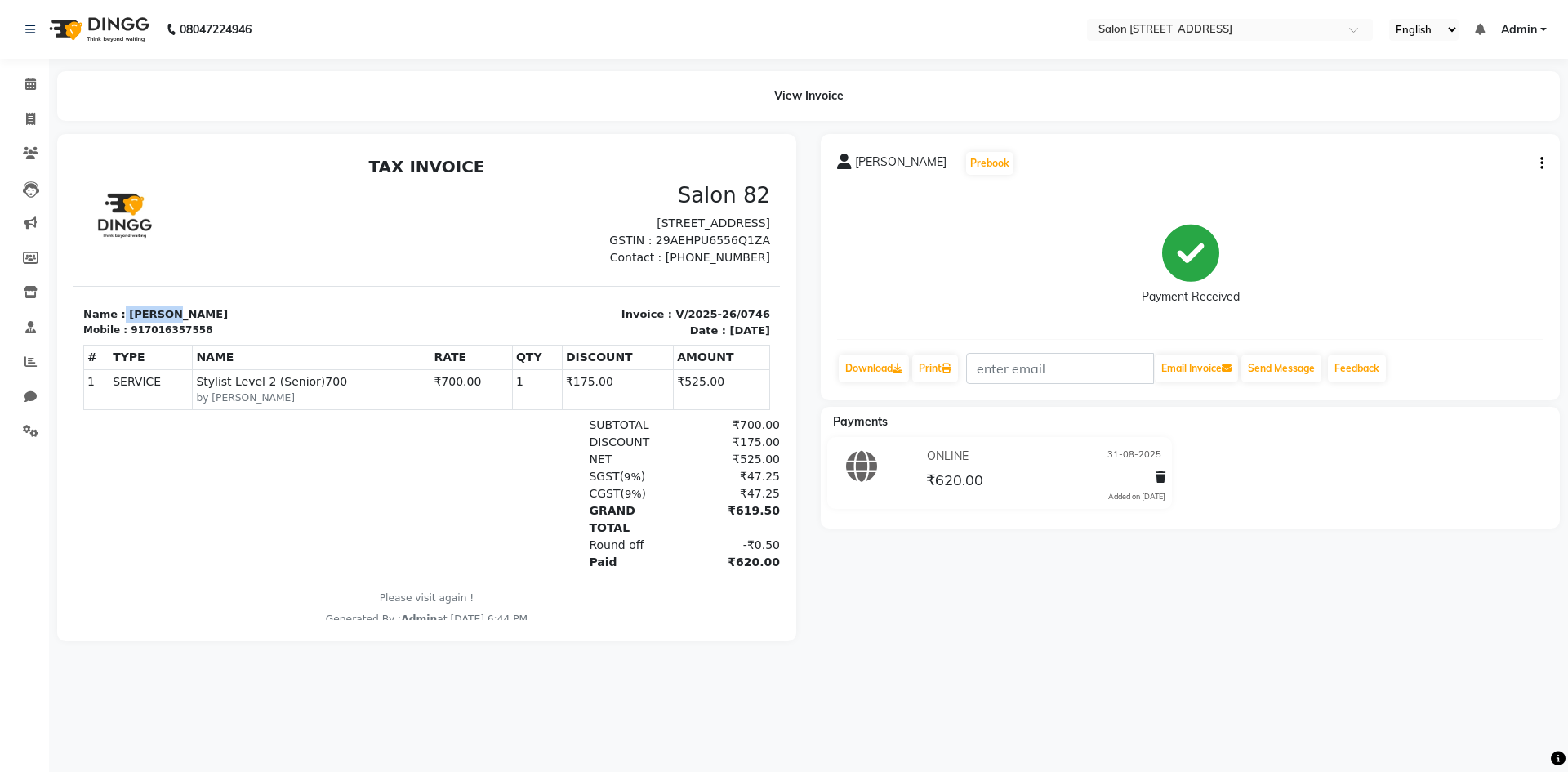
drag, startPoint x: 118, startPoint y: 330, endPoint x: 276, endPoint y: 317, distance: 158.5
click at [276, 317] on section "Name : [PERSON_NAME] Mobile : 917016357558 Invoice : V/2025-26/0746 Date : [DAT…" at bounding box center [427, 312] width 707 height 53
copy p "[PERSON_NAME]"
drag, startPoint x: 135, startPoint y: 346, endPoint x: 255, endPoint y: 342, distance: 120.1
click at [196, 338] on div "Mobile : 917016357558" at bounding box center [250, 330] width 334 height 15
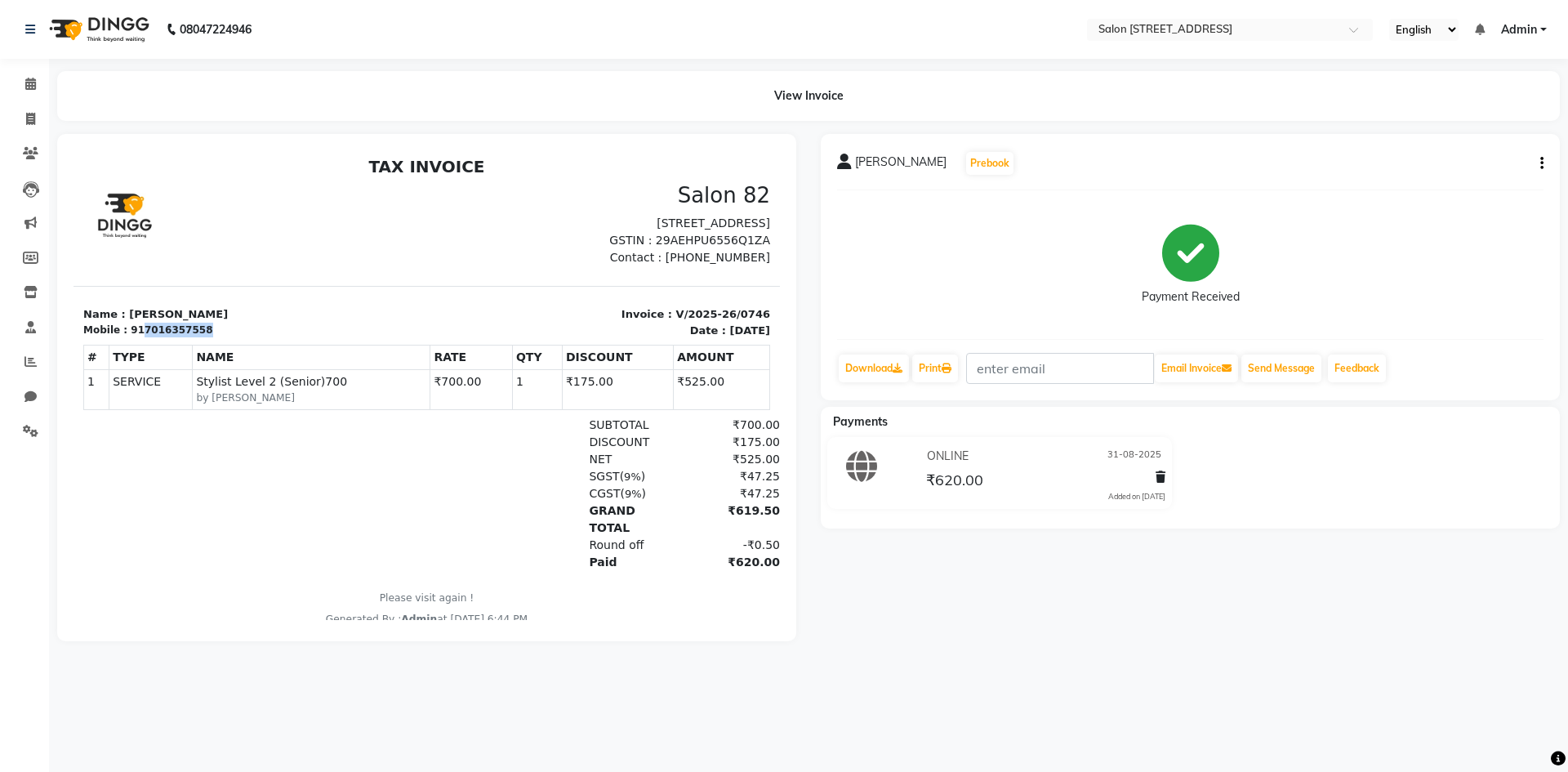
copy div "7016357558"
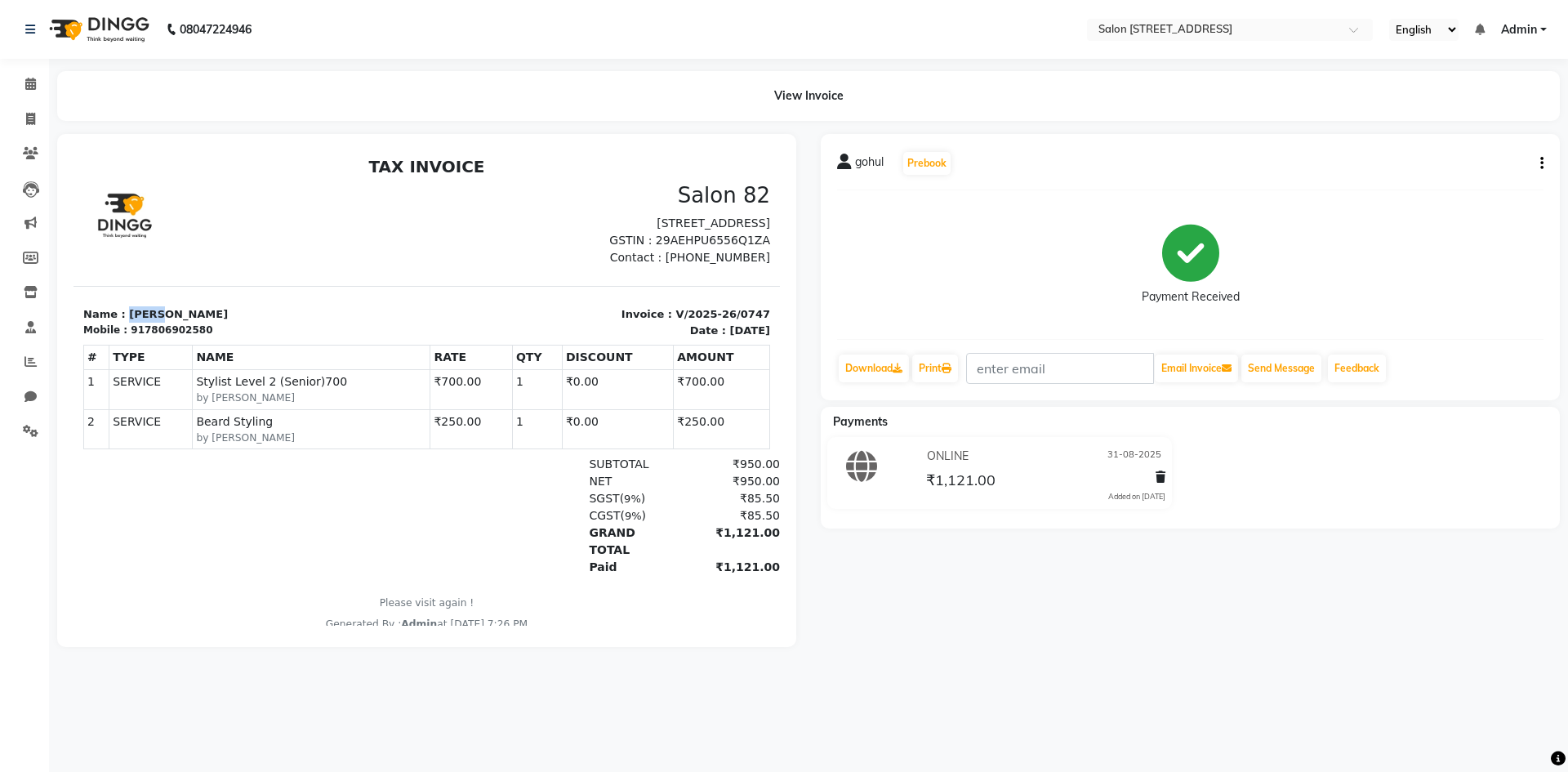
drag, startPoint x: 121, startPoint y: 331, endPoint x: 172, endPoint y: 319, distance: 52.4
click at [168, 321] on section "Name : [PERSON_NAME] Mobile : 917806902580 Invoice : V/2025-26/0747 Date : [DAT…" at bounding box center [427, 312] width 707 height 53
copy p "gohul"
drag, startPoint x: 137, startPoint y: 344, endPoint x: 231, endPoint y: 340, distance: 94.1
click at [230, 338] on div "Mobile : 917806902580" at bounding box center [250, 330] width 334 height 15
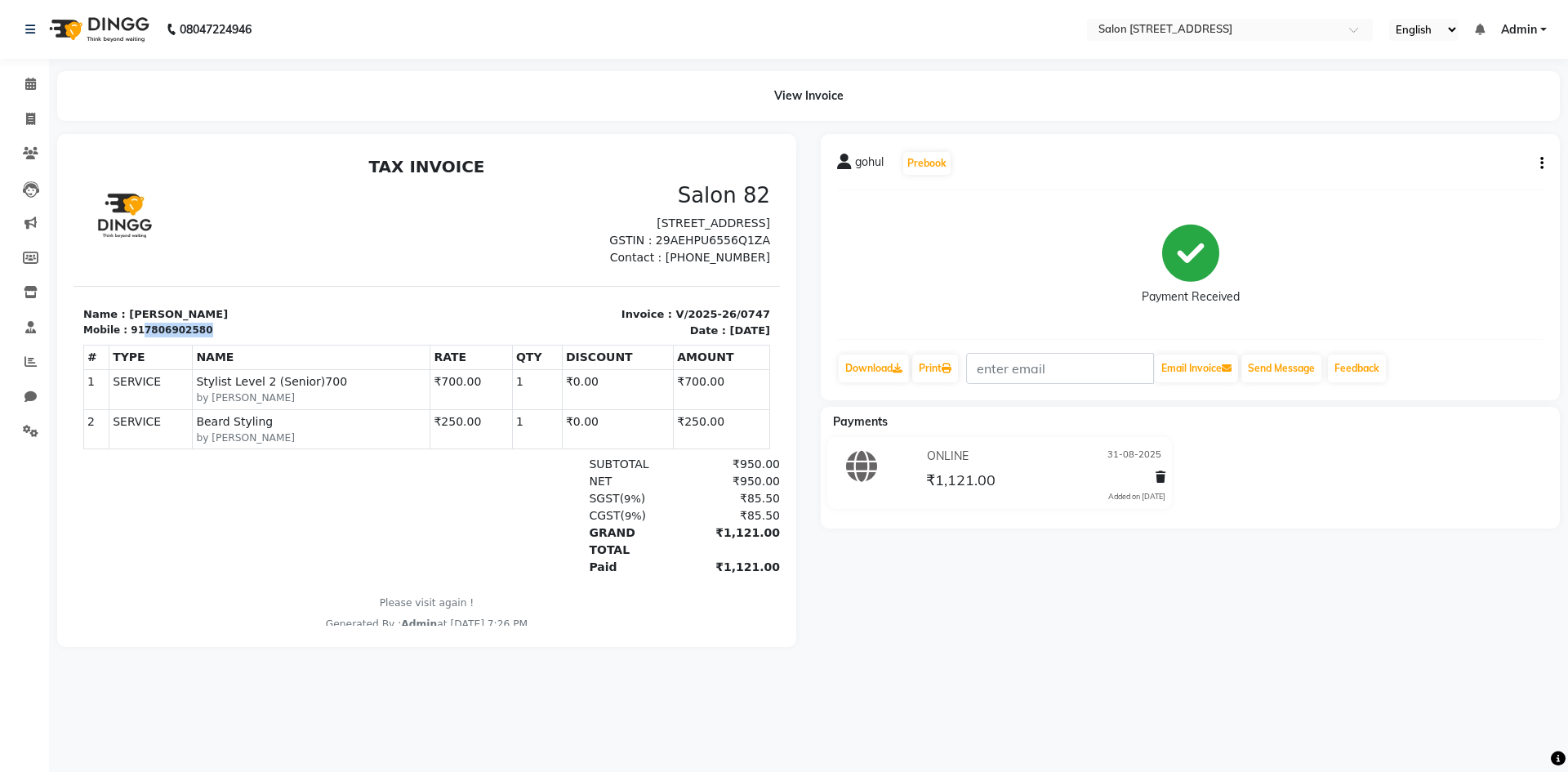
copy div "7806902580"
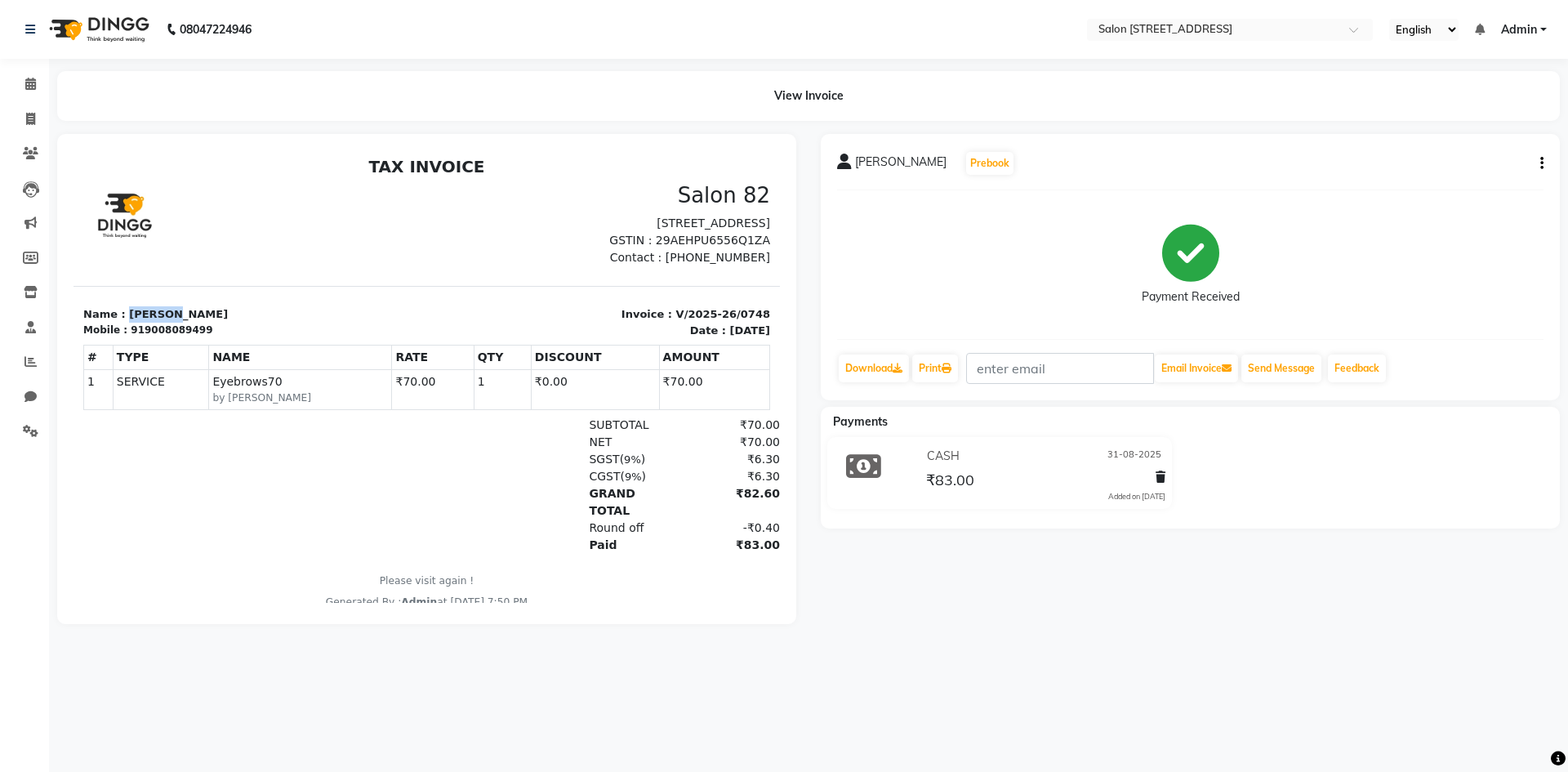
drag, startPoint x: 123, startPoint y: 332, endPoint x: 206, endPoint y: 315, distance: 84.7
click at [204, 315] on section "Name : [PERSON_NAME] Mobile : 919008089499 Invoice : V/2025-26/0748 Date : [DAT…" at bounding box center [427, 312] width 707 height 53
copy p "[PERSON_NAME]"
drag, startPoint x: 133, startPoint y: 347, endPoint x: 295, endPoint y: 335, distance: 162.4
click at [295, 335] on div "Name : [PERSON_NAME] Mobile : 919008089499" at bounding box center [250, 322] width 353 height 32
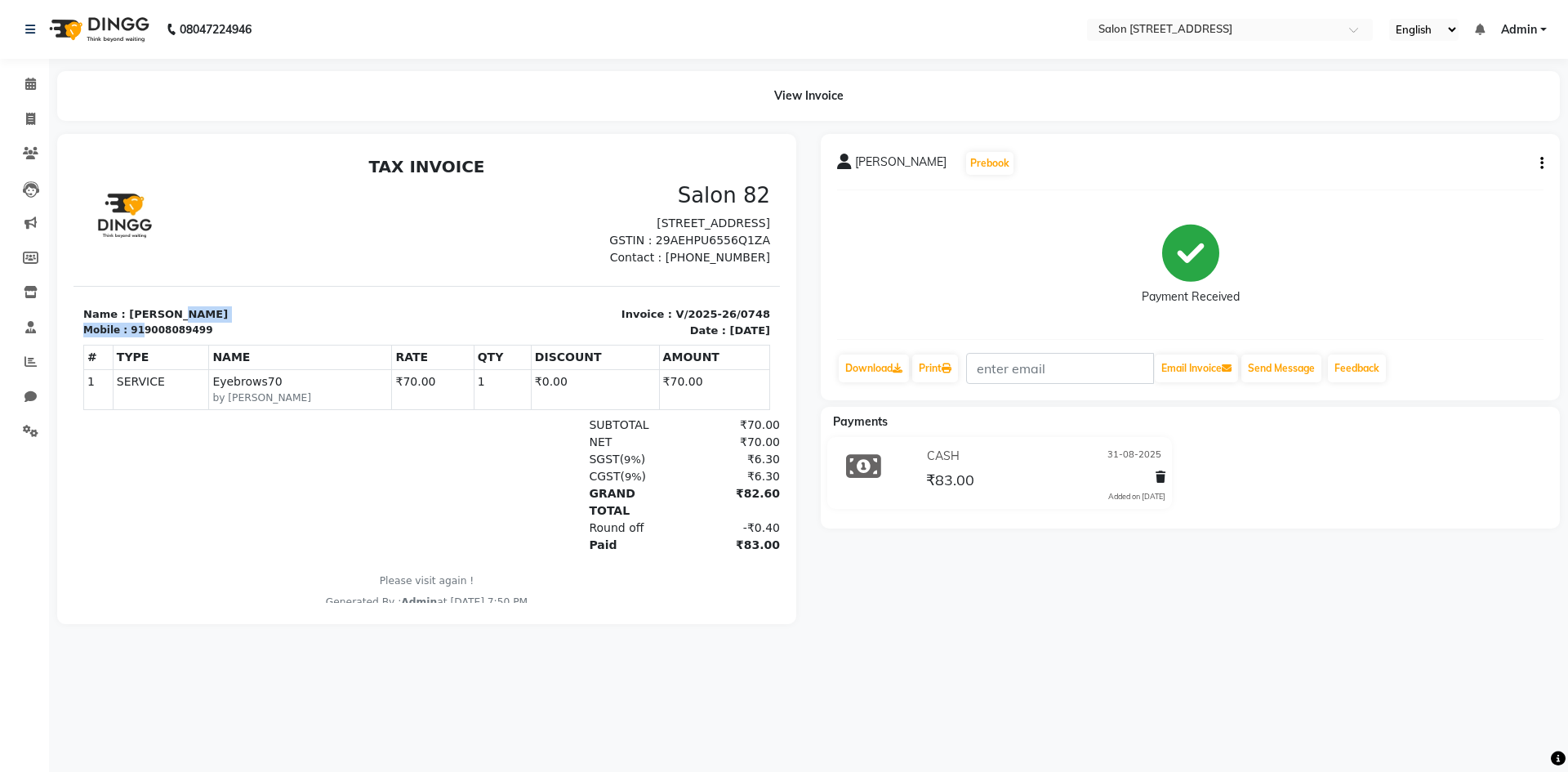
click at [313, 315] on section "Name : [PERSON_NAME] Mobile : 919008089499 Invoice : V/2025-26/0748 Date : [DAT…" at bounding box center [427, 312] width 707 height 53
drag, startPoint x: 135, startPoint y: 345, endPoint x: 232, endPoint y: 340, distance: 97.1
click at [232, 338] on div "Mobile : 919008089499" at bounding box center [250, 330] width 334 height 15
copy div "9008089499"
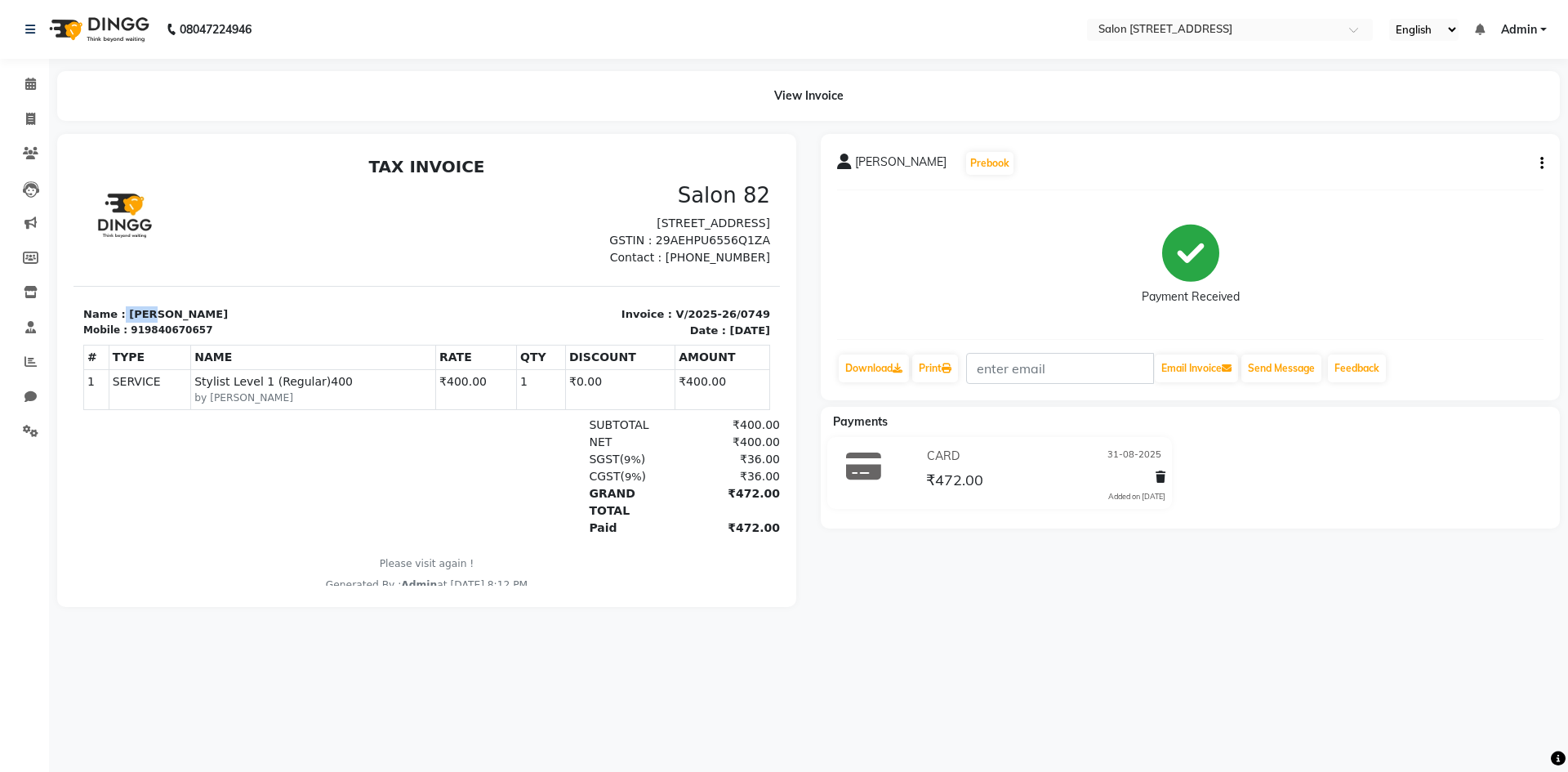
drag, startPoint x: 120, startPoint y: 332, endPoint x: 223, endPoint y: 325, distance: 103.2
click at [223, 323] on p "Name : sasi" at bounding box center [250, 314] width 334 height 17
copy p "sasi"
drag, startPoint x: 133, startPoint y: 347, endPoint x: 232, endPoint y: 346, distance: 99.0
click at [232, 338] on div "Mobile : 919840670657" at bounding box center [250, 330] width 334 height 15
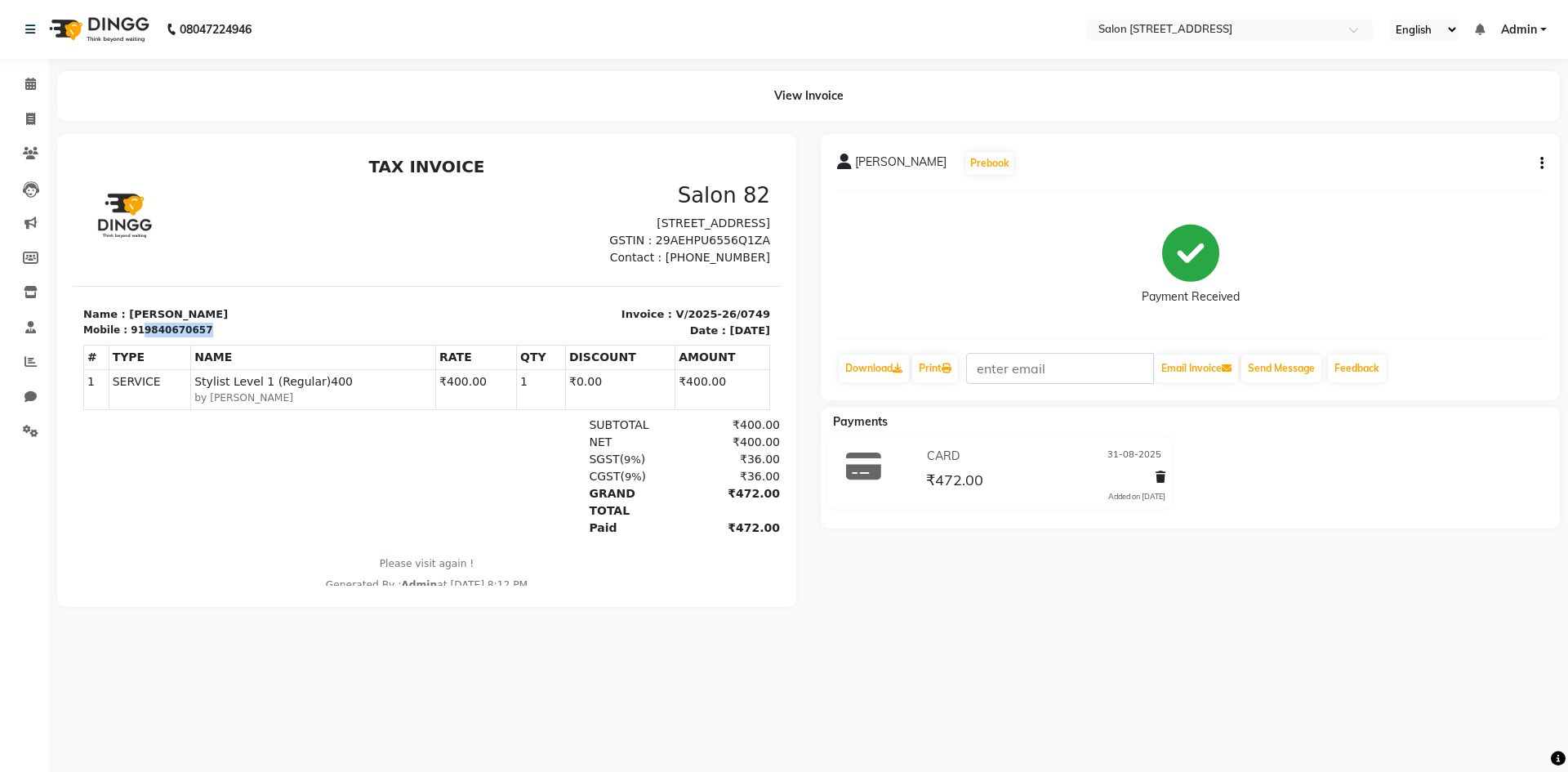
copy div "9840670657"
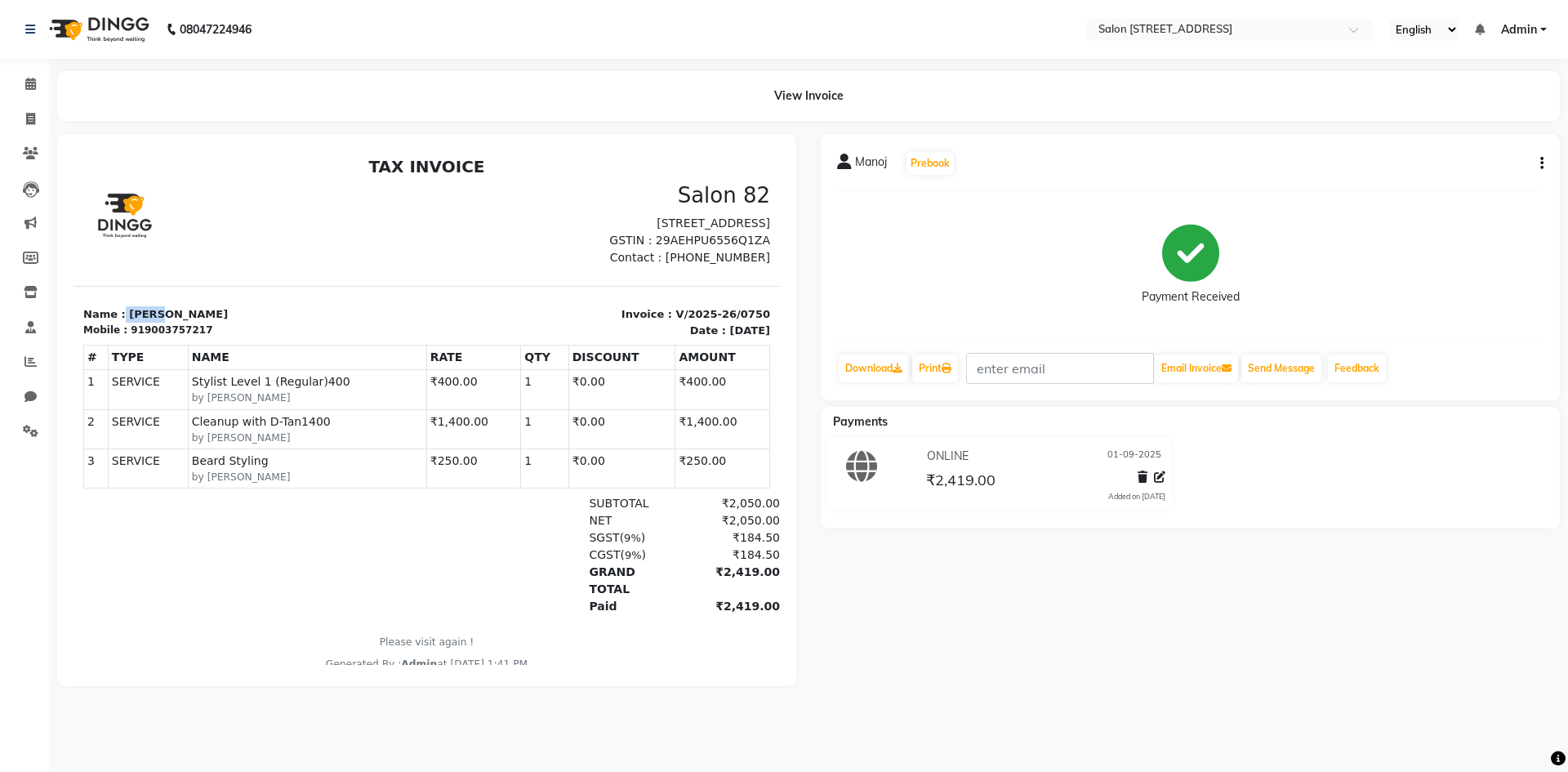
drag, startPoint x: 118, startPoint y: 331, endPoint x: 189, endPoint y: 330, distance: 71.0
click at [189, 323] on p "Name : [PERSON_NAME]" at bounding box center [250, 314] width 334 height 17
copy p "Manoj"
drag, startPoint x: 132, startPoint y: 347, endPoint x: 234, endPoint y: 332, distance: 103.1
click at [225, 336] on div "Name : [PERSON_NAME] Mobile : 919003757217" at bounding box center [250, 322] width 353 height 32
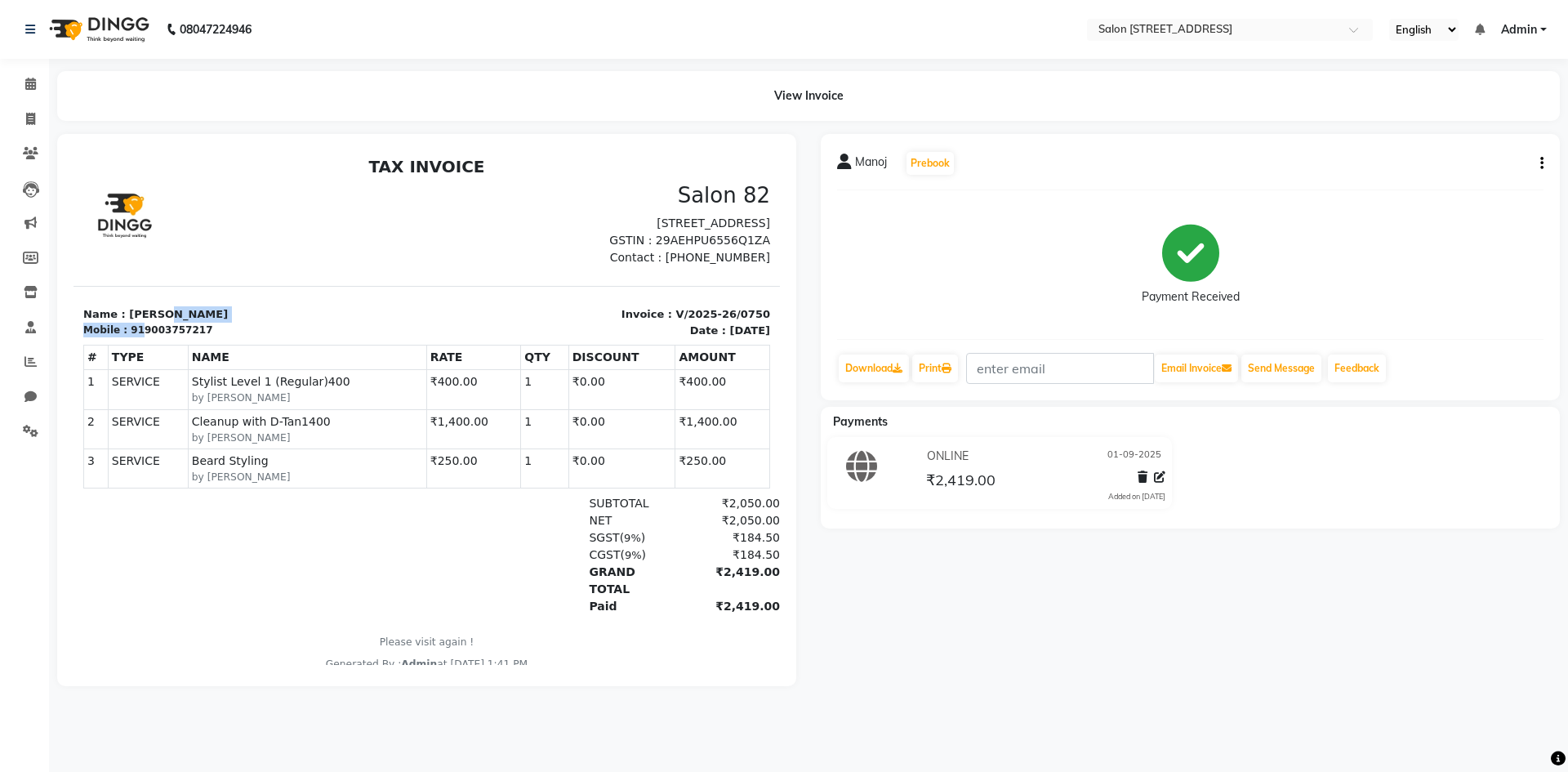
click at [260, 314] on section "Name : [PERSON_NAME] Mobile : 919003757217 Invoice : V/2025-26/0750 Date : [DAT…" at bounding box center [427, 312] width 707 height 53
drag, startPoint x: 133, startPoint y: 347, endPoint x: 243, endPoint y: 341, distance: 110.2
click at [243, 338] on div "Mobile : 919003757217" at bounding box center [250, 330] width 334 height 15
copy div "9003757217"
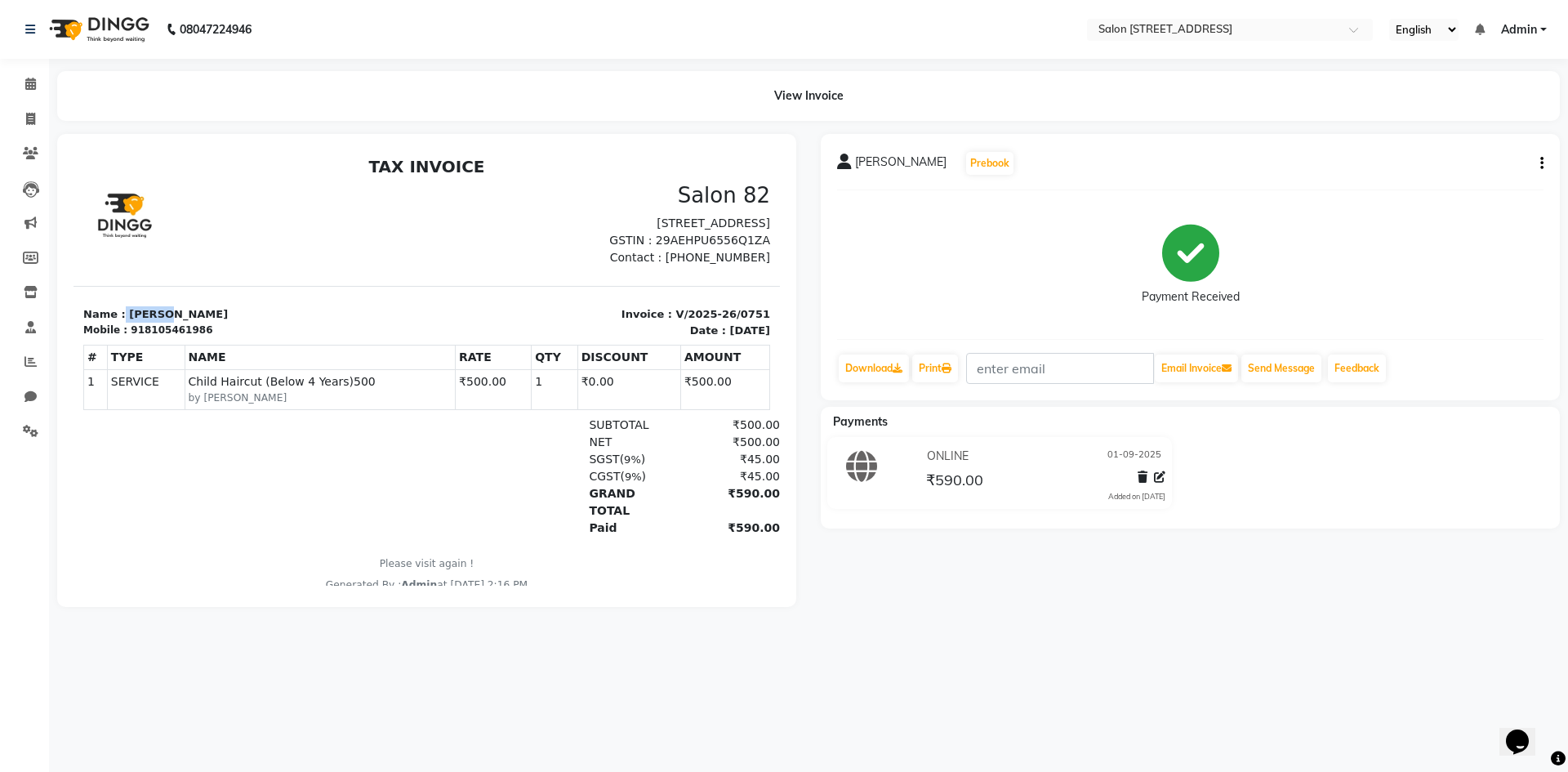
drag, startPoint x: 119, startPoint y: 330, endPoint x: 215, endPoint y: 325, distance: 96.1
click at [215, 323] on p "Name : [PERSON_NAME]" at bounding box center [250, 314] width 334 height 17
copy p "[PERSON_NAME]"
drag, startPoint x: 134, startPoint y: 348, endPoint x: 274, endPoint y: 346, distance: 140.0
click at [274, 338] on div "Mobile : 918105461986" at bounding box center [250, 330] width 334 height 15
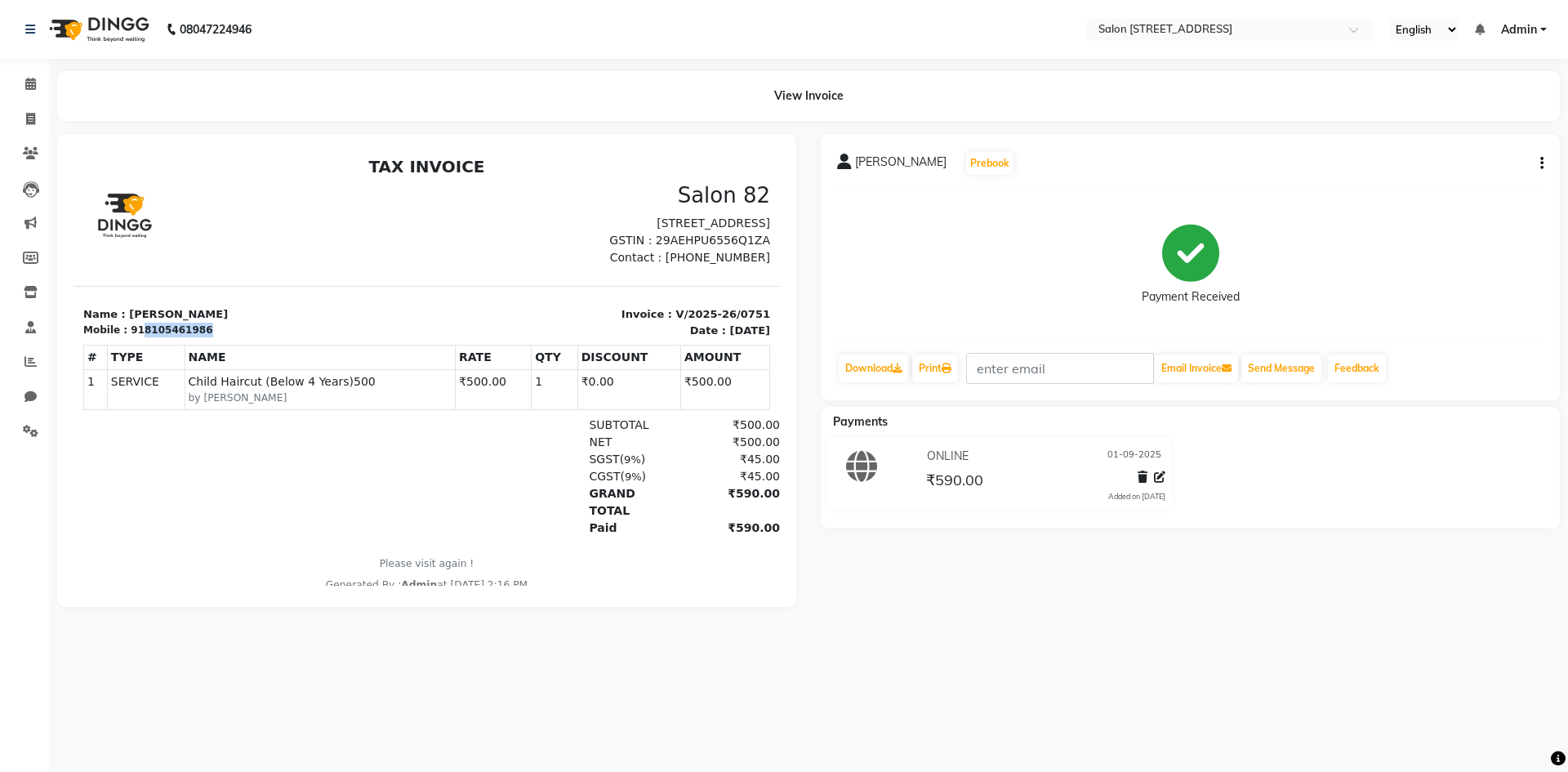
copy div "8105461986"
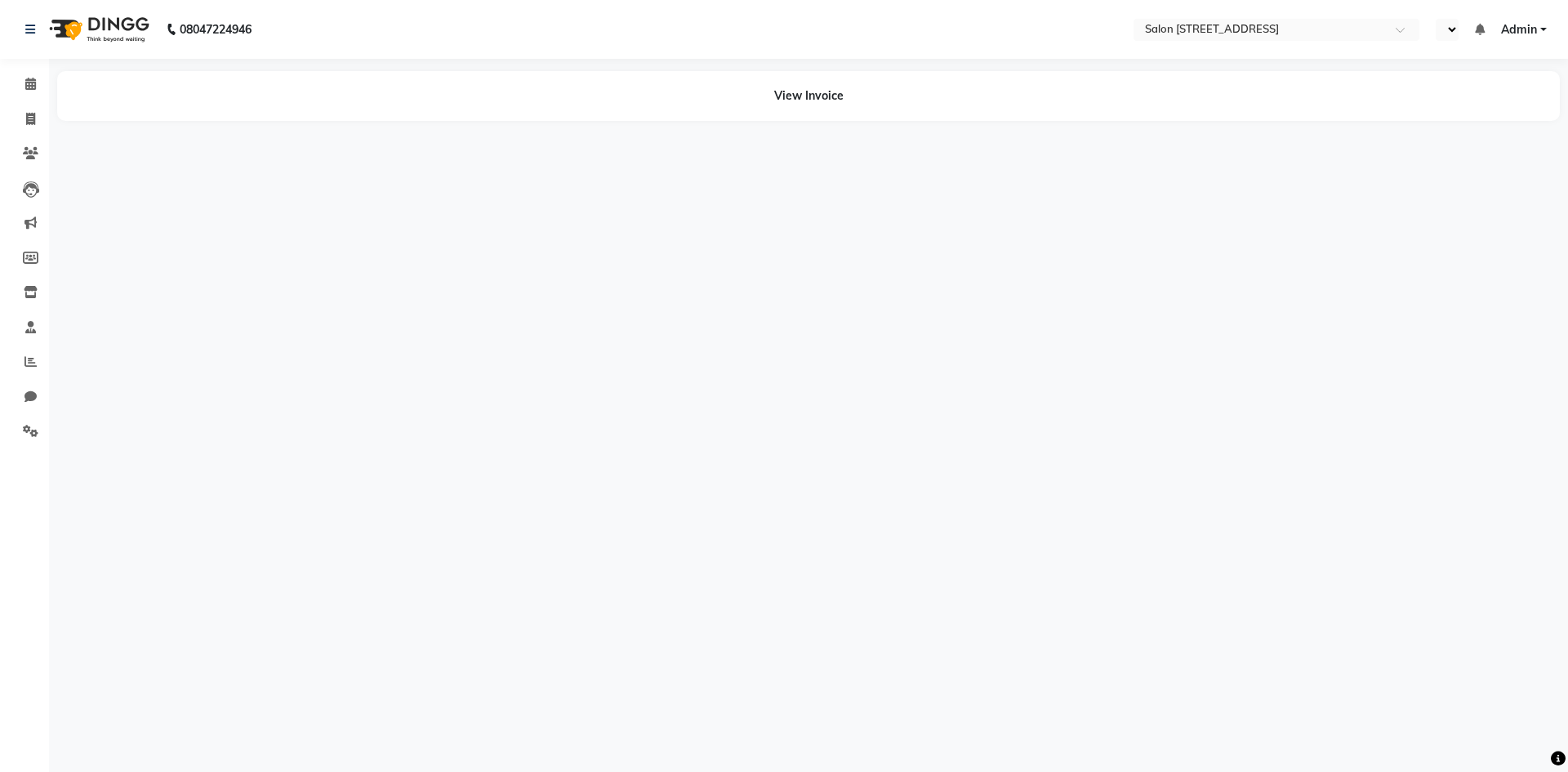
select select "en"
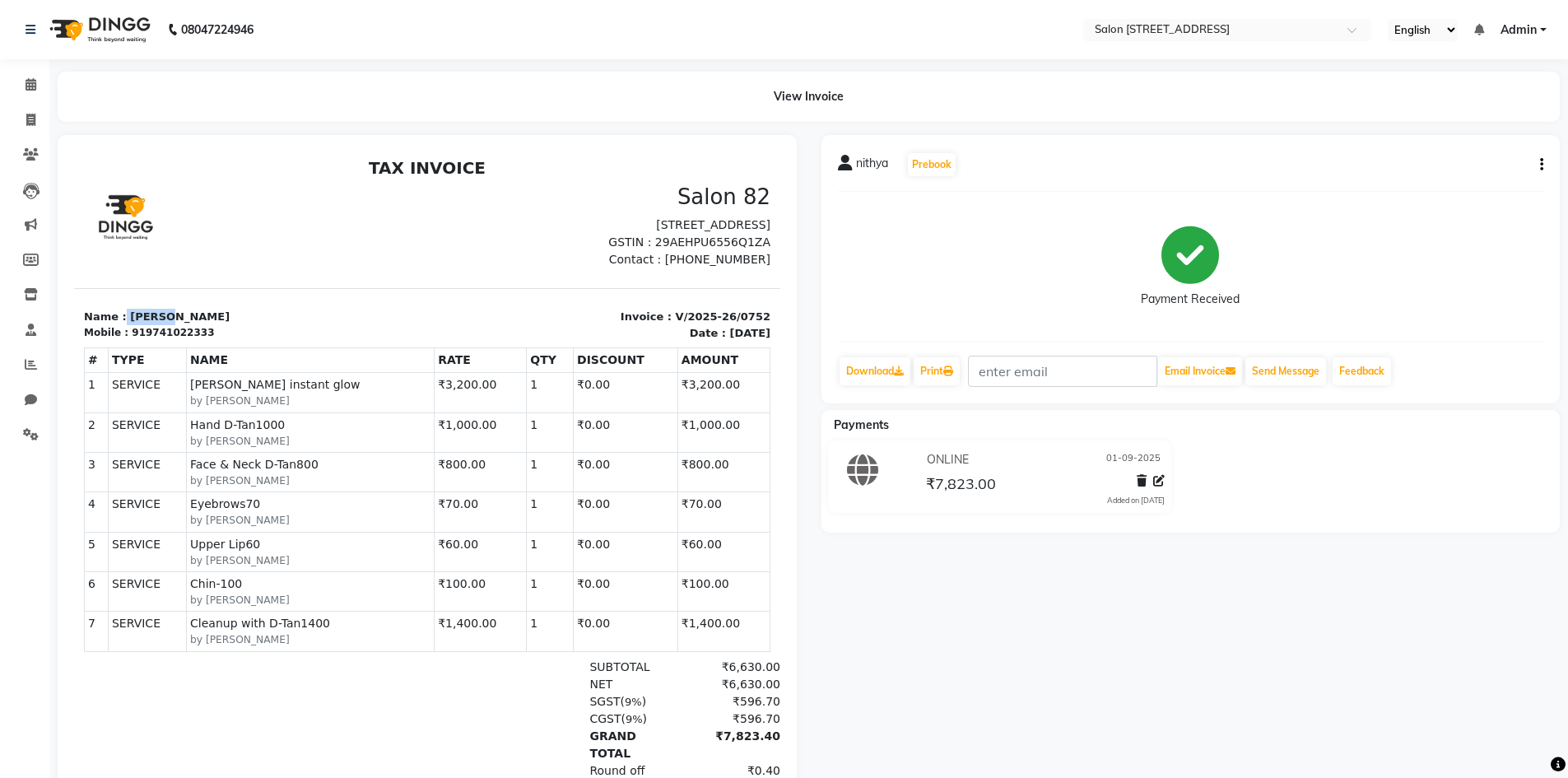
drag, startPoint x: 123, startPoint y: 335, endPoint x: 195, endPoint y: 329, distance: 72.2
click at [195, 325] on p "Name : [PERSON_NAME]" at bounding box center [250, 317] width 333 height 17
copy p "nithya"
drag, startPoint x: 133, startPoint y: 348, endPoint x: 211, endPoint y: 342, distance: 78.2
click at [211, 340] on div "Mobile : 919741022333" at bounding box center [250, 332] width 333 height 15
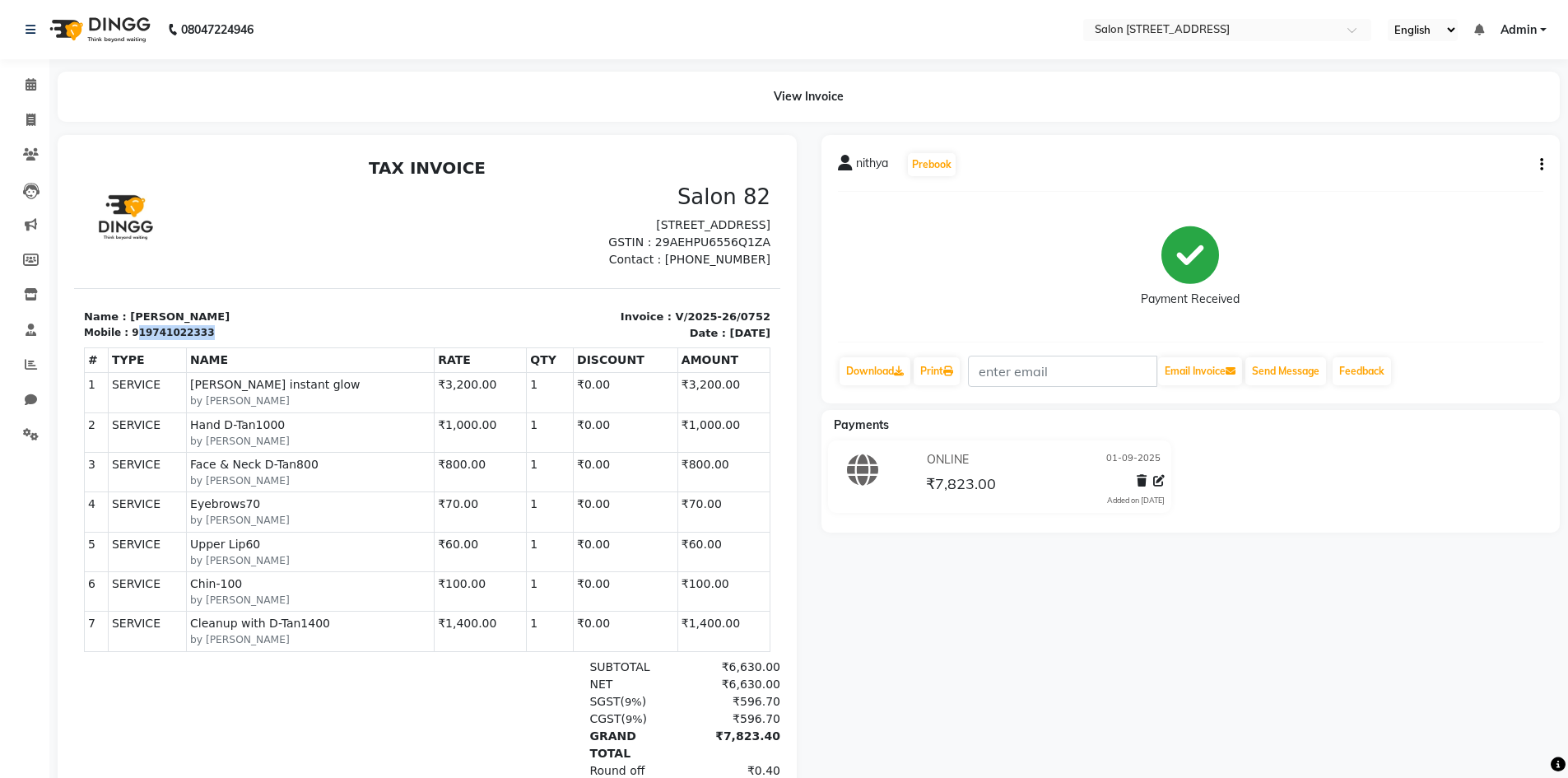
copy div "19741022333"
